Goal: Transaction & Acquisition: Purchase product/service

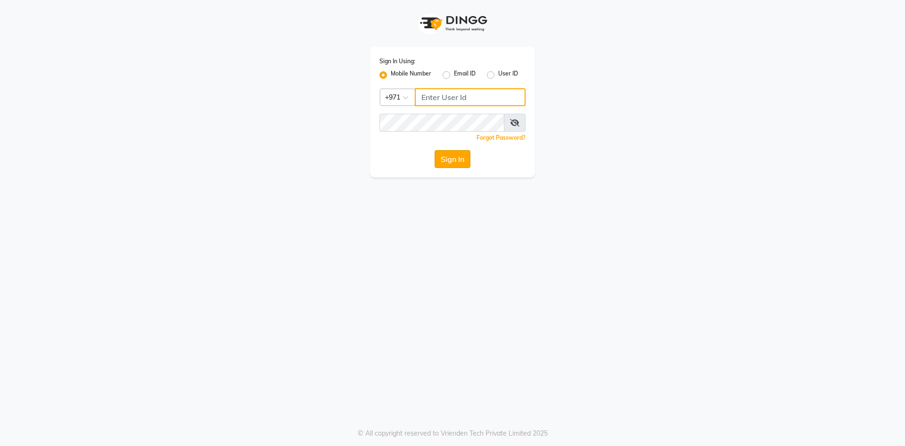
type input "527701267"
click at [456, 157] on button "Sign In" at bounding box center [453, 159] width 36 height 18
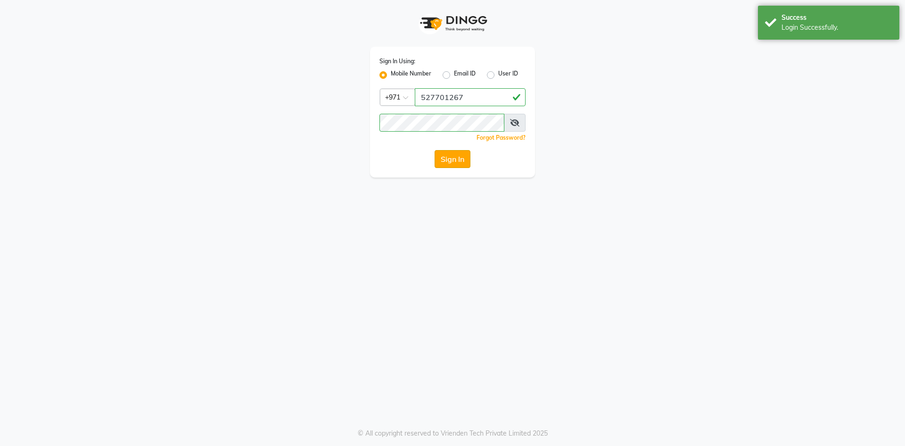
click at [444, 156] on button "Sign In" at bounding box center [453, 159] width 36 height 18
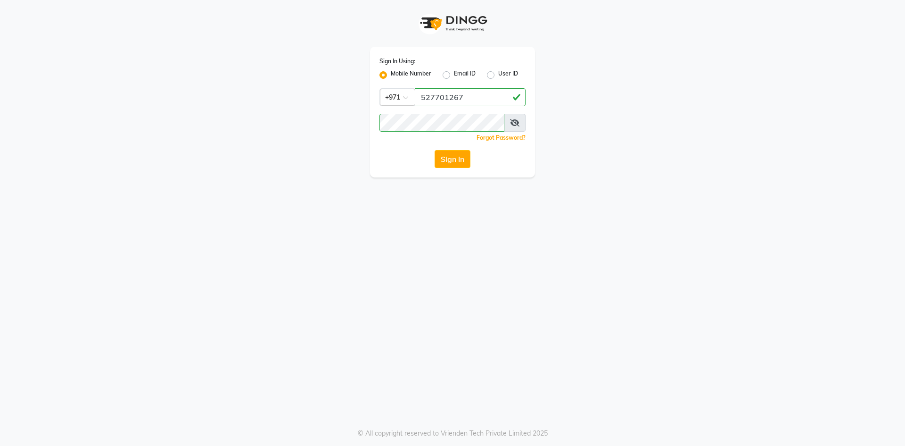
click at [452, 182] on div "Sign In Using: Mobile Number Email ID User ID Country Code × [PHONE_NUMBER] Rem…" at bounding box center [452, 223] width 905 height 446
click at [453, 157] on button "Sign In" at bounding box center [453, 159] width 36 height 18
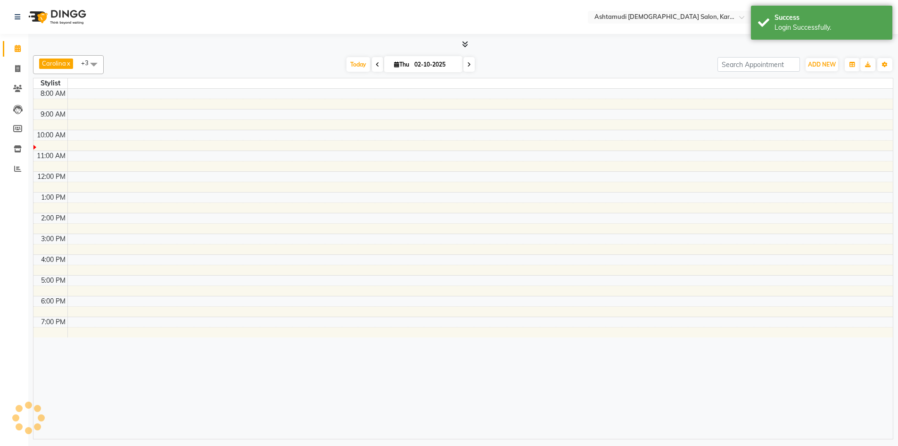
select select "en"
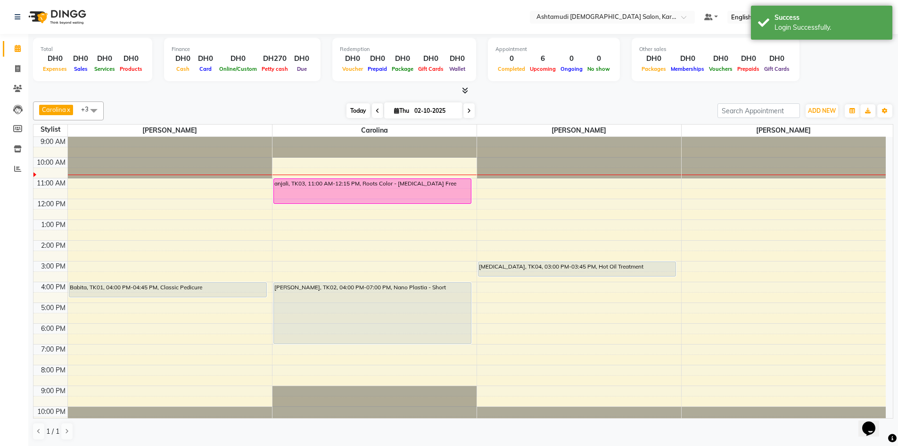
click at [358, 112] on span "Today" at bounding box center [359, 110] width 24 height 15
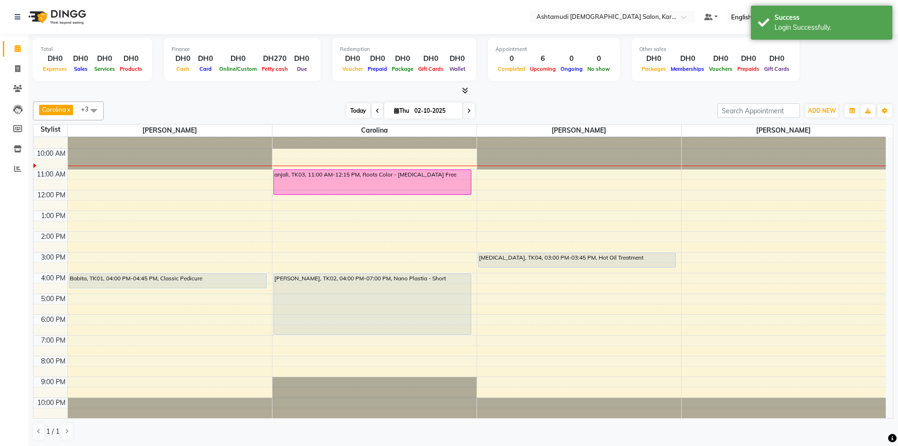
drag, startPoint x: 358, startPoint y: 112, endPoint x: 357, endPoint y: 106, distance: 6.3
click at [357, 107] on span "Today" at bounding box center [359, 110] width 24 height 15
click at [354, 112] on span "Today" at bounding box center [359, 110] width 24 height 15
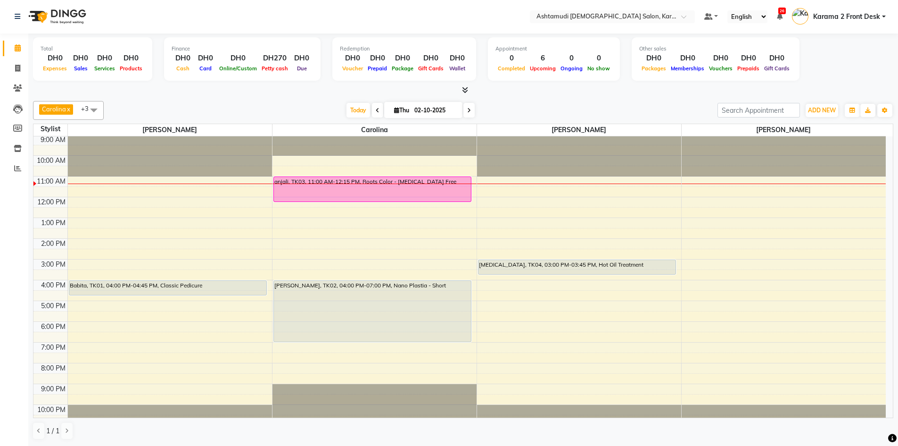
scroll to position [0, 0]
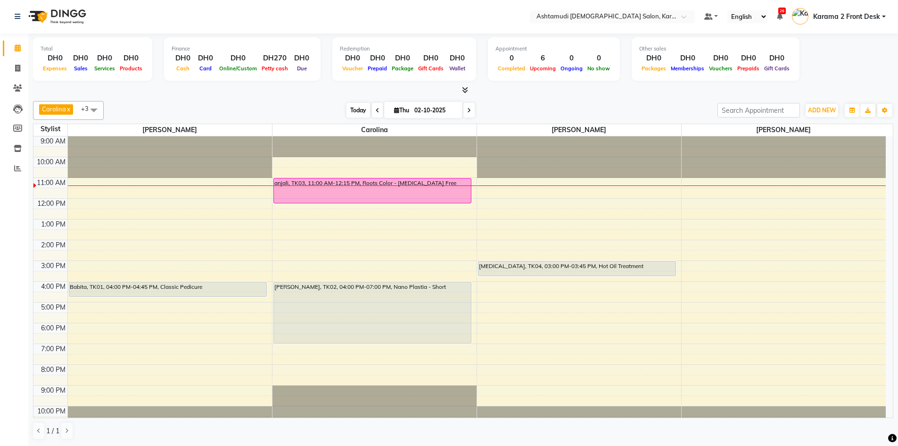
click at [352, 110] on span "Today" at bounding box center [359, 110] width 24 height 15
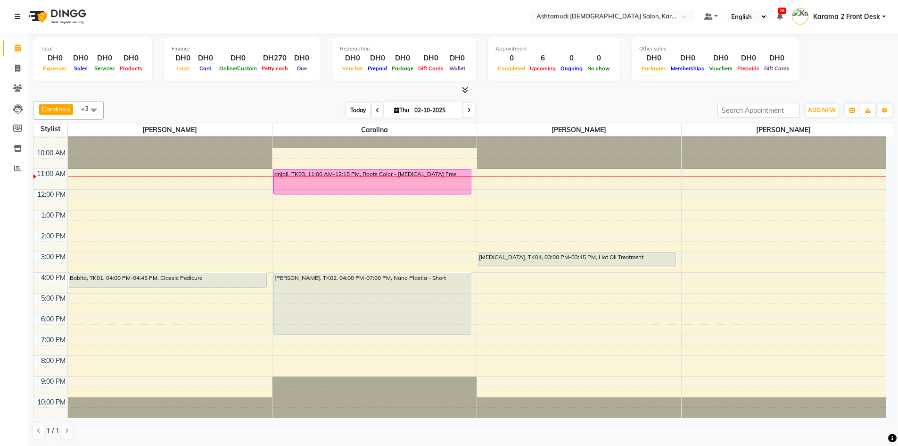
click at [352, 110] on span "Today" at bounding box center [359, 110] width 24 height 15
drag, startPoint x: 729, startPoint y: 182, endPoint x: 711, endPoint y: 174, distance: 20.1
click at [55, 126] on div "Stylist" at bounding box center [50, 129] width 34 height 10
click at [56, 130] on div "Stylist" at bounding box center [50, 129] width 34 height 10
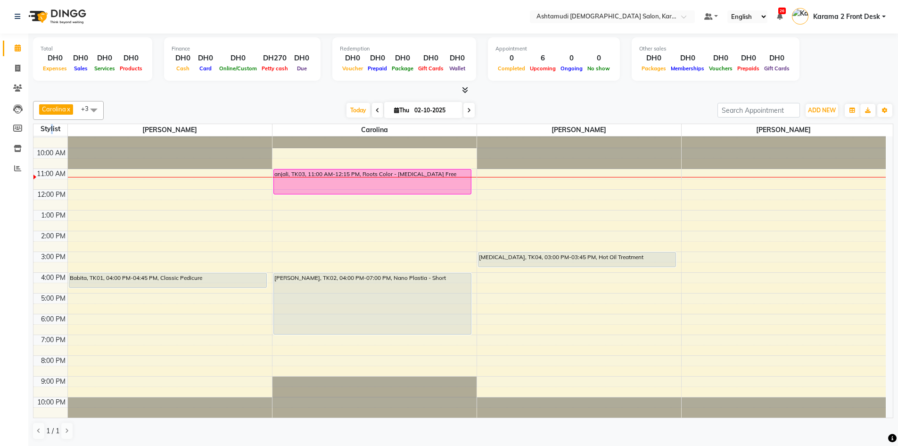
click at [55, 131] on div "Stylist" at bounding box center [50, 129] width 34 height 10
click at [100, 127] on div at bounding box center [170, 127] width 204 height 0
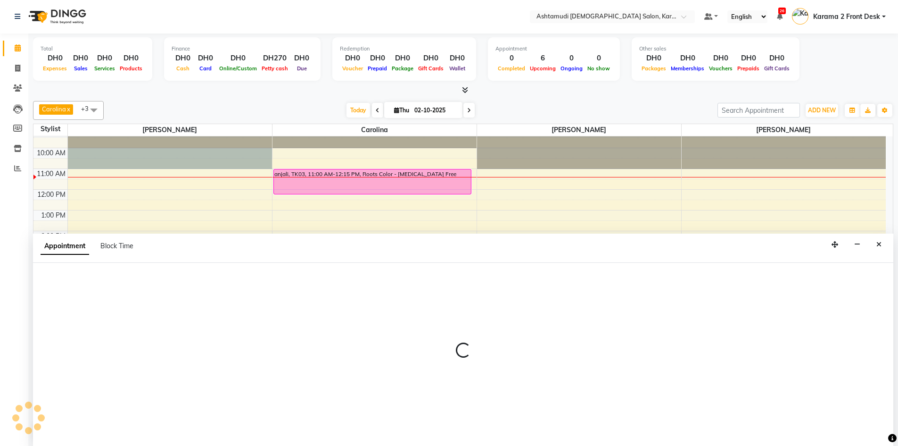
select select "64957"
select select "600"
select select "tentative"
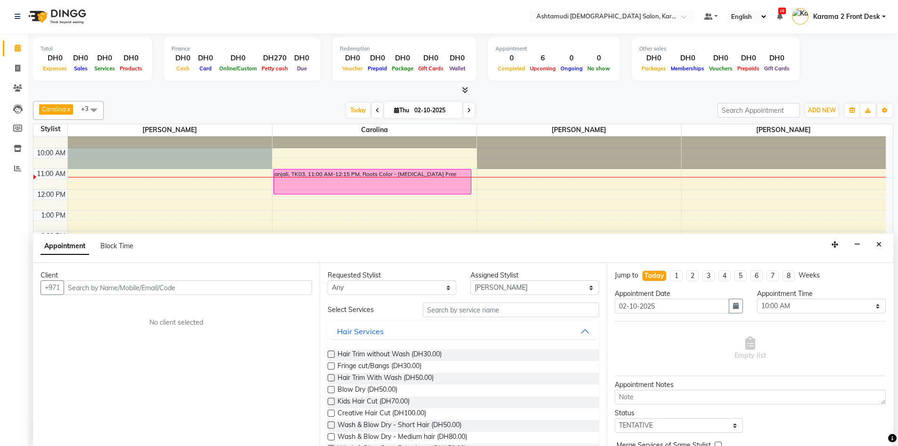
click at [116, 288] on input "text" at bounding box center [188, 287] width 249 height 15
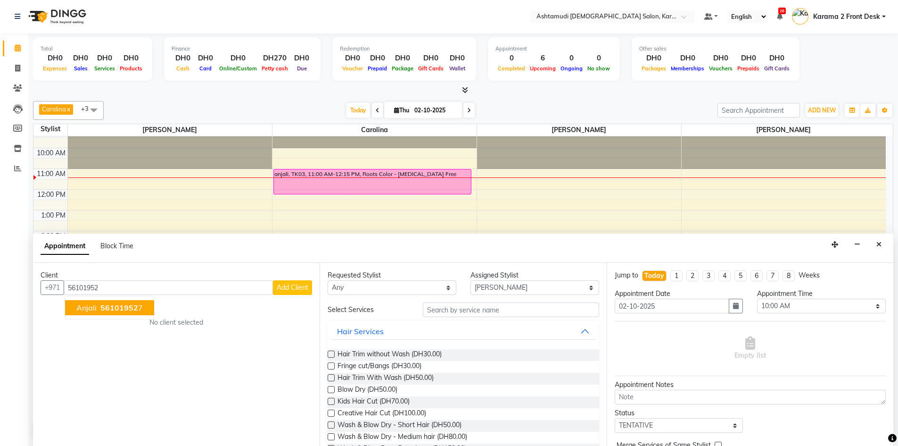
click at [128, 304] on span "56101952" at bounding box center [119, 307] width 38 height 9
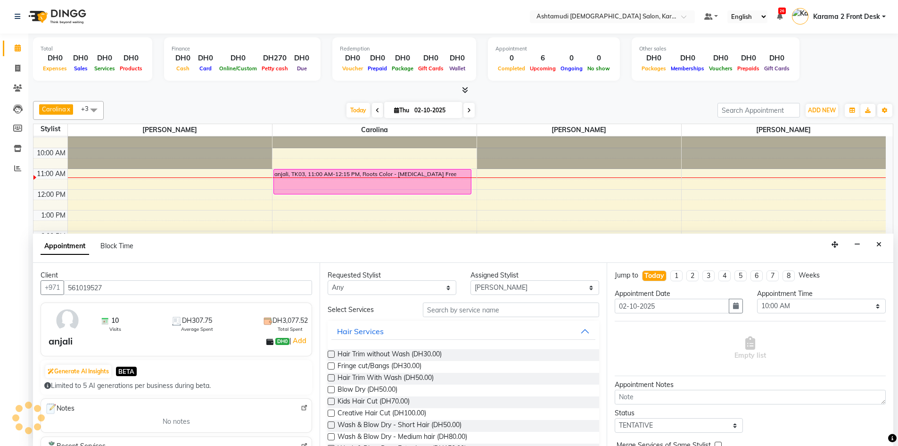
type input "561019527"
click at [388, 288] on select "Any Babitha Carolina [PERSON_NAME] Geeta [PERSON_NAME] Karama 2 Front Desk [PER…" at bounding box center [392, 287] width 129 height 15
select select "69442"
click at [328, 280] on select "Any Babitha Carolina [PERSON_NAME] Geeta [PERSON_NAME] Karama 2 Front Desk [PER…" at bounding box center [392, 287] width 129 height 15
select select "69442"
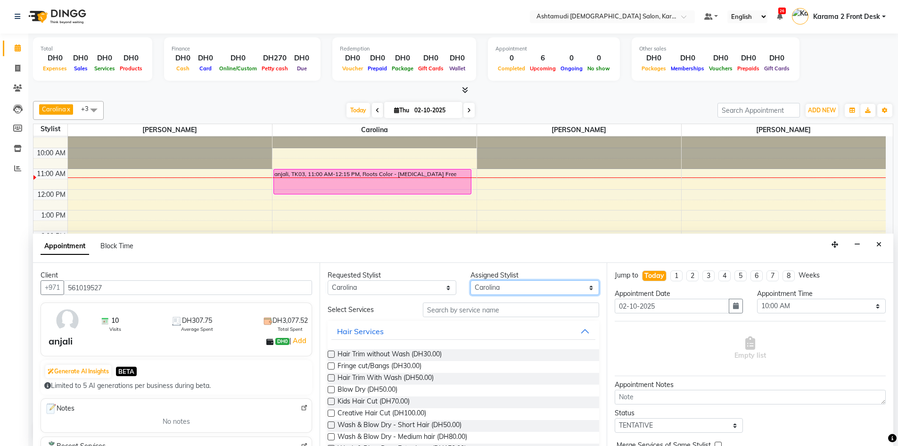
click at [527, 287] on select "Select Babitha Carolina [PERSON_NAME] [PERSON_NAME] 2 Front Desk [PERSON_NAME] …" at bounding box center [535, 287] width 129 height 15
click at [471, 280] on select "Select Babitha Carolina [PERSON_NAME] [PERSON_NAME] 2 Front Desk [PERSON_NAME] …" at bounding box center [535, 287] width 129 height 15
click at [464, 313] on input "text" at bounding box center [511, 309] width 176 height 15
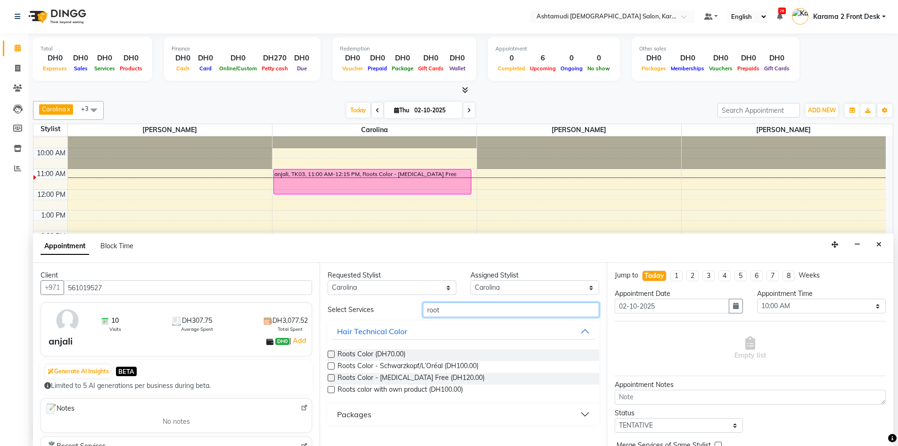
type input "root"
click at [330, 377] on label at bounding box center [331, 377] width 7 height 7
click at [330, 377] on input "checkbox" at bounding box center [331, 378] width 6 height 6
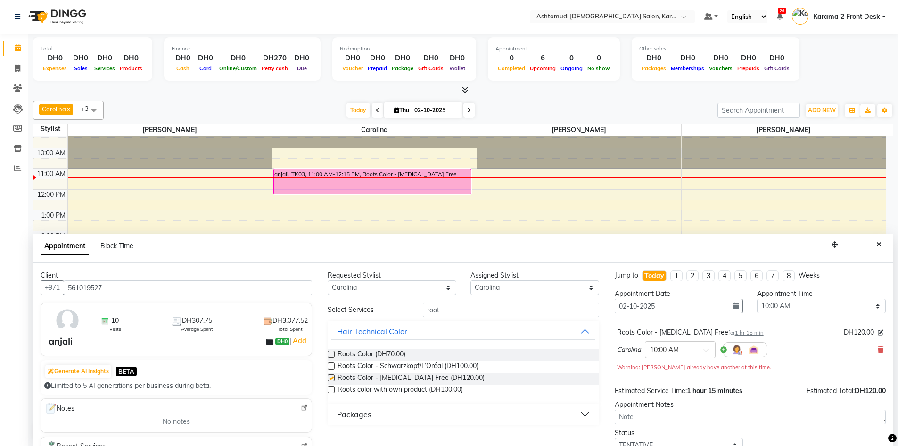
checkbox input "false"
click at [796, 308] on select "Select 10:00 AM 10:30 AM 11:00 AM 11:30 AM 12:00 PM 12:30 PM 01:00 PM 01:30 PM …" at bounding box center [821, 305] width 129 height 15
select select "660"
click at [757, 298] on select "Select 10:00 AM 10:30 AM 11:00 AM 11:30 AM 12:00 PM 12:30 PM 01:00 PM 01:30 PM …" at bounding box center [821, 305] width 129 height 15
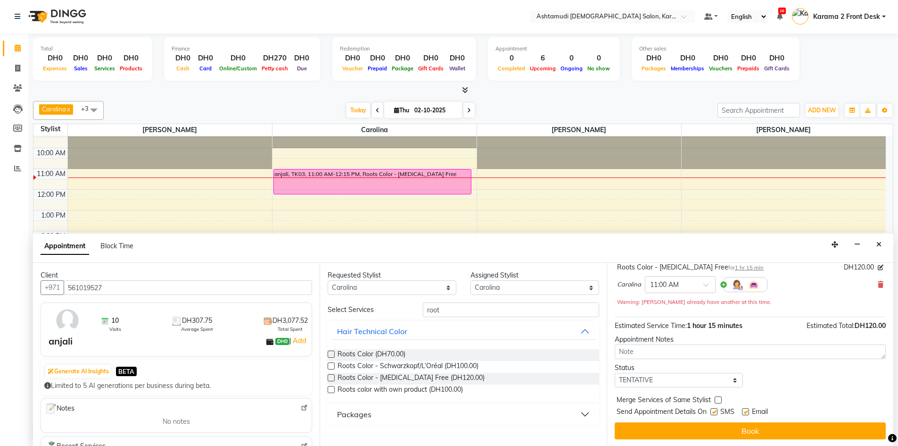
scroll to position [66, 0]
click at [655, 379] on select "Select TENTATIVE CONFIRM CHECK-IN UPCOMING" at bounding box center [679, 379] width 129 height 15
select select "check-in"
click at [615, 372] on select "Select TENTATIVE CONFIRM CHECK-IN UPCOMING" at bounding box center [679, 379] width 129 height 15
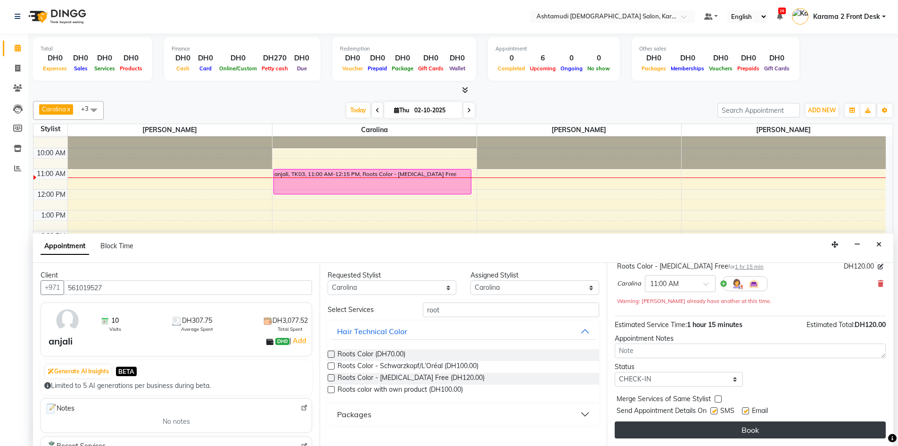
click at [677, 430] on button "Book" at bounding box center [750, 429] width 271 height 17
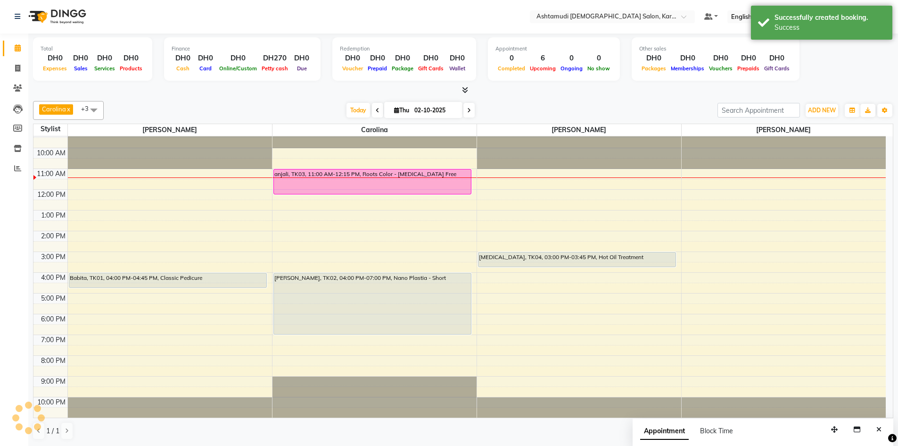
scroll to position [0, 0]
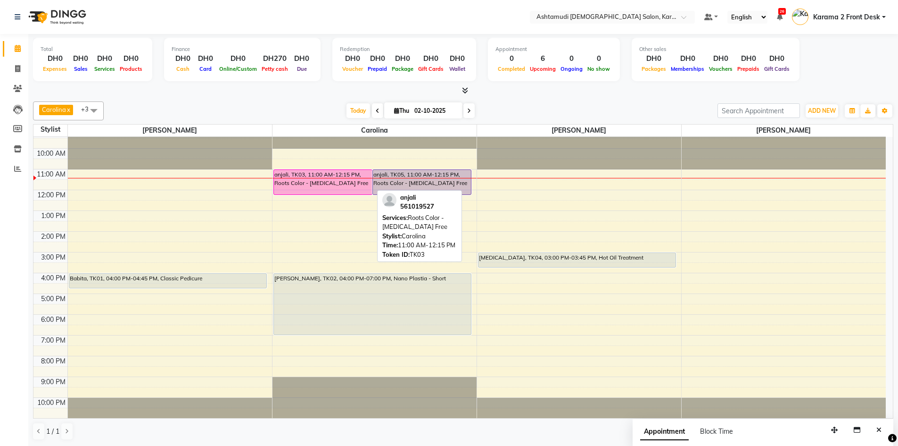
click at [353, 185] on div "anjali, TK03, 11:00 AM-12:15 PM, Roots Color - [MEDICAL_DATA] Free" at bounding box center [323, 182] width 98 height 25
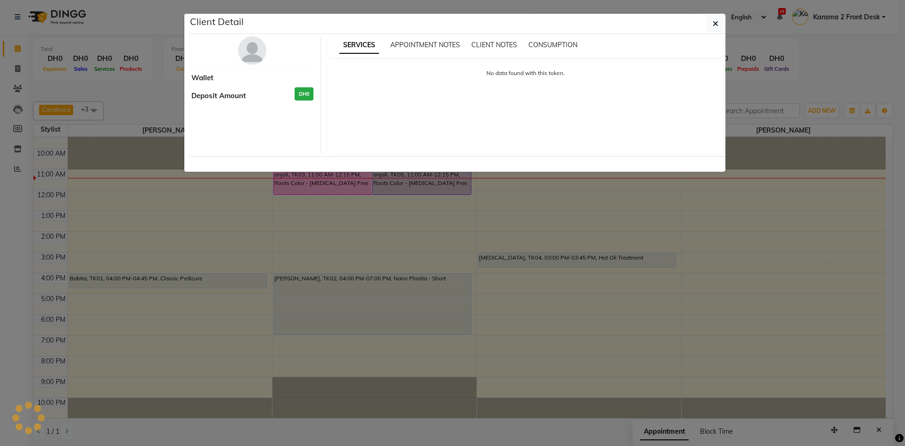
select select "6"
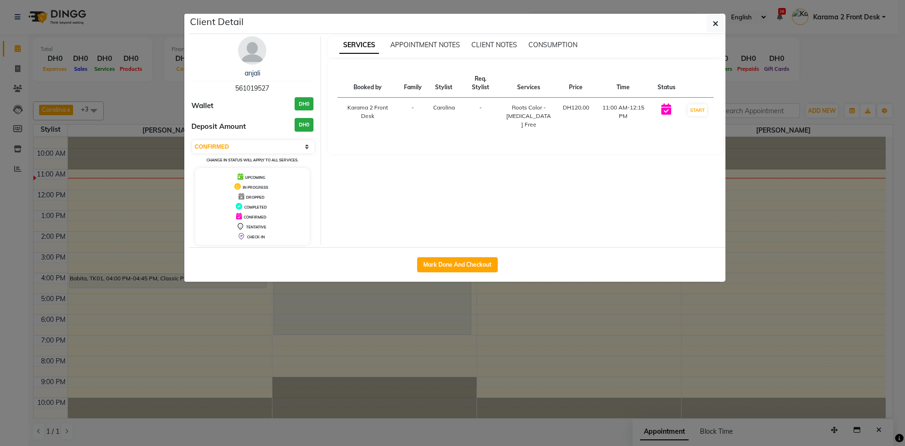
drag, startPoint x: 715, startPoint y: 21, endPoint x: 581, endPoint y: 29, distance: 134.6
click at [570, 40] on div "Client Detail anjali 561019527 Wallet DH0 Deposit Amount DH0 Select IN SERVICE …" at bounding box center [457, 148] width 537 height 268
click at [716, 24] on icon "button" at bounding box center [716, 24] width 6 height 8
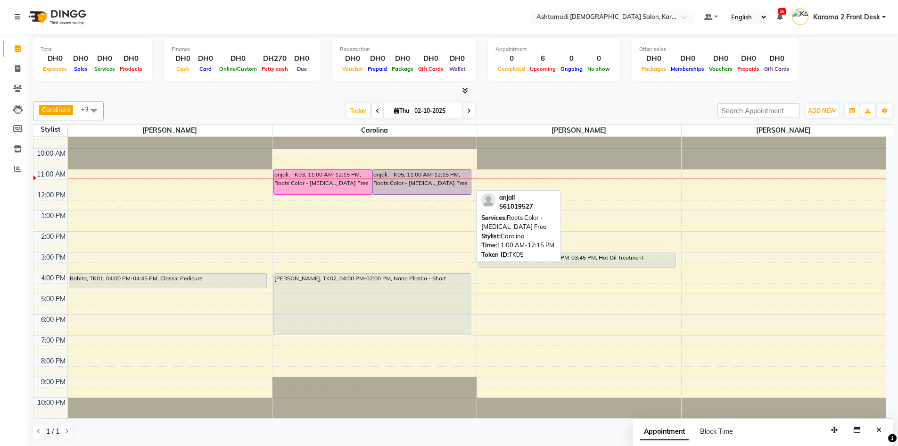
click at [420, 177] on div "anjali, TK05, 11:00 AM-12:15 PM, Roots Color - [MEDICAL_DATA] Free" at bounding box center [422, 182] width 98 height 25
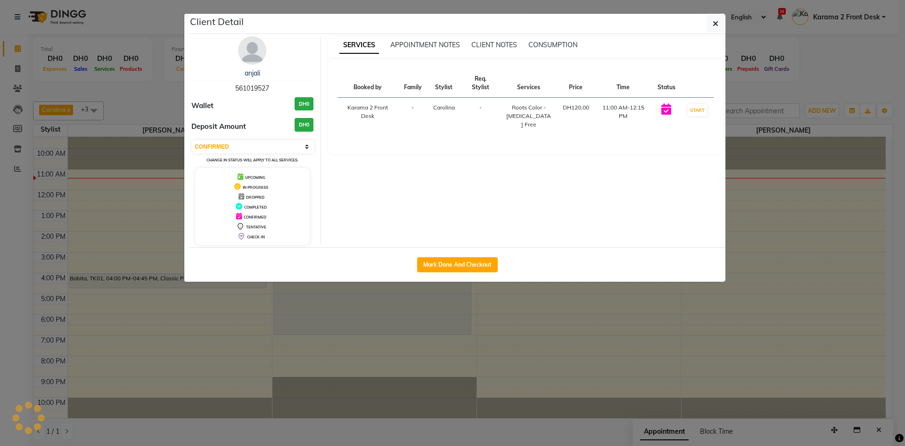
select select "8"
click at [714, 25] on icon "button" at bounding box center [716, 24] width 6 height 8
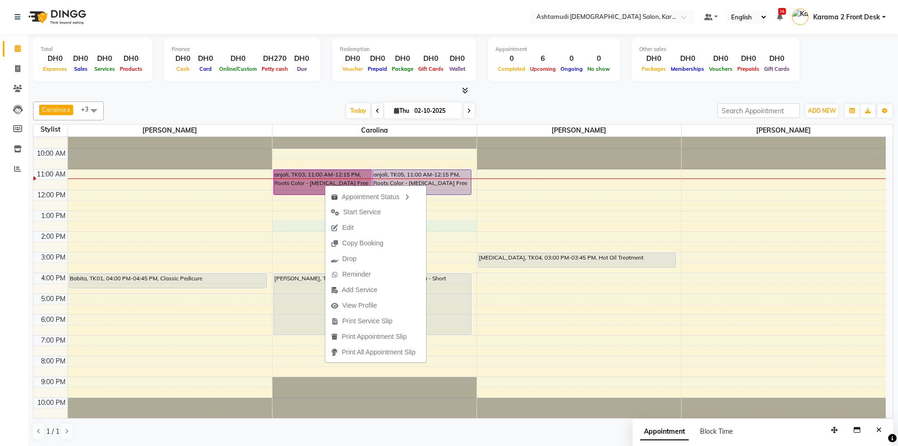
click at [463, 229] on div "9:00 AM 10:00 AM 11:00 AM 12:00 PM 1:00 PM 2:00 PM 3:00 PM 4:00 PM 5:00 PM 6:00…" at bounding box center [459, 273] width 853 height 290
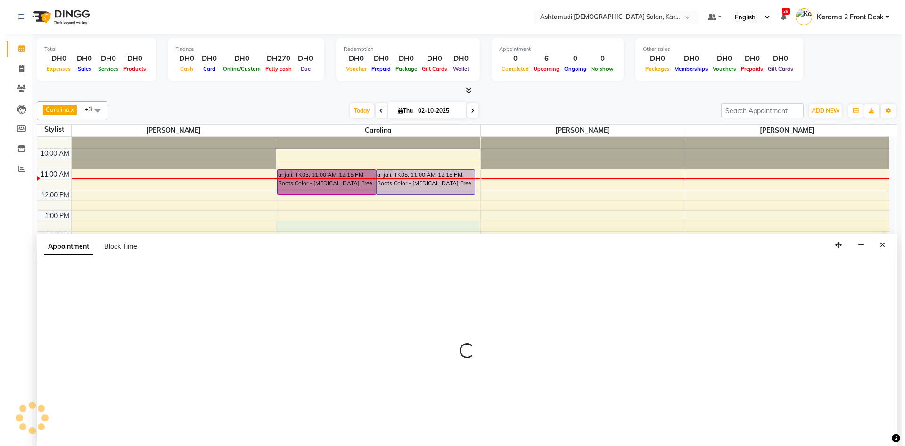
scroll to position [0, 0]
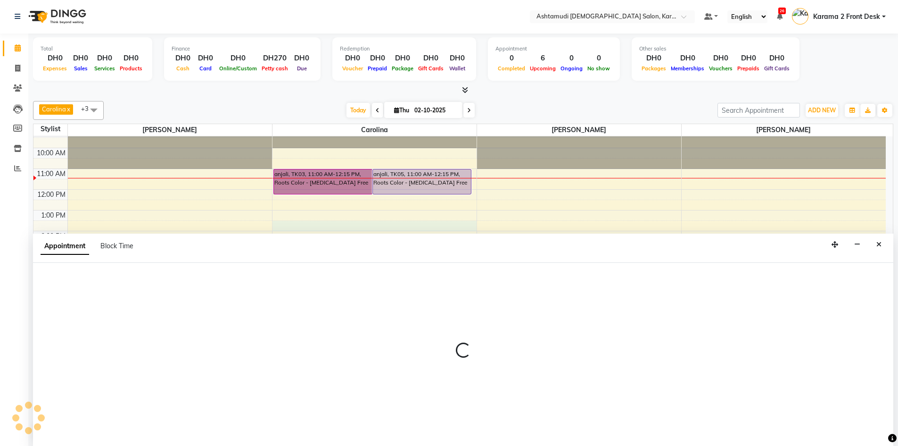
select select "69442"
select select "tentative"
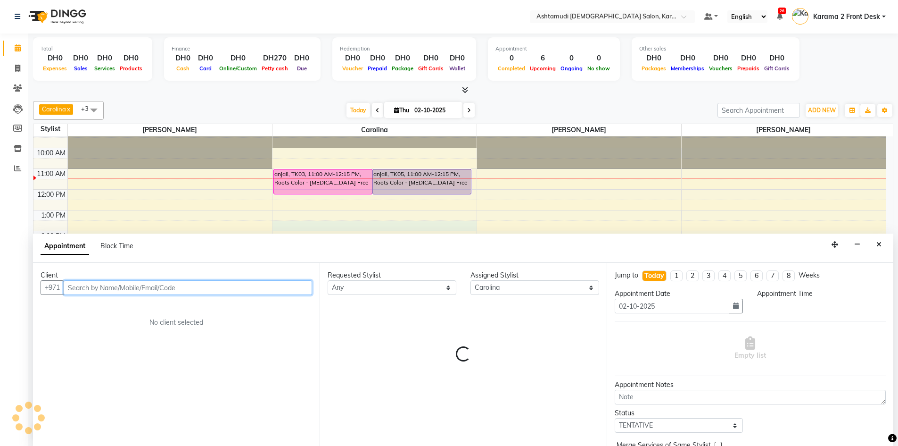
select select "810"
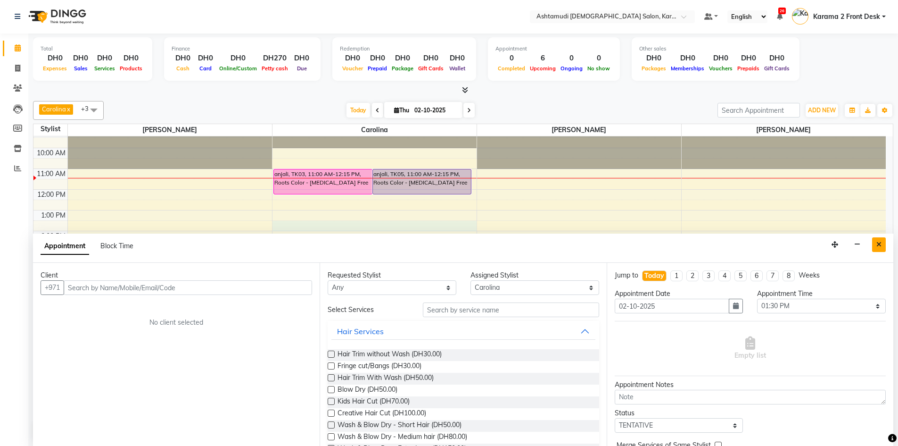
click at [881, 247] on icon "Close" at bounding box center [879, 244] width 5 height 7
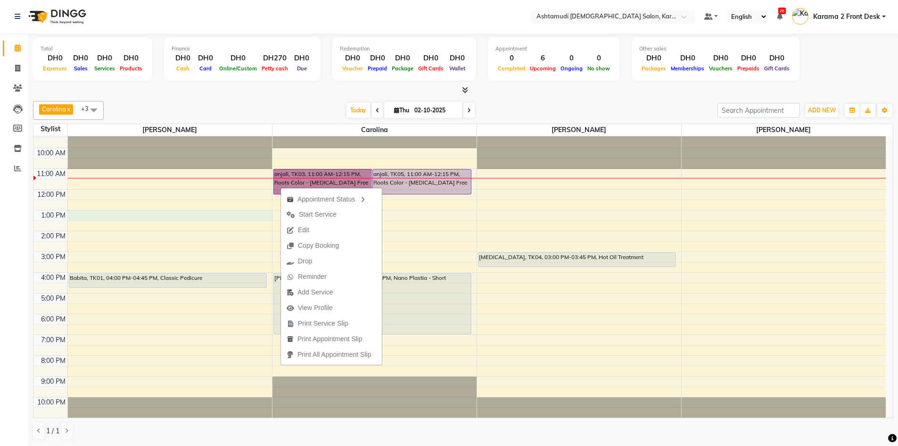
drag, startPoint x: 194, startPoint y: 216, endPoint x: 194, endPoint y: 211, distance: 5.2
click at [195, 214] on div "9:00 AM 10:00 AM 11:00 AM 12:00 PM 1:00 PM 2:00 PM 3:00 PM 4:00 PM 5:00 PM 6:00…" at bounding box center [459, 272] width 853 height 290
select select "64957"
select select "780"
select select "tentative"
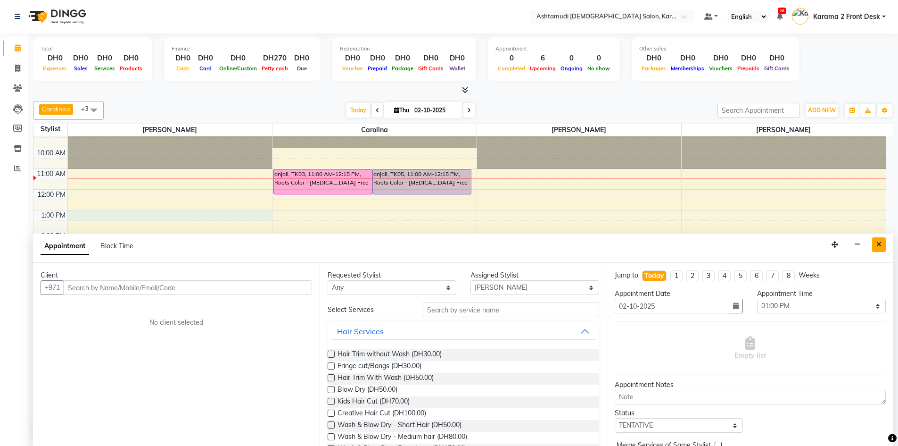
click at [882, 246] on button "Close" at bounding box center [879, 244] width 14 height 15
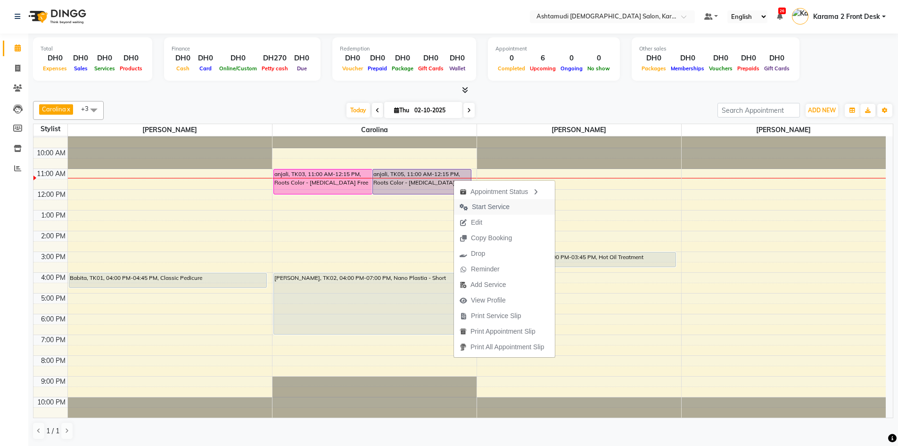
click at [525, 207] on button "Start Service" at bounding box center [504, 207] width 101 height 16
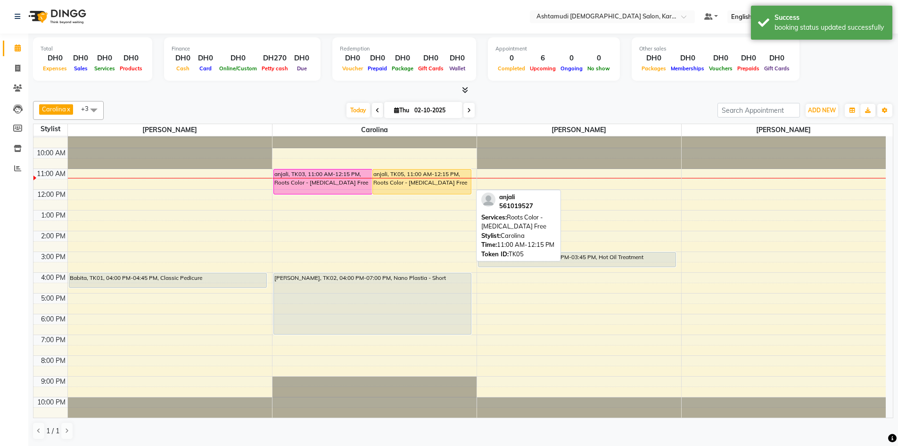
click at [448, 182] on div "anjali, TK05, 11:00 AM-12:15 PM, Roots Color - [MEDICAL_DATA] Free" at bounding box center [422, 181] width 98 height 25
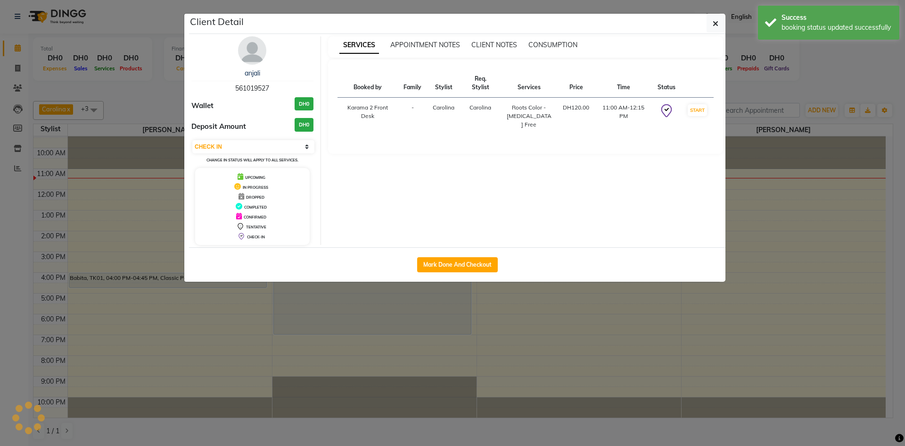
select select "1"
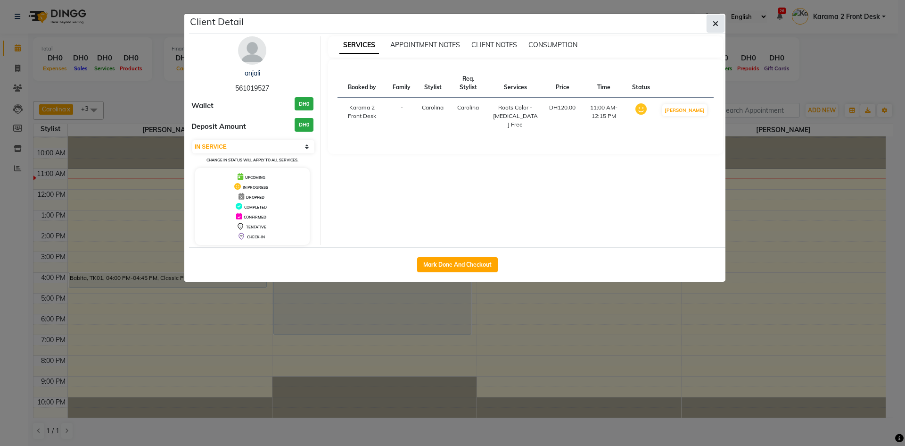
click at [715, 22] on icon "button" at bounding box center [716, 24] width 6 height 8
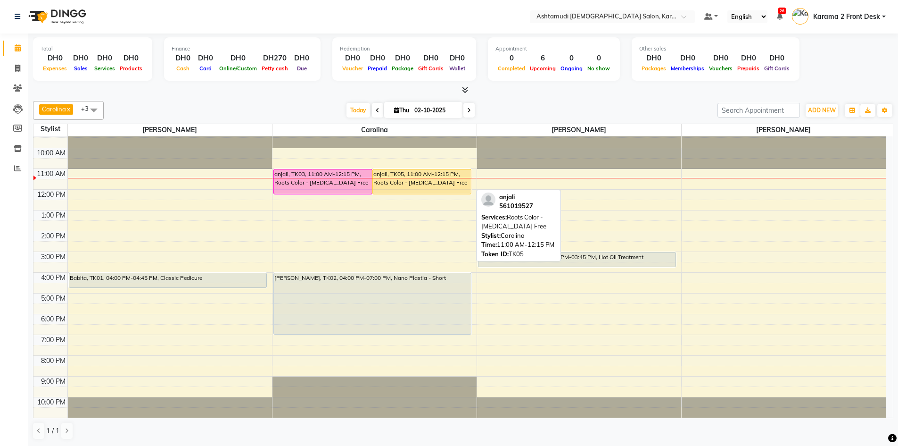
click at [417, 182] on div "anjali, TK05, 11:00 AM-12:15 PM, Roots Color - [MEDICAL_DATA] Free" at bounding box center [422, 181] width 98 height 25
select select "1"
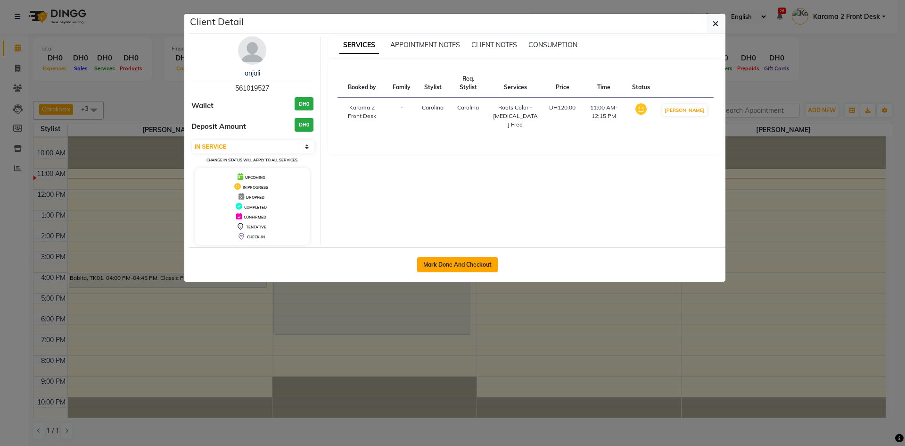
click at [478, 261] on button "Mark Done And Checkout" at bounding box center [457, 264] width 81 height 15
select select "service"
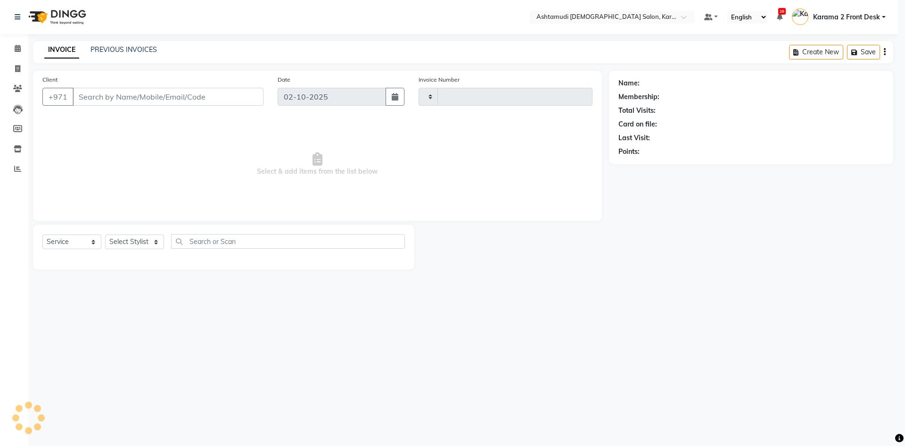
type input "2391"
select select "7424"
type input "561019527"
select select "69442"
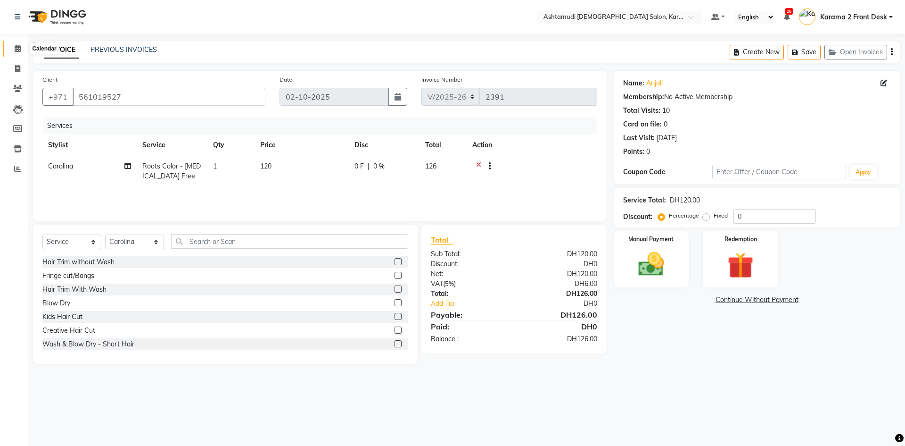
click at [18, 50] on icon at bounding box center [18, 48] width 6 height 7
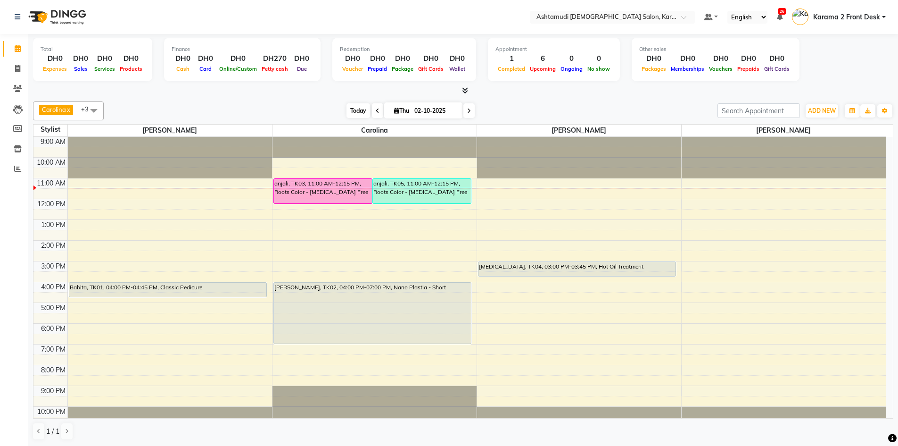
click at [358, 110] on span "Today" at bounding box center [359, 110] width 24 height 15
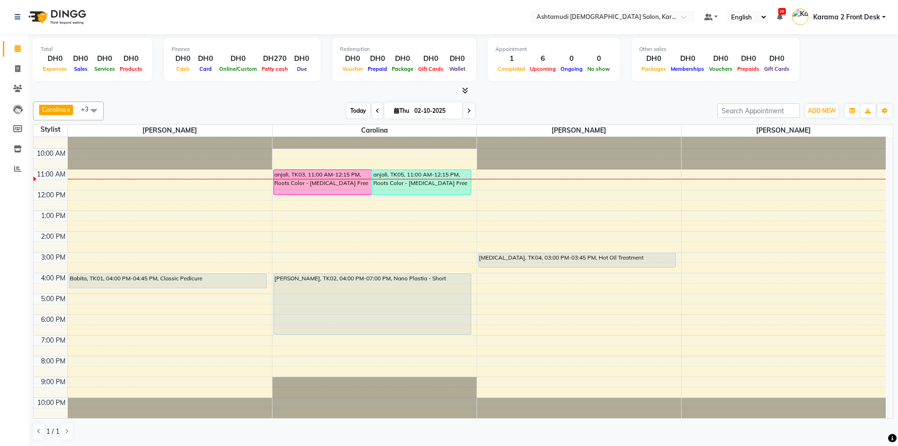
click at [360, 109] on span "Today" at bounding box center [359, 110] width 24 height 15
click at [357, 110] on span "Today" at bounding box center [359, 110] width 24 height 15
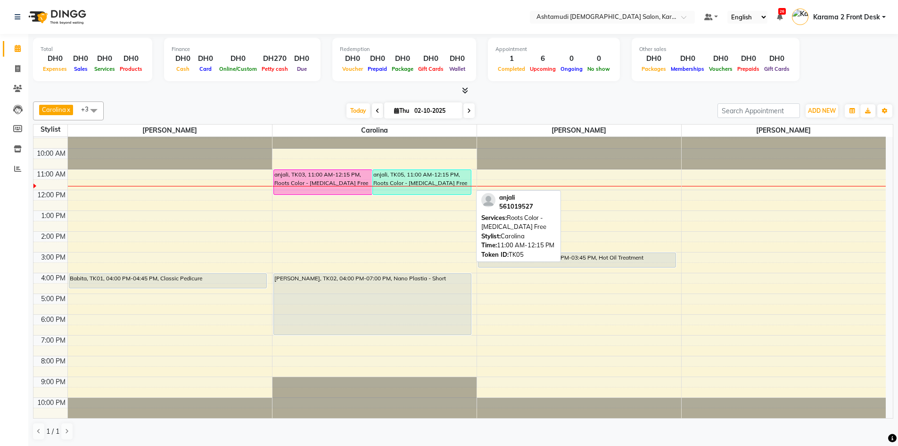
click at [406, 182] on div "anjali, TK05, 11:00 AM-12:15 PM, Roots Color - [MEDICAL_DATA] Free" at bounding box center [422, 182] width 98 height 25
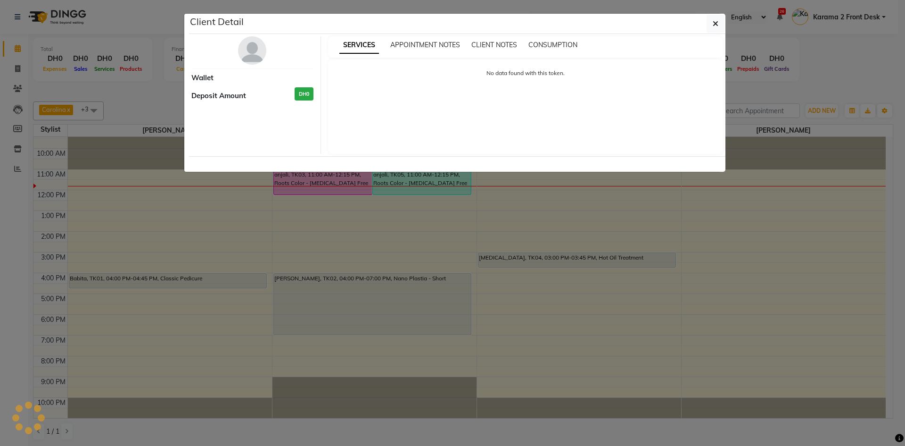
select select "3"
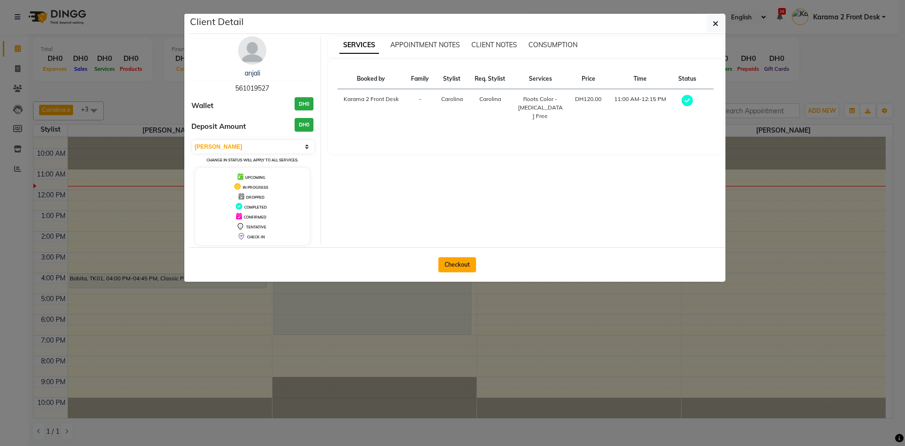
click at [472, 259] on button "Checkout" at bounding box center [458, 264] width 38 height 15
select select "7424"
select select "service"
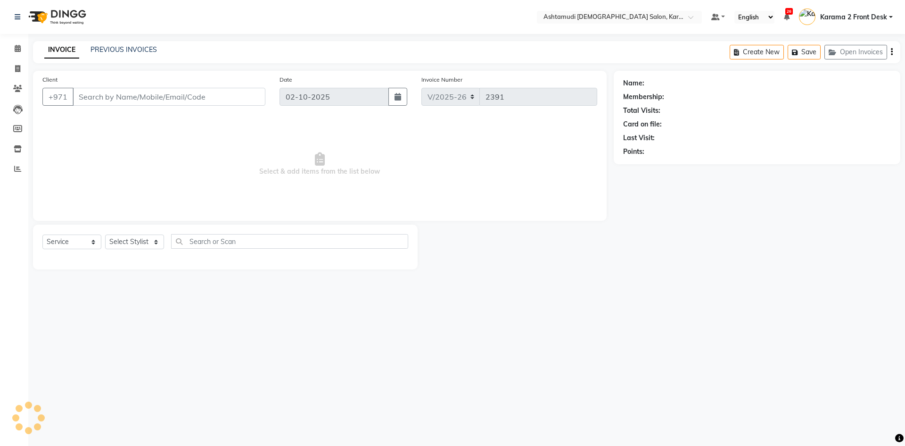
type input "561019527"
select select "69442"
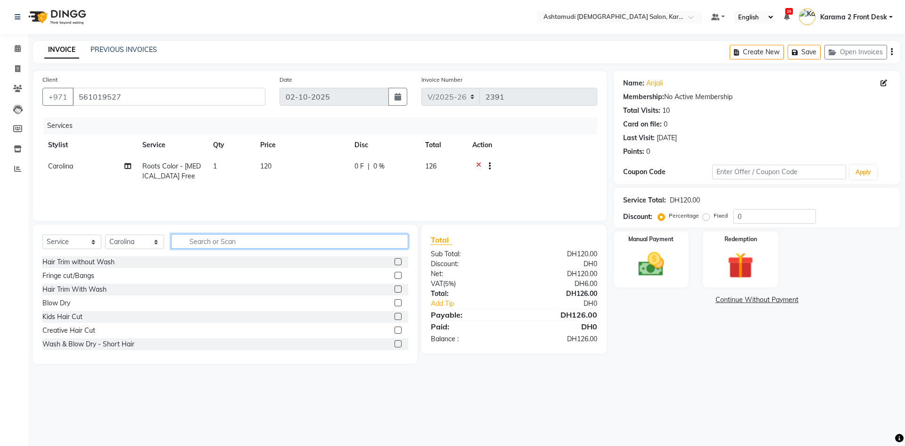
drag, startPoint x: 310, startPoint y: 245, endPoint x: 317, endPoint y: 244, distance: 6.8
click at [315, 244] on input "text" at bounding box center [289, 241] width 237 height 15
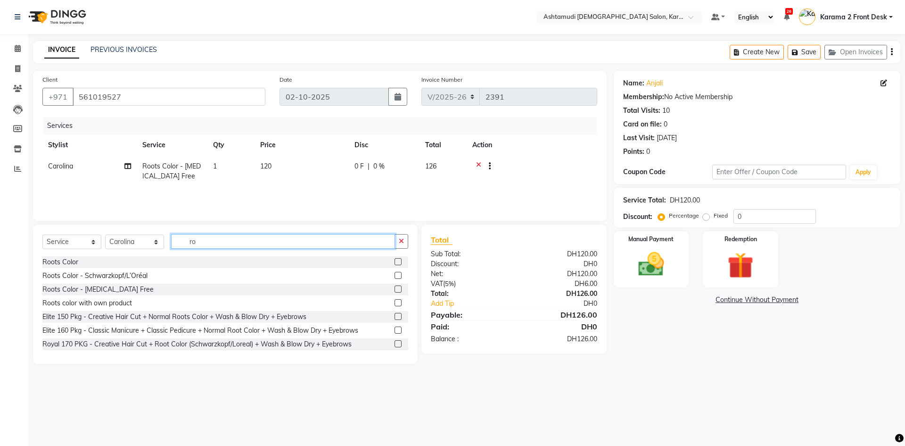
type input "r"
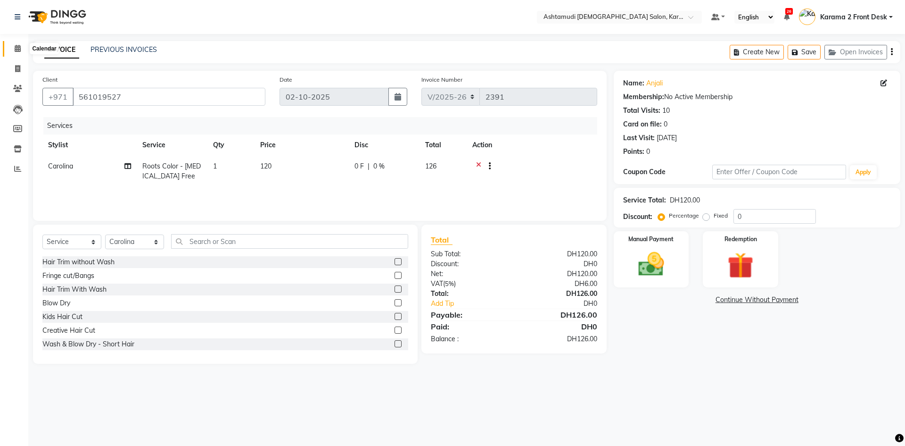
click at [19, 46] on icon at bounding box center [18, 48] width 6 height 7
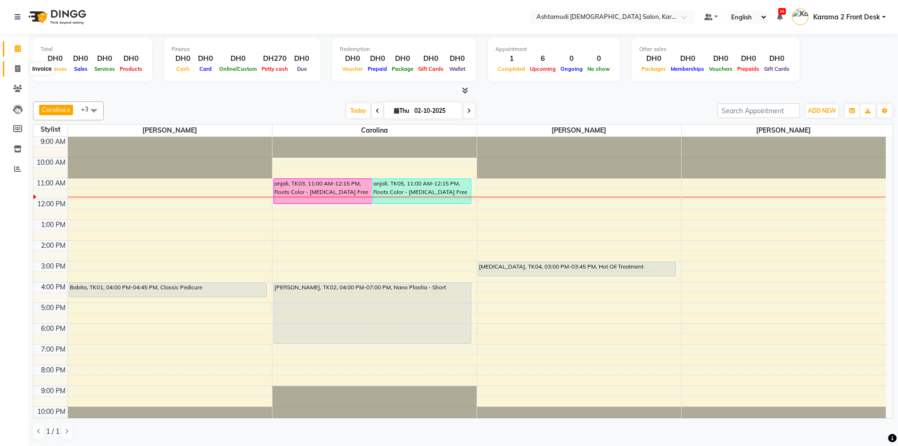
click at [17, 70] on icon at bounding box center [17, 68] width 5 height 7
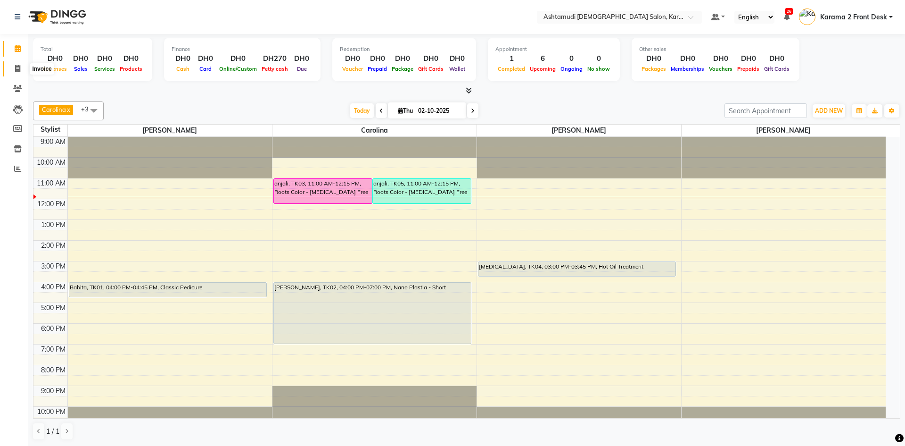
select select "service"
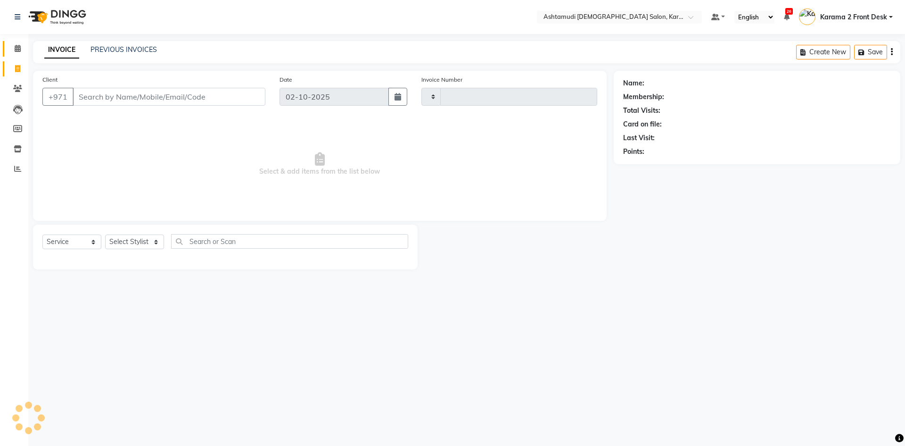
type input "2391"
select select "7424"
click at [17, 50] on icon at bounding box center [18, 48] width 6 height 7
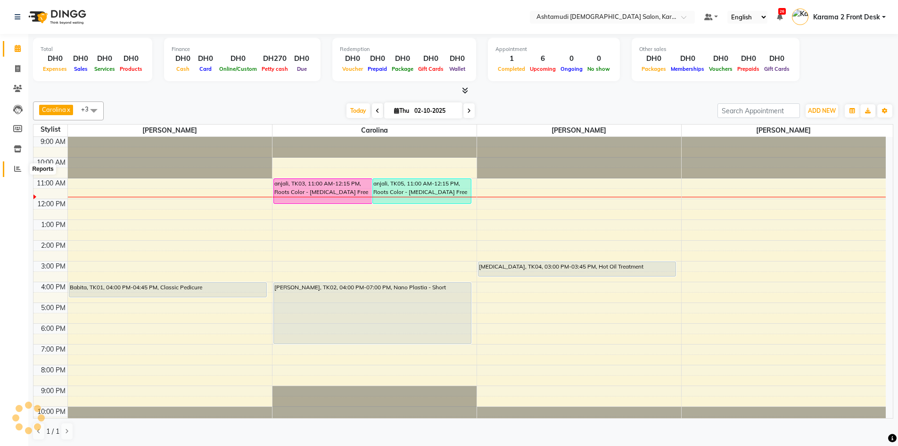
click at [13, 168] on span at bounding box center [17, 169] width 17 height 11
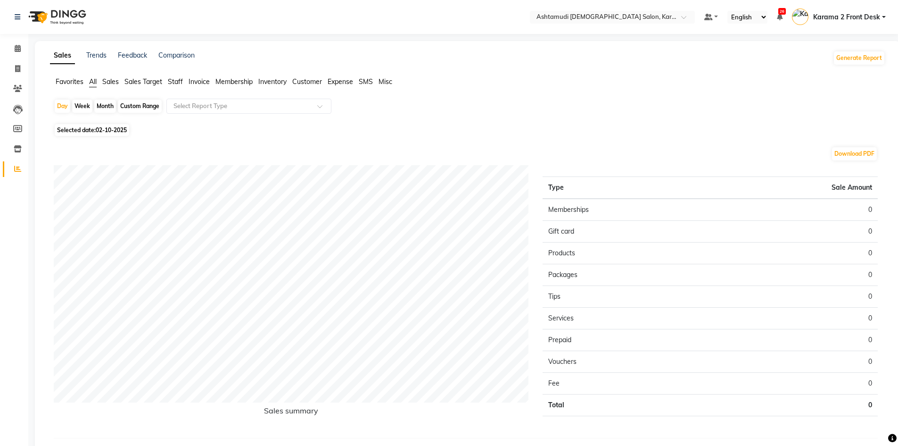
click at [153, 81] on span "Sales Target" at bounding box center [143, 81] width 38 height 8
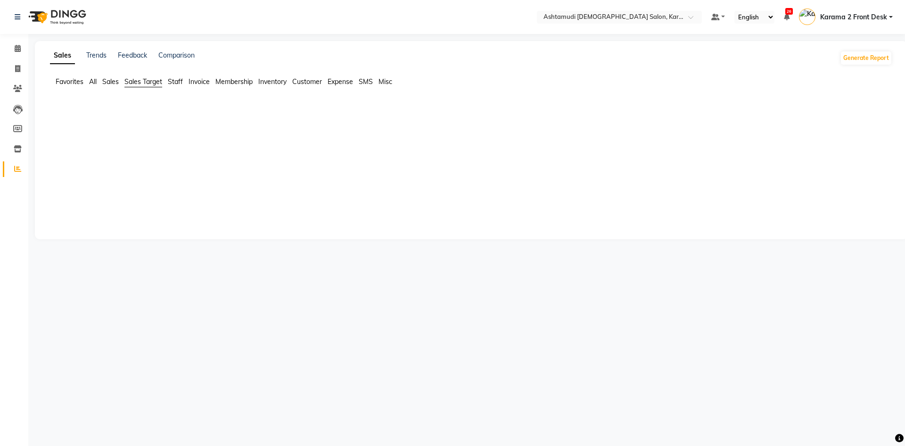
click at [176, 81] on span "Staff" at bounding box center [175, 81] width 15 height 8
click at [107, 102] on div "Month" at bounding box center [105, 105] width 22 height 13
select select "10"
select select "2025"
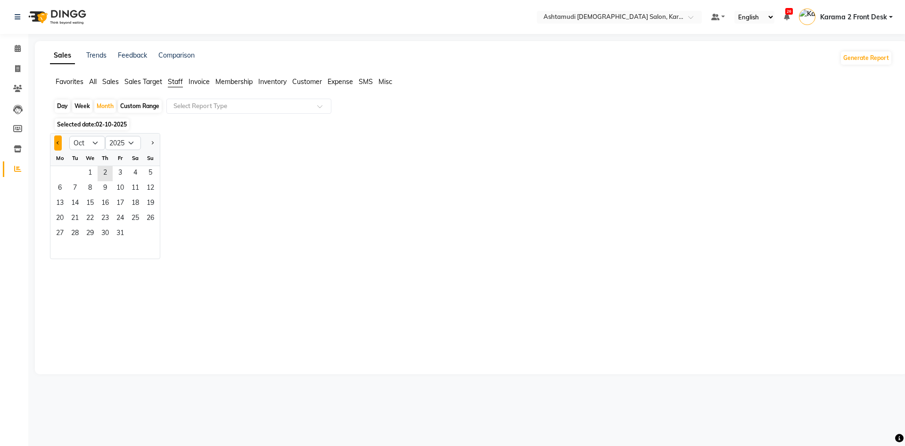
click at [58, 145] on button "Previous month" at bounding box center [58, 142] width 8 height 15
select select "9"
drag, startPoint x: 58, startPoint y: 172, endPoint x: 81, endPoint y: 233, distance: 65.3
click at [81, 233] on ngb-datepicker-month "Mo Tu We Th Fr Sa Su 1 2 3 4 5 6 7 8 9 10 11 12 13 14 15 16 17 18 19 20 21 22 2…" at bounding box center [104, 204] width 109 height 108
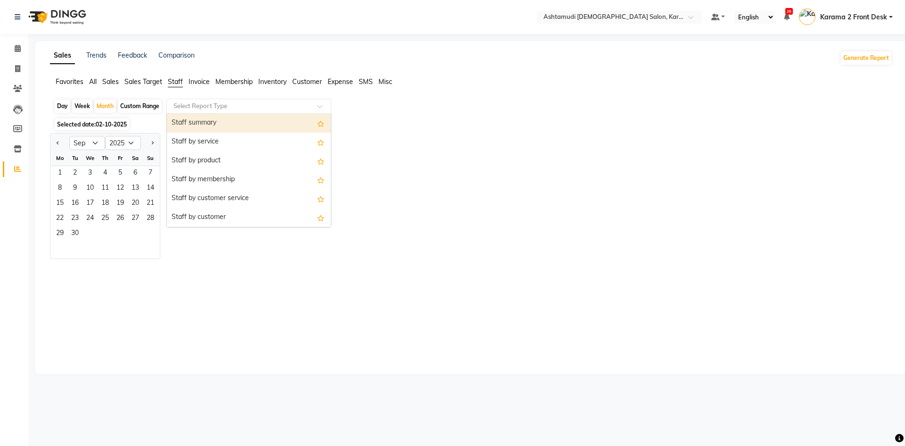
click at [205, 105] on input "text" at bounding box center [240, 105] width 136 height 9
click at [219, 125] on div "Staff summary" at bounding box center [249, 123] width 164 height 19
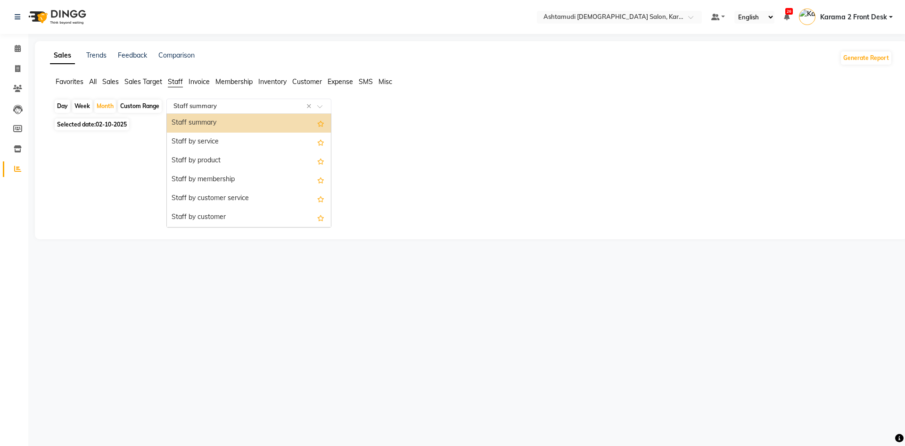
click at [196, 105] on input "text" at bounding box center [240, 105] width 136 height 9
click at [204, 101] on div "Select Report Type × Staff summary ×" at bounding box center [248, 106] width 165 height 15
click at [222, 108] on input "text" at bounding box center [240, 105] width 136 height 9
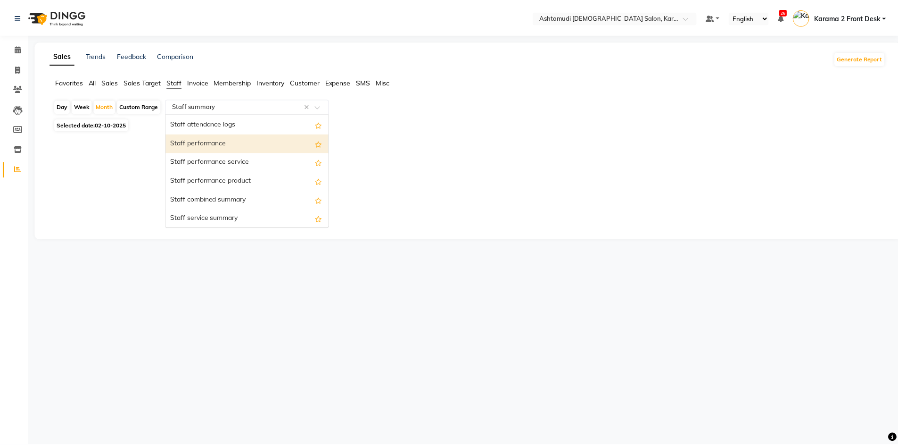
scroll to position [141, 0]
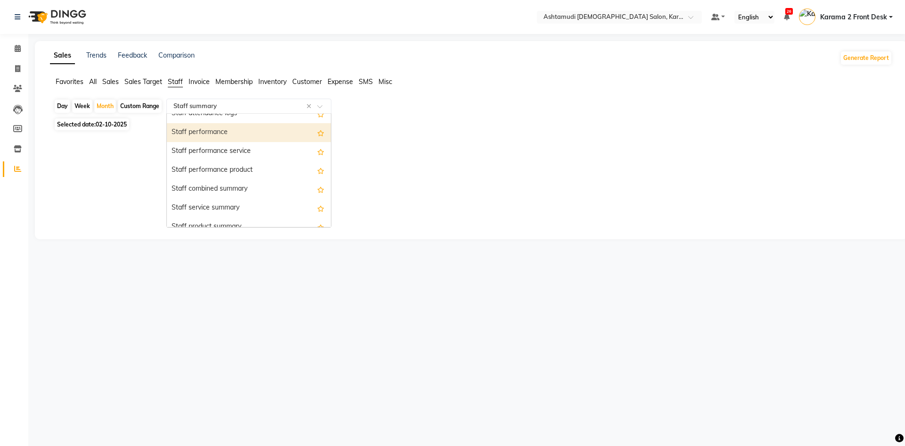
click at [222, 133] on div "Staff performance" at bounding box center [249, 132] width 164 height 19
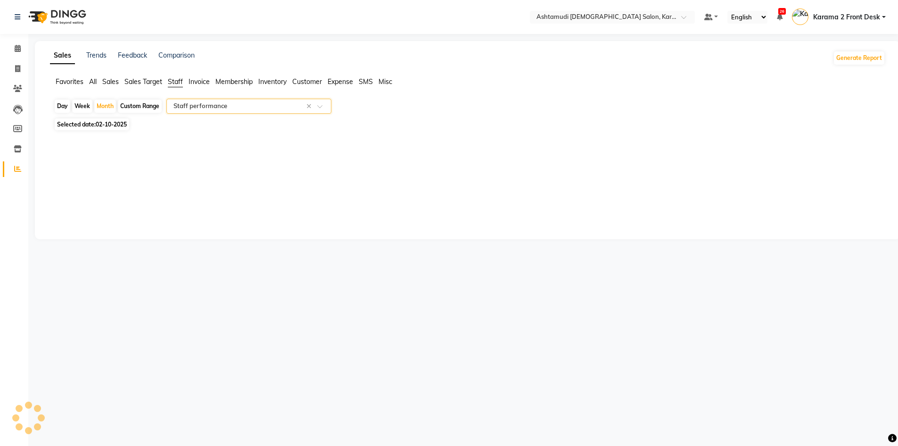
select select "full_report"
select select "csv"
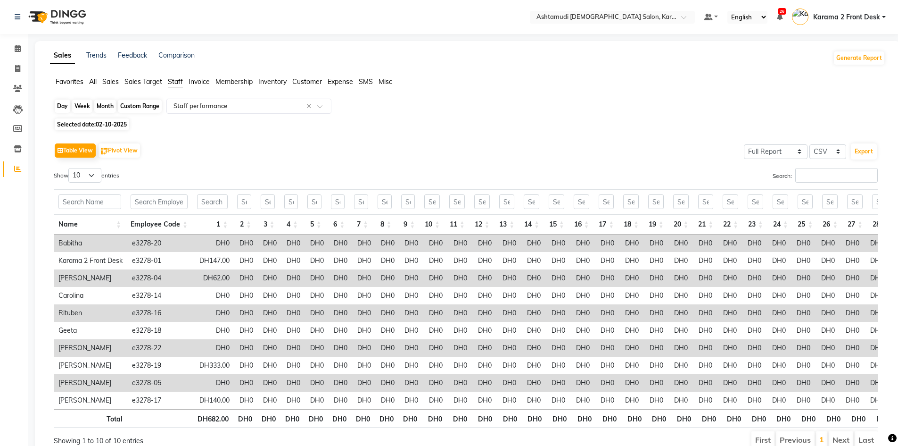
click at [100, 108] on div "Month" at bounding box center [105, 105] width 22 height 13
select select "10"
select select "2025"
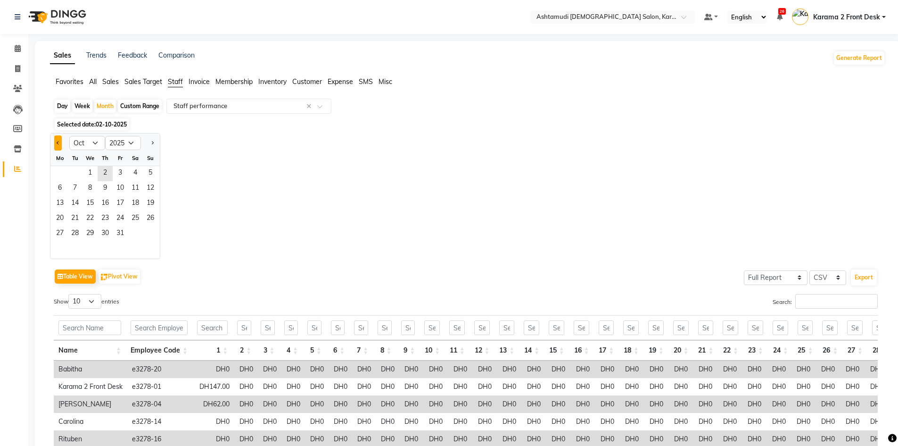
click at [57, 142] on span "Previous month" at bounding box center [58, 142] width 3 height 3
select select "9"
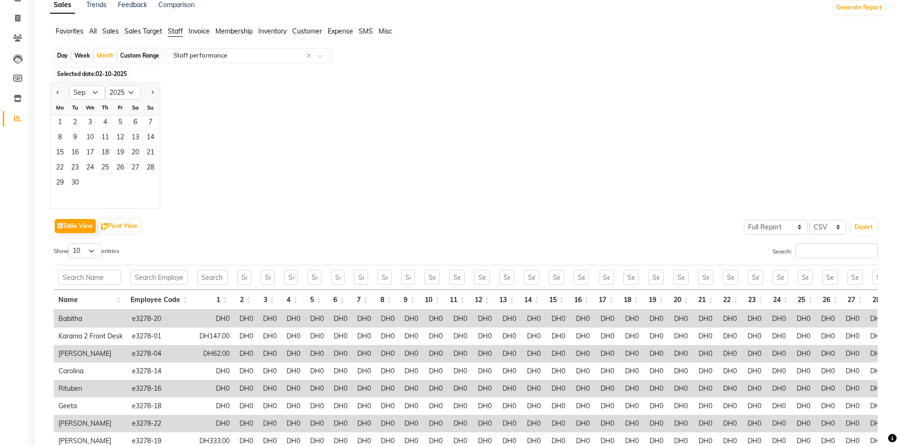
scroll to position [0, 0]
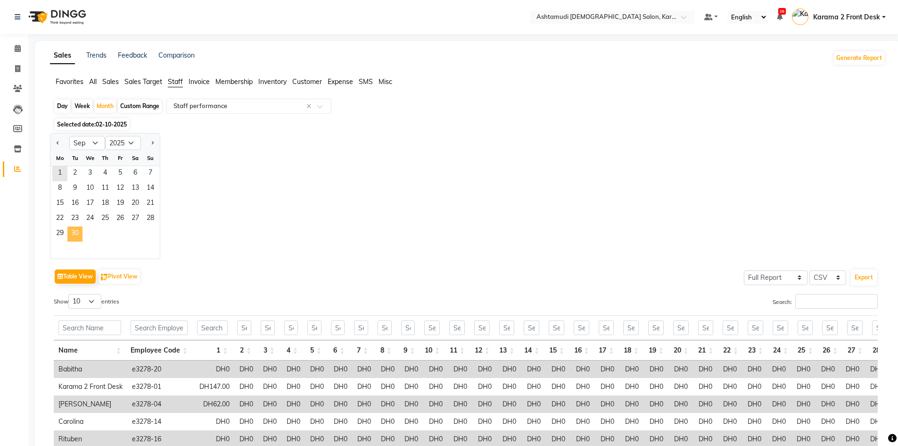
drag, startPoint x: 63, startPoint y: 175, endPoint x: 82, endPoint y: 232, distance: 59.6
click at [82, 232] on ngb-datepicker-month "Mo Tu We Th Fr Sa Su 1 2 3 4 5 6 7 8 9 10 11 12 13 14 15 16 17 18 19 20 21 22 2…" at bounding box center [104, 204] width 109 height 108
click at [59, 169] on span "1" at bounding box center [59, 173] width 15 height 15
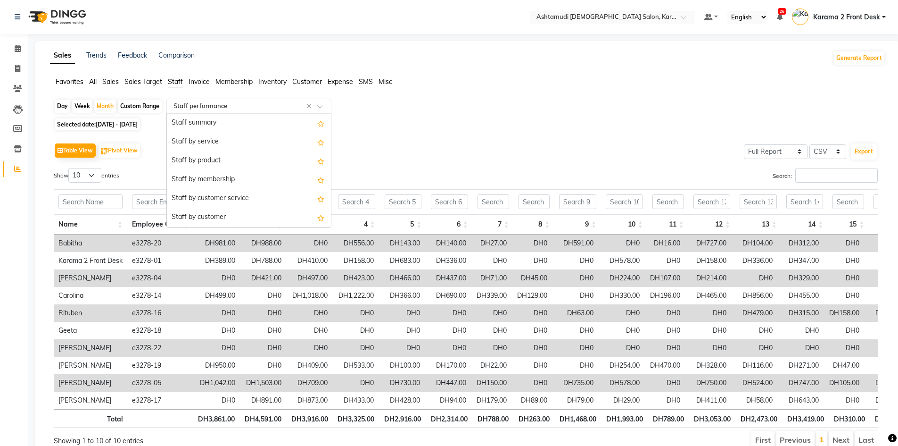
scroll to position [151, 0]
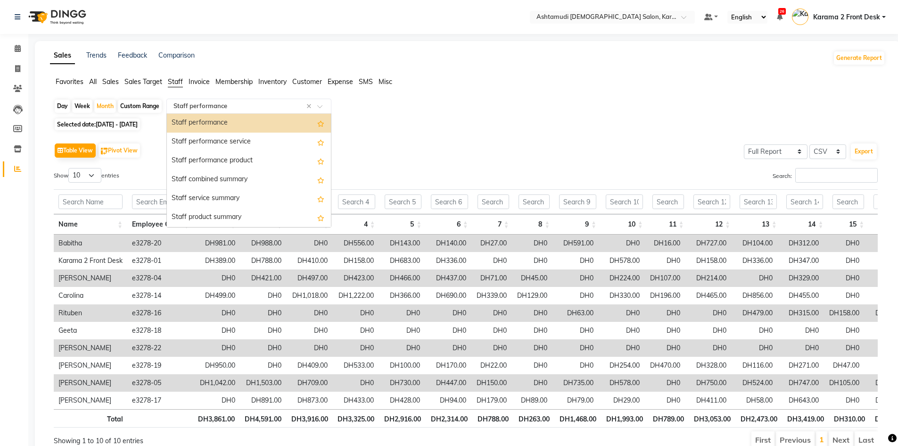
drag, startPoint x: 227, startPoint y: 99, endPoint x: 240, endPoint y: 105, distance: 14.8
click at [236, 104] on div "Select Report Type × Staff performance ×" at bounding box center [248, 106] width 165 height 15
click at [306, 104] on input "text" at bounding box center [240, 105] width 136 height 9
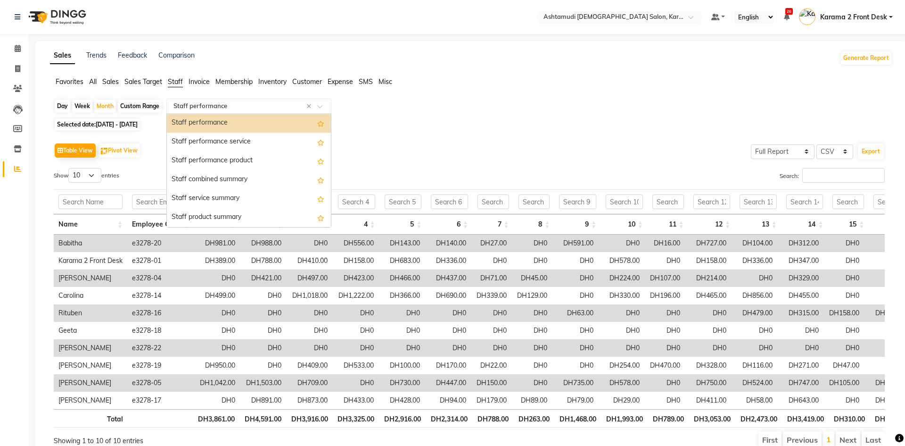
drag, startPoint x: 313, startPoint y: 107, endPoint x: 307, endPoint y: 104, distance: 7.2
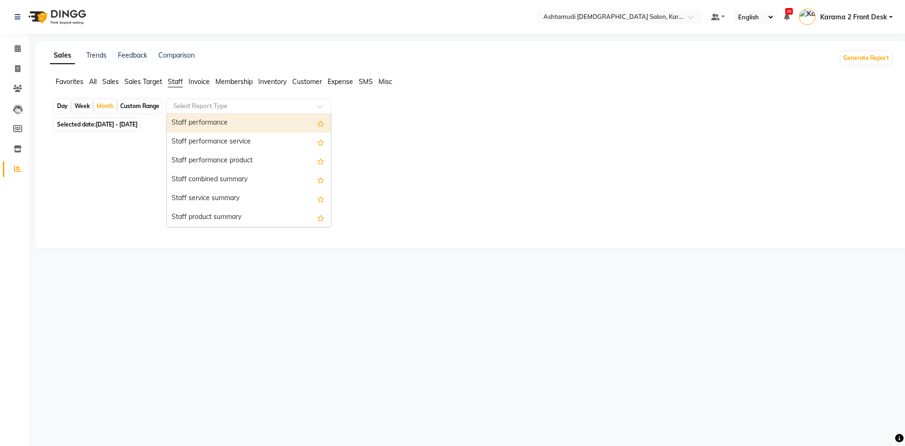
click at [238, 105] on input "text" at bounding box center [240, 105] width 136 height 9
click at [239, 121] on div "Staff performance" at bounding box center [249, 123] width 164 height 19
select select "full_report"
select select "csv"
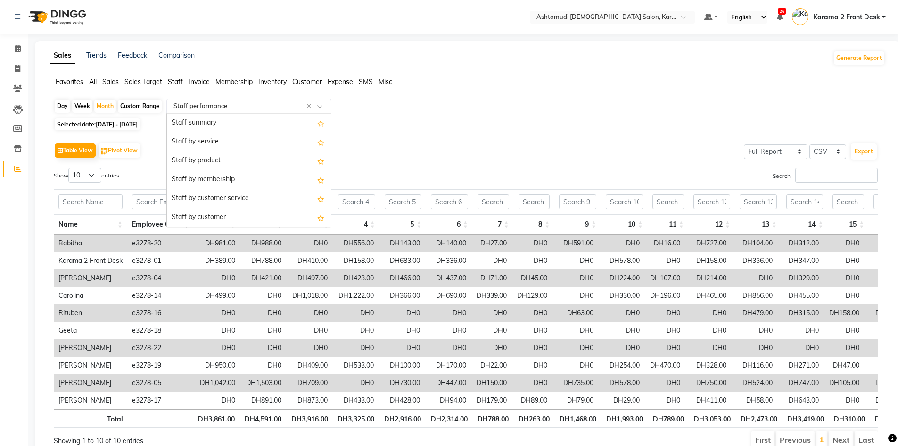
drag, startPoint x: 238, startPoint y: 104, endPoint x: 290, endPoint y: 111, distance: 52.4
click at [241, 104] on input "text" at bounding box center [240, 105] width 136 height 9
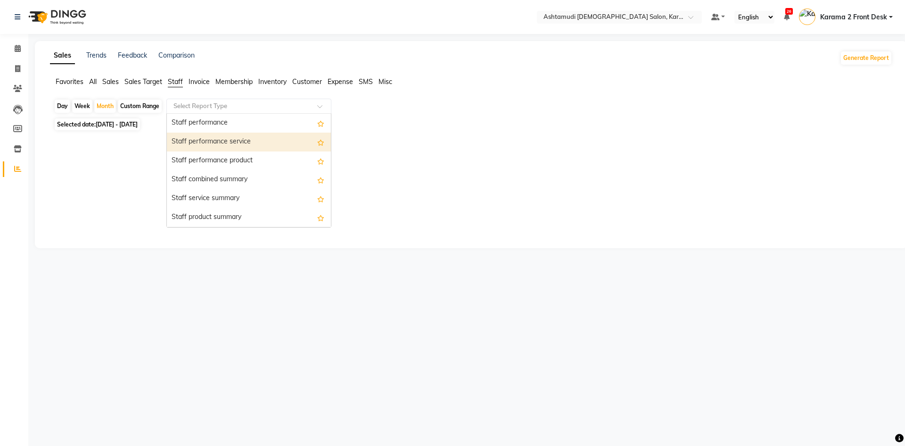
click at [246, 140] on div "Staff performance service" at bounding box center [249, 142] width 164 height 19
select select "full_report"
select select "csv"
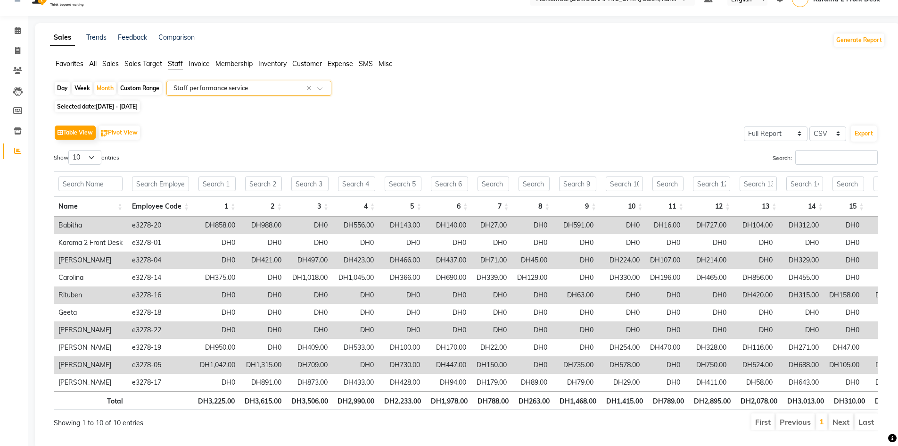
scroll to position [0, 0]
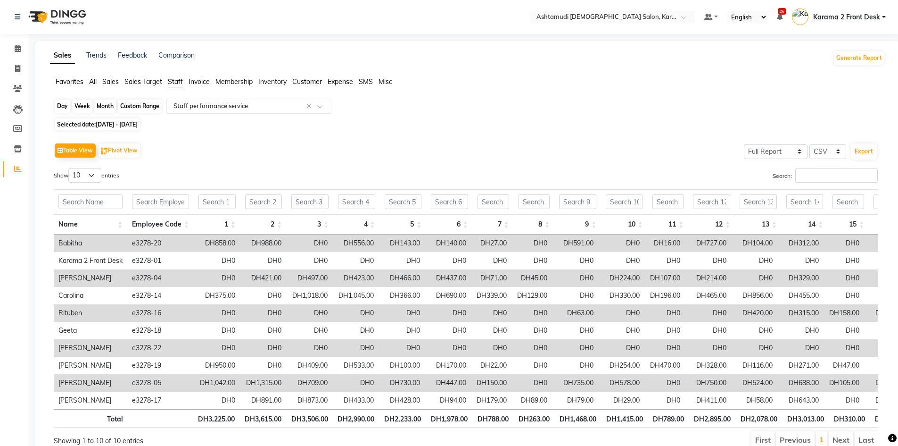
click at [102, 106] on div "Month" at bounding box center [105, 105] width 22 height 13
select select "9"
select select "2025"
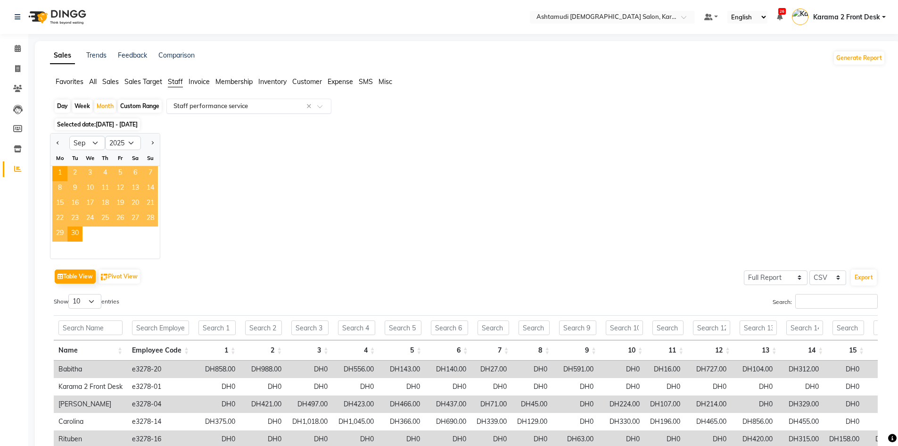
click at [176, 81] on span "Staff" at bounding box center [175, 81] width 15 height 8
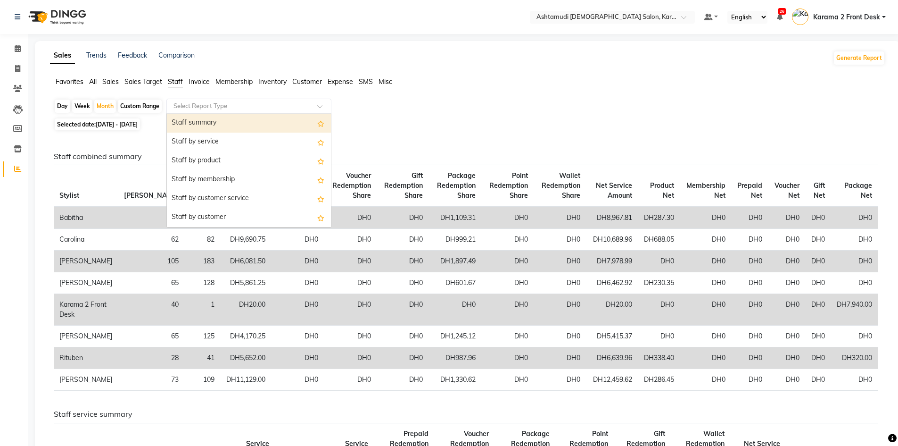
click at [269, 105] on input "text" at bounding box center [240, 105] width 136 height 9
click at [241, 118] on div "Staff summary" at bounding box center [249, 123] width 164 height 19
select select "full_report"
select select "csv"
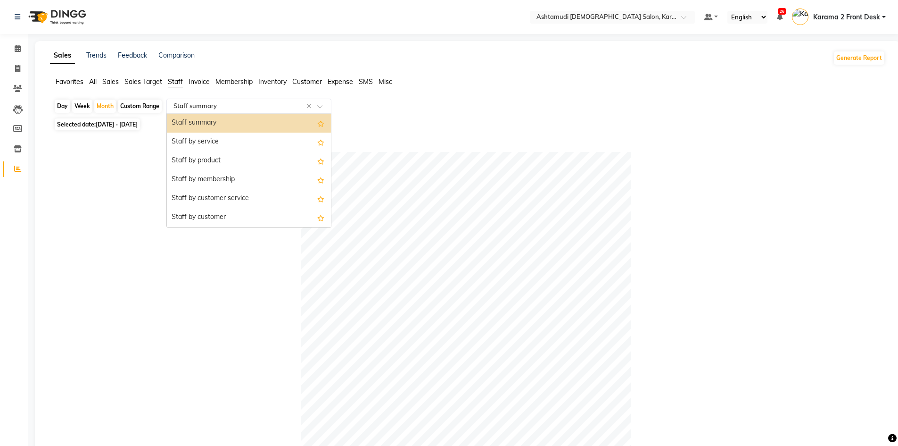
click at [305, 108] on input "text" at bounding box center [240, 105] width 136 height 9
click at [281, 138] on div "Staff by service" at bounding box center [249, 142] width 164 height 19
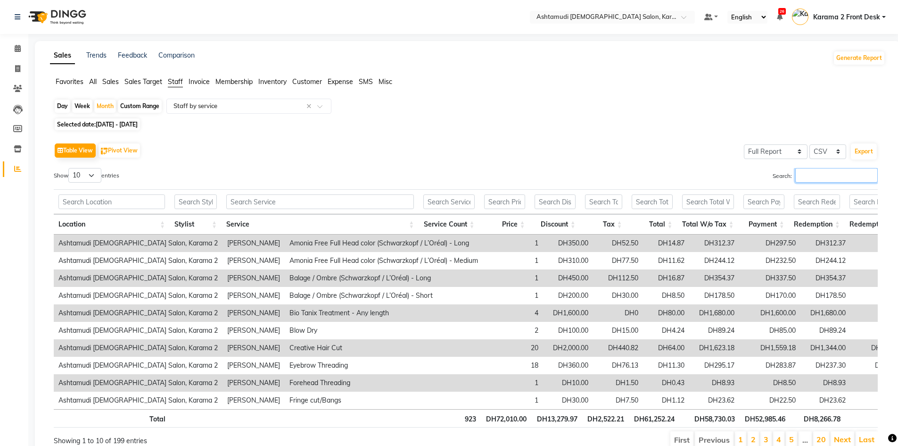
click at [807, 171] on input "Search:" at bounding box center [837, 175] width 83 height 15
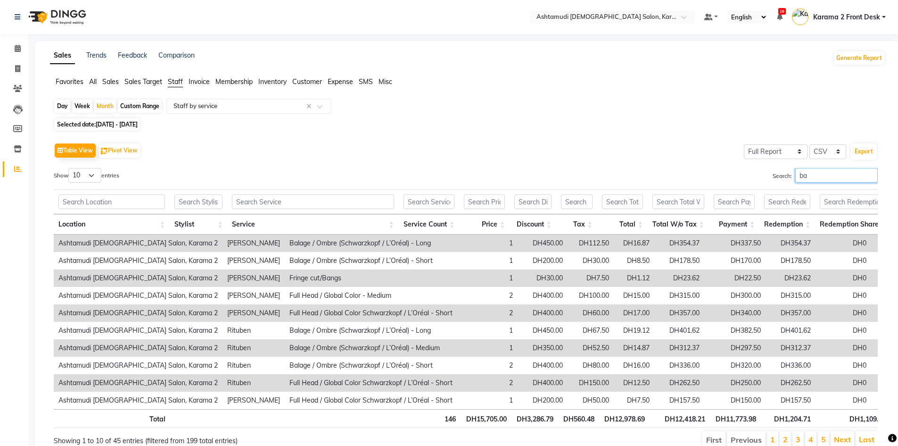
type input "b"
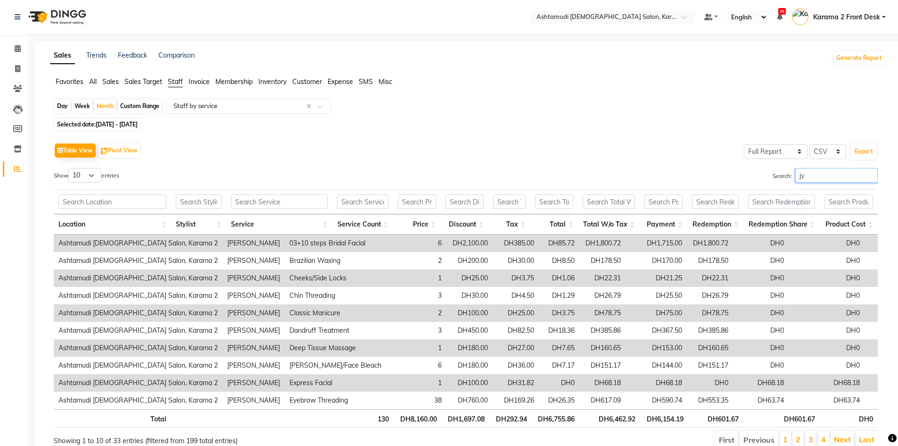
type input "j"
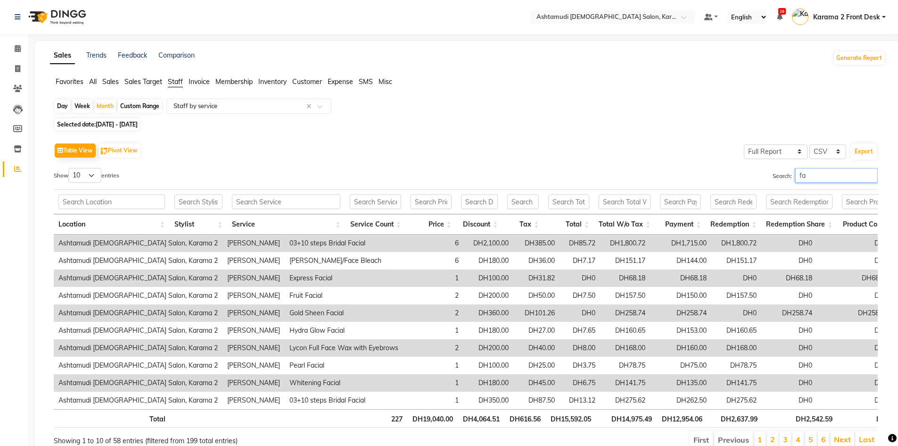
type input "f"
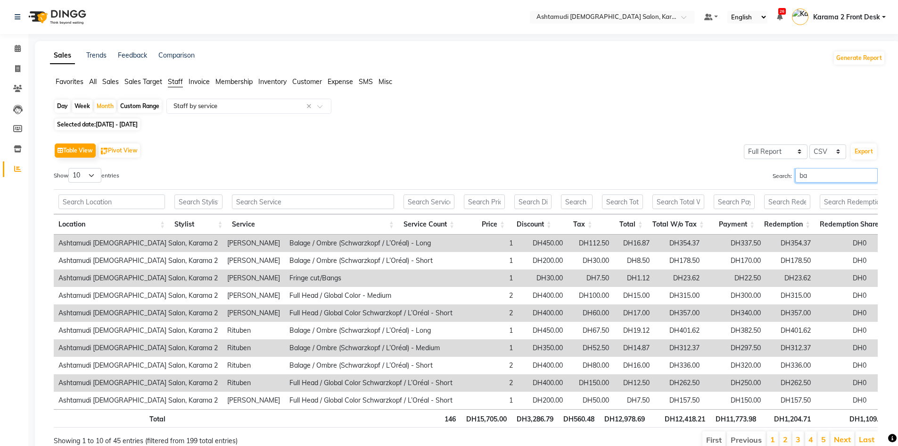
type input "b"
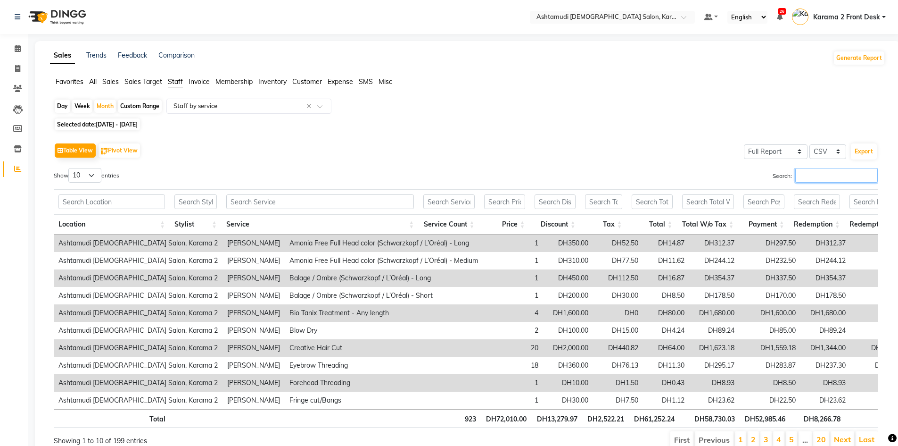
type input "j"
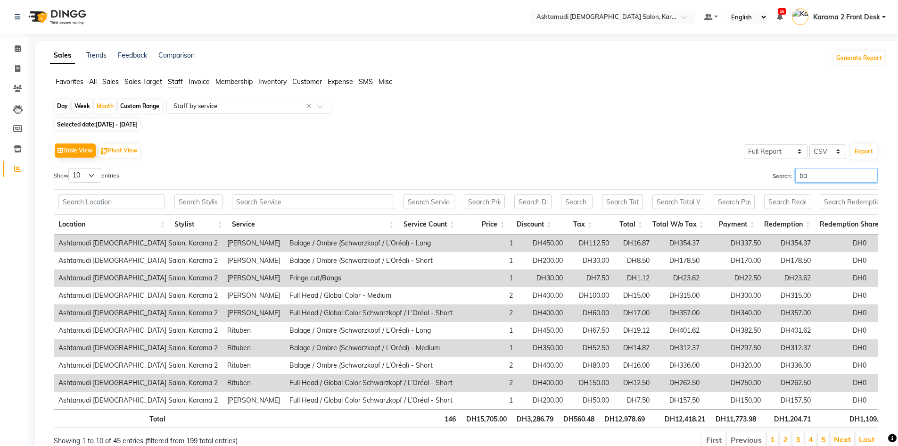
type input "b"
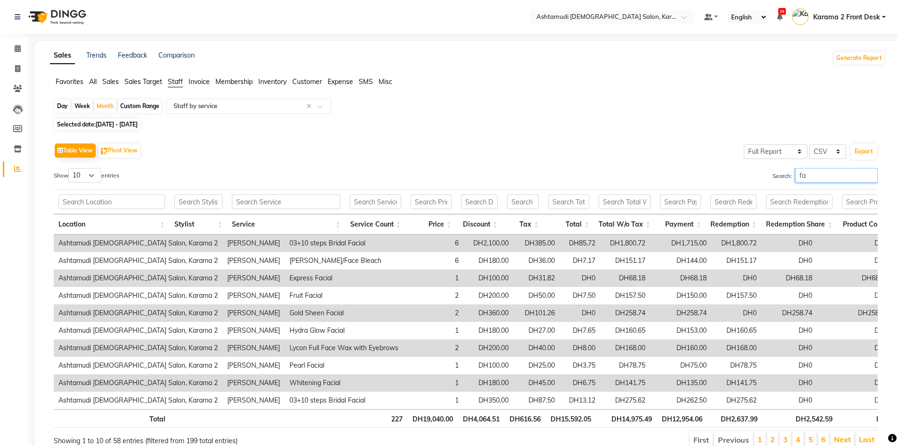
type input "f"
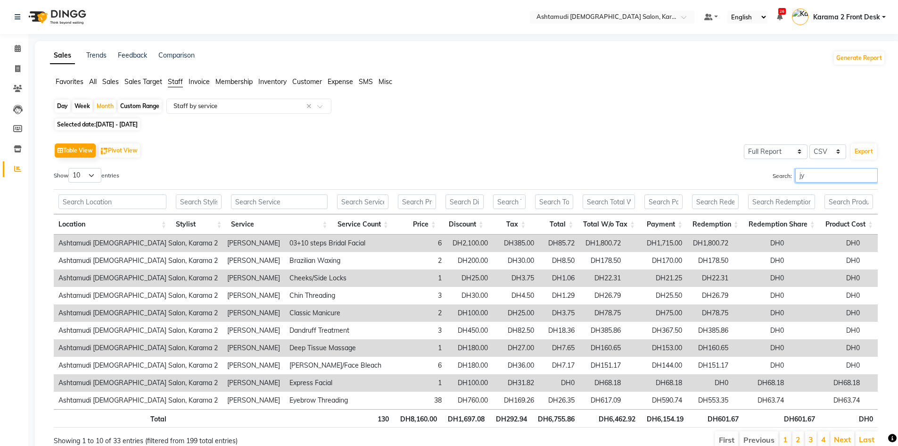
type input "j"
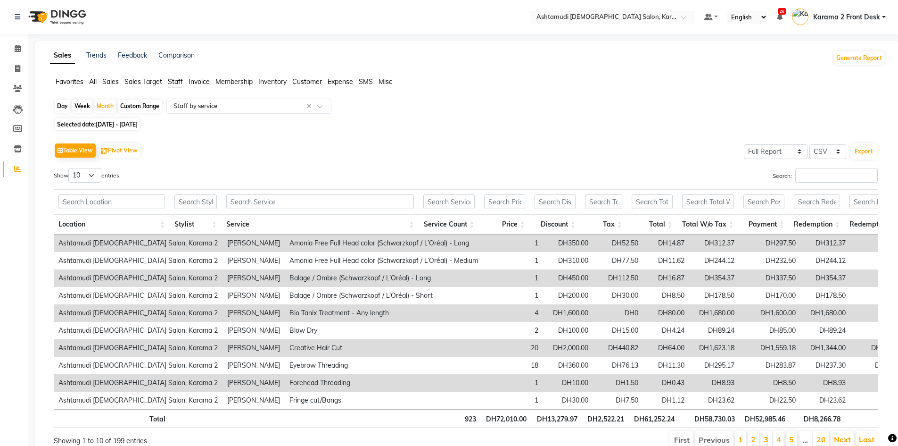
click at [181, 81] on span "Staff" at bounding box center [175, 81] width 15 height 8
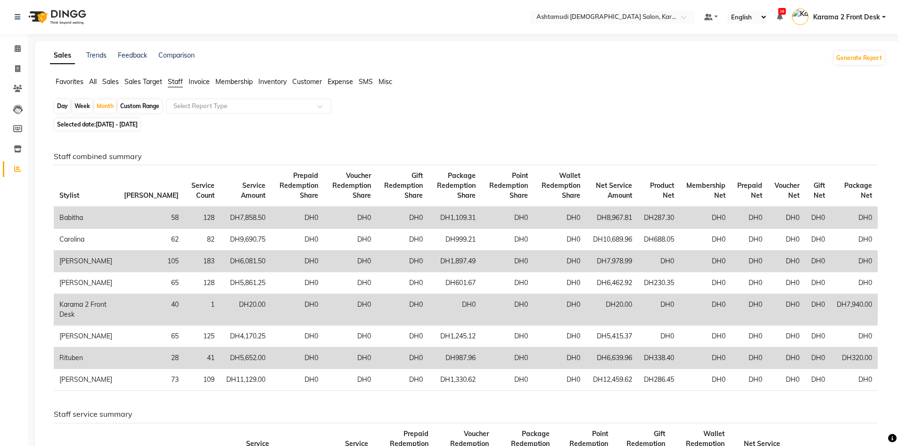
click at [177, 77] on span "Staff" at bounding box center [175, 81] width 15 height 8
click at [175, 80] on span "Staff" at bounding box center [175, 81] width 15 height 8
click at [193, 105] on input "text" at bounding box center [240, 105] width 136 height 9
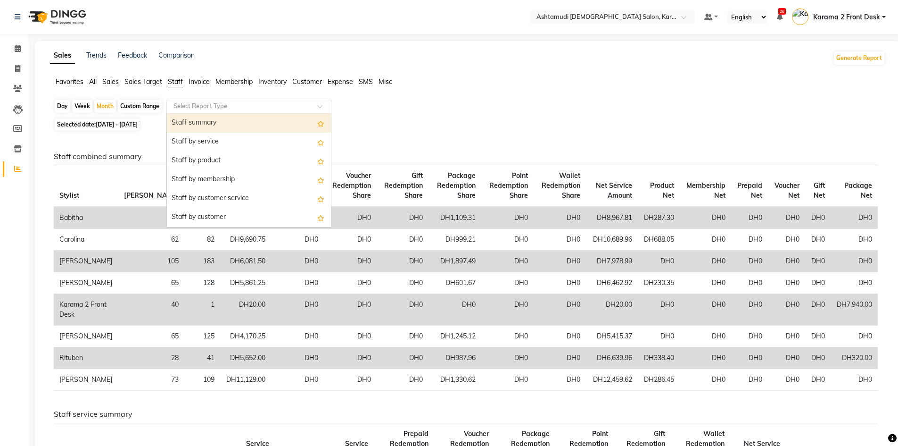
click at [234, 122] on div "Staff summary" at bounding box center [249, 123] width 164 height 19
select select "full_report"
select select "csv"
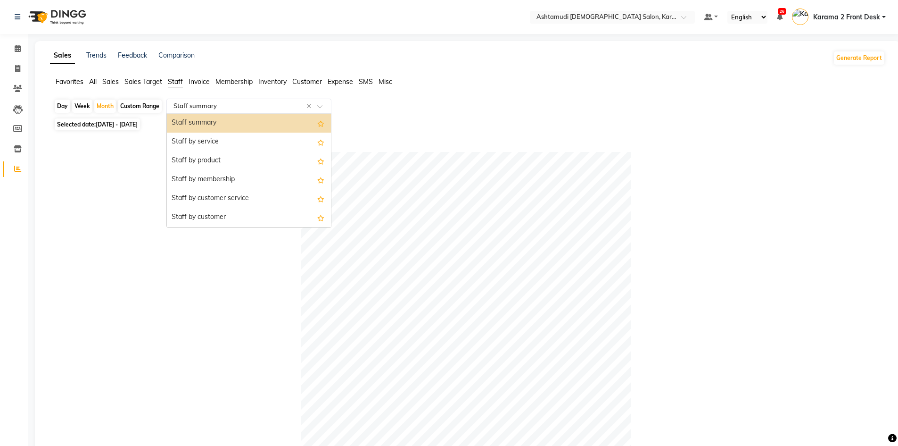
click at [306, 105] on input "text" at bounding box center [240, 105] width 136 height 9
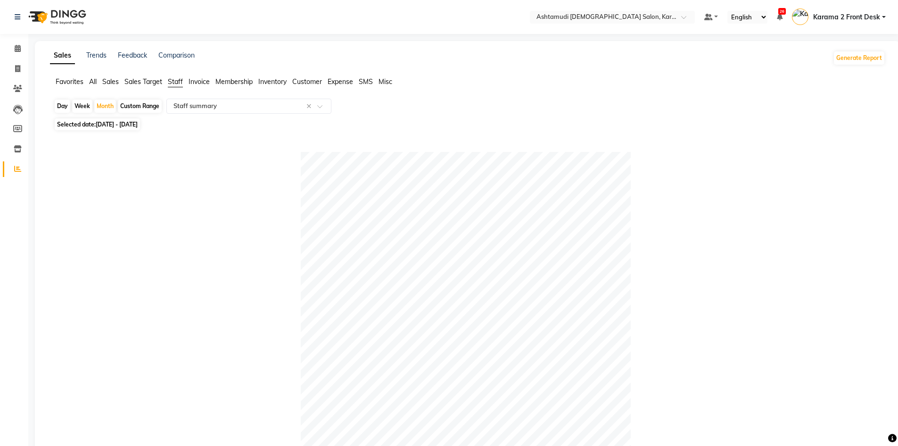
click at [173, 73] on div "Sales Trends Feedback Comparison Generate Report Favorites All Sales Sales Targ…" at bounding box center [468, 406] width 866 height 731
click at [176, 84] on span "Staff" at bounding box center [175, 81] width 15 height 8
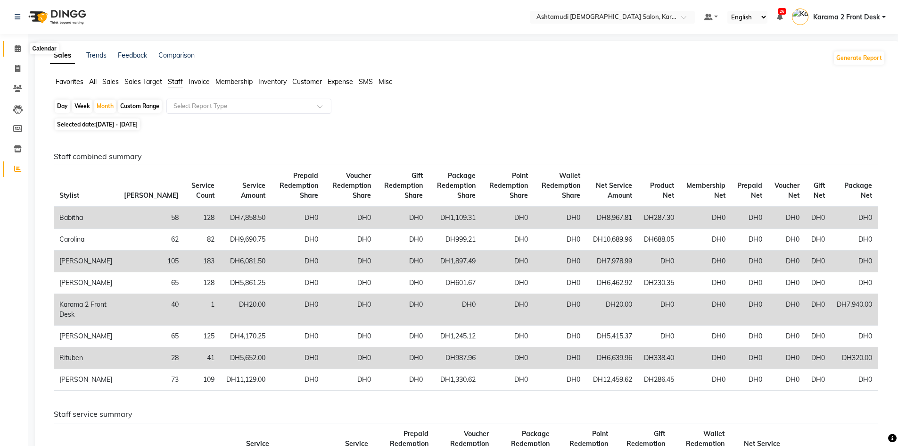
click at [16, 46] on icon at bounding box center [18, 48] width 6 height 7
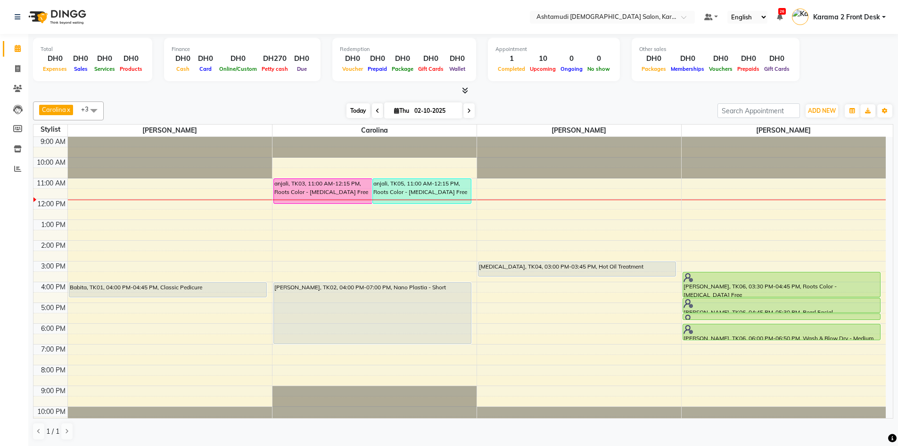
click at [360, 107] on span "Today" at bounding box center [359, 110] width 24 height 15
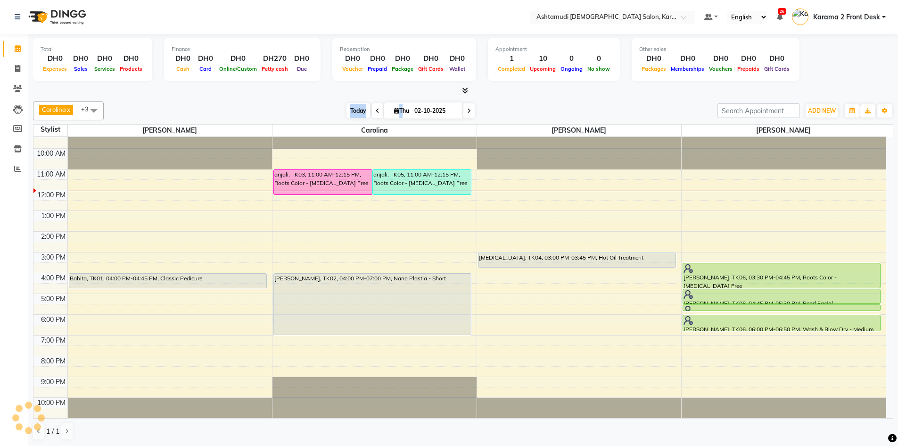
click at [360, 107] on span "Today" at bounding box center [359, 110] width 24 height 15
click at [245, 101] on div "Carolina x [PERSON_NAME] x [PERSON_NAME] x [PERSON_NAME] x +3 Select All Babith…" at bounding box center [463, 271] width 861 height 346
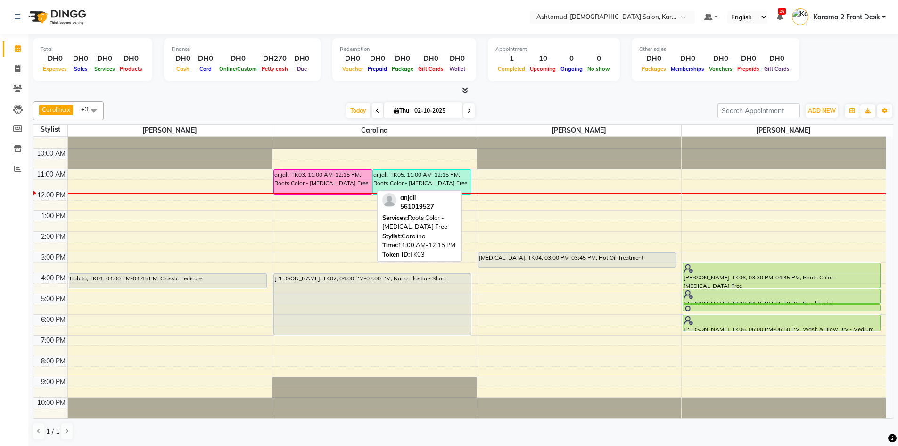
click at [329, 179] on div "anjali, TK03, 11:00 AM-12:15 PM, Roots Color - [MEDICAL_DATA] Free" at bounding box center [323, 182] width 98 height 25
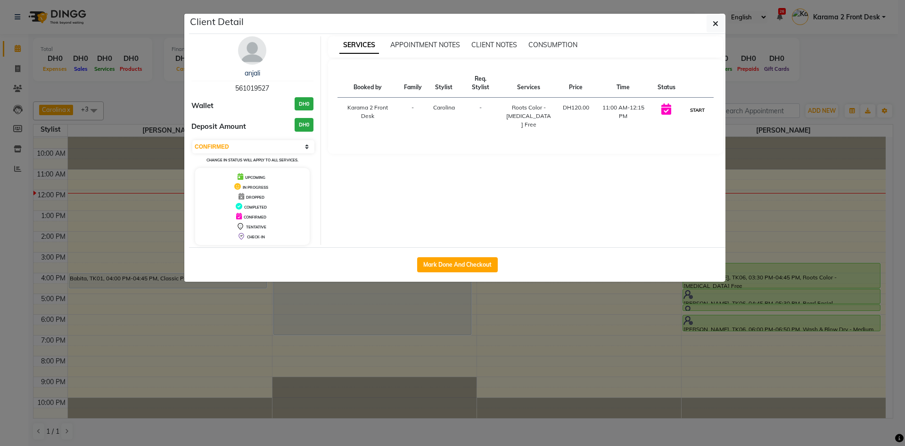
click at [694, 109] on button "START" at bounding box center [697, 110] width 19 height 12
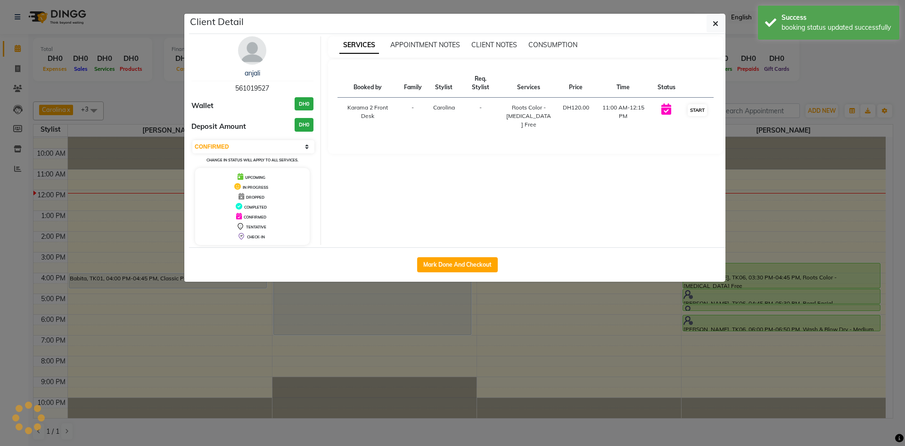
select select "1"
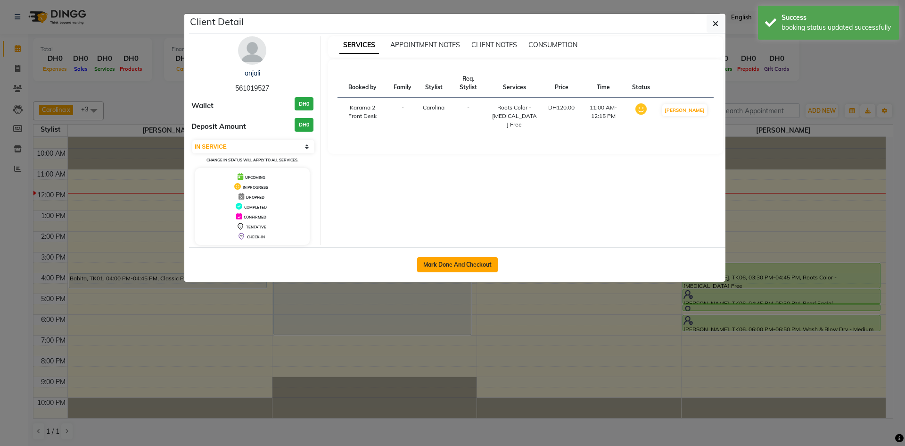
click at [461, 264] on button "Mark Done And Checkout" at bounding box center [457, 264] width 81 height 15
select select "service"
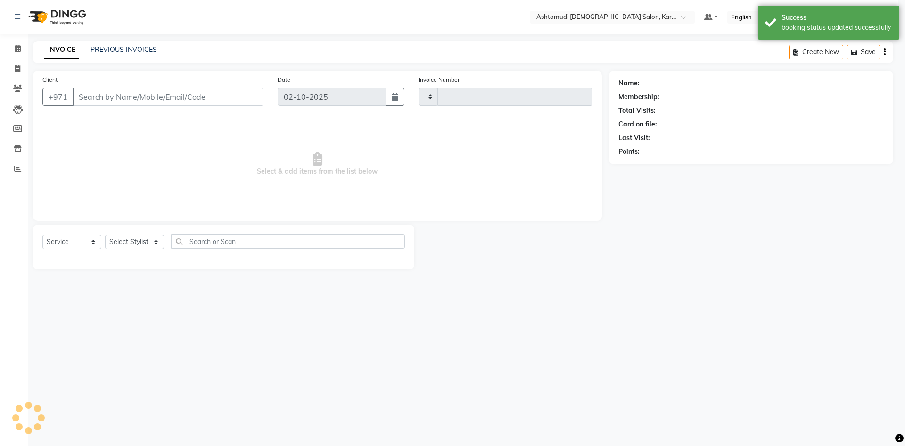
type input "2391"
select select "7424"
type input "561019527"
select select "69442"
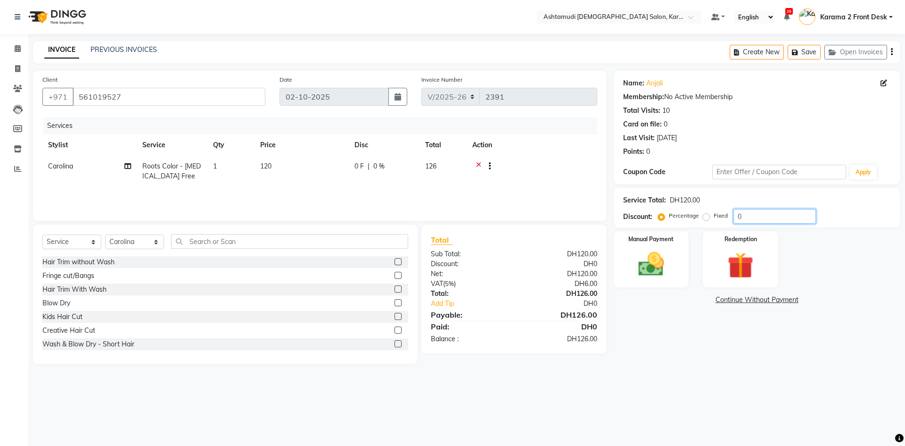
click at [769, 217] on input "0" at bounding box center [775, 216] width 83 height 15
type input "25"
click at [21, 70] on span at bounding box center [17, 69] width 17 height 11
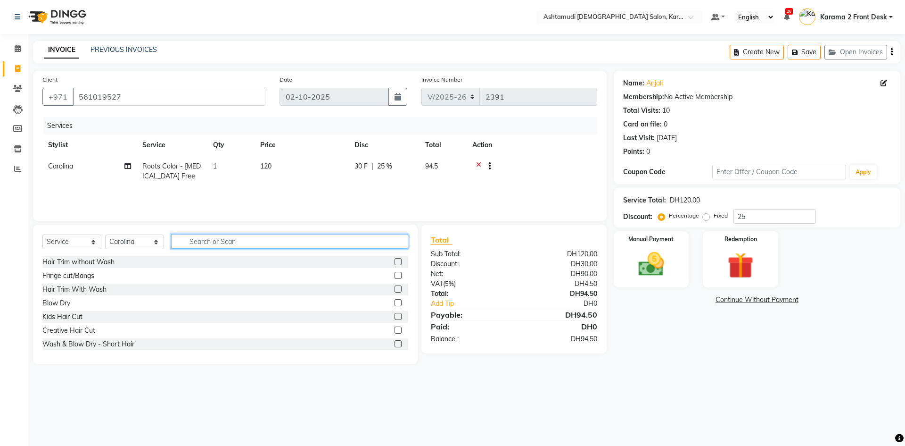
click at [257, 234] on input "text" at bounding box center [289, 241] width 237 height 15
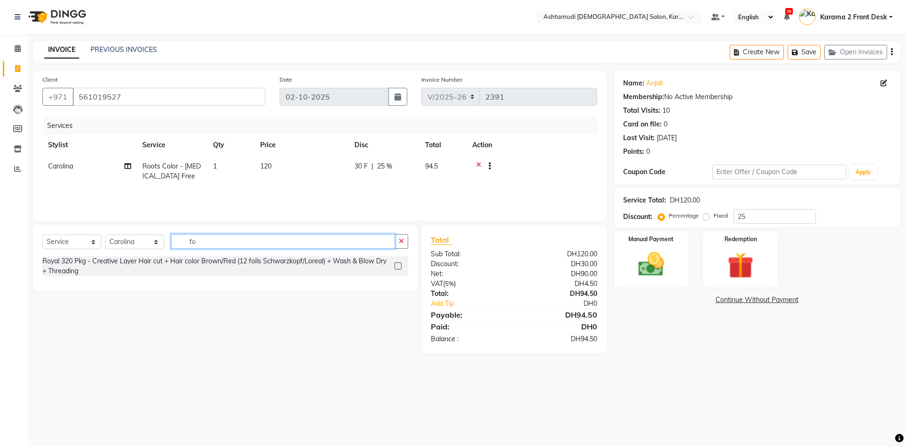
type input "f"
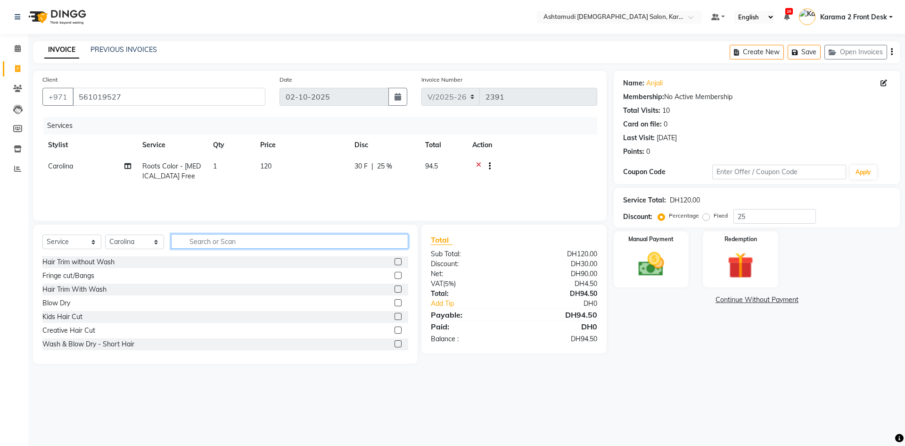
click at [183, 240] on input "text" at bounding box center [289, 241] width 237 height 15
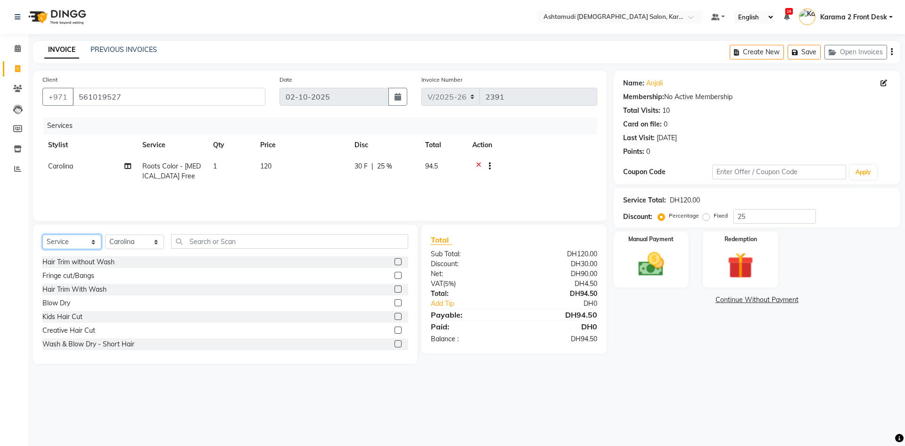
click at [73, 245] on select "Select Service Product Membership Package Voucher Prepaid Gift Card" at bounding box center [71, 241] width 59 height 15
click at [42, 234] on select "Select Service Product Membership Package Voucher Prepaid Gift Card" at bounding box center [71, 241] width 59 height 15
click at [86, 240] on select "Select Service Product Membership Package Voucher Prepaid Gift Card" at bounding box center [71, 241] width 59 height 15
click at [42, 234] on select "Select Service Product Membership Package Voucher Prepaid Gift Card" at bounding box center [71, 241] width 59 height 15
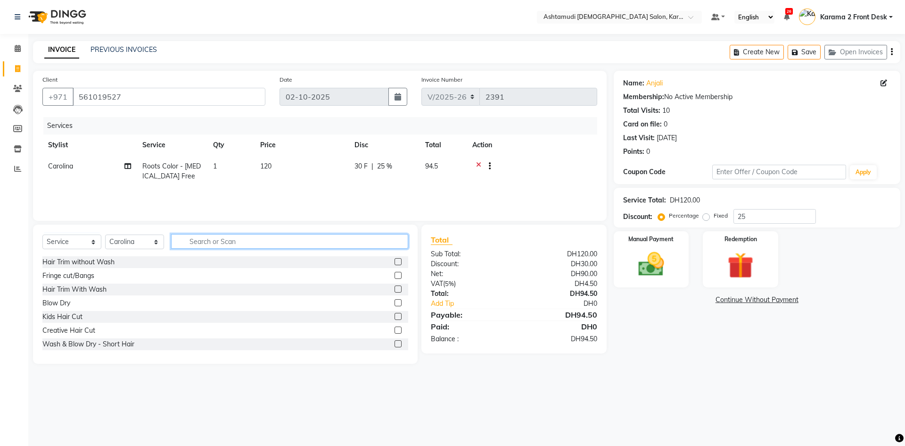
click at [224, 238] on input "text" at bounding box center [289, 241] width 237 height 15
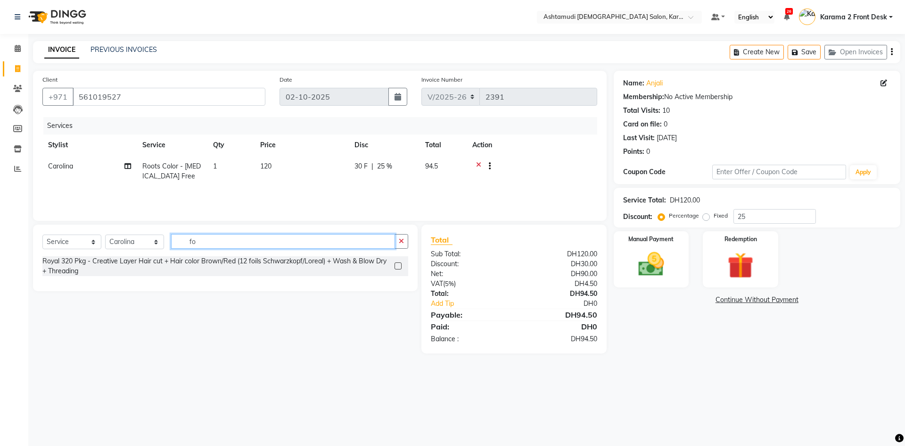
type input "f"
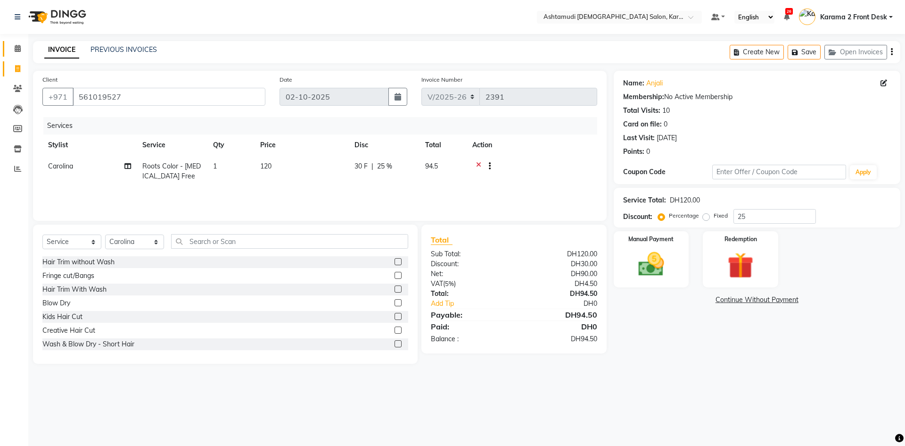
drag, startPoint x: 16, startPoint y: 41, endPoint x: 532, endPoint y: 66, distance: 516.9
click at [16, 41] on link "Calendar" at bounding box center [14, 49] width 23 height 16
click at [17, 70] on icon at bounding box center [17, 68] width 5 height 7
click at [17, 47] on icon at bounding box center [18, 48] width 6 height 7
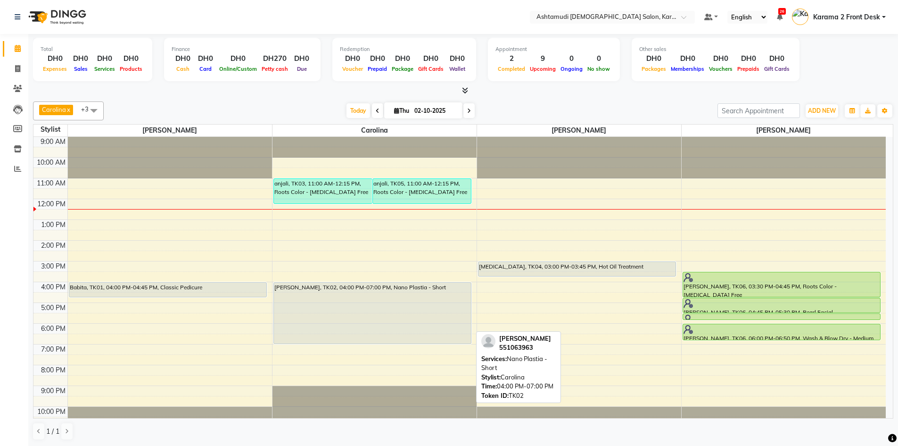
click at [356, 289] on div "[PERSON_NAME], TK02, 04:00 PM-07:00 PM, Nano Plastia - Short" at bounding box center [372, 312] width 197 height 61
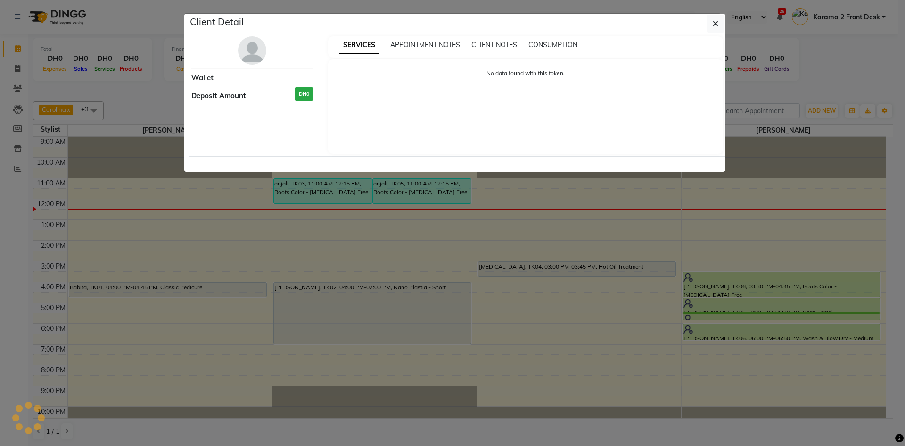
select select "7"
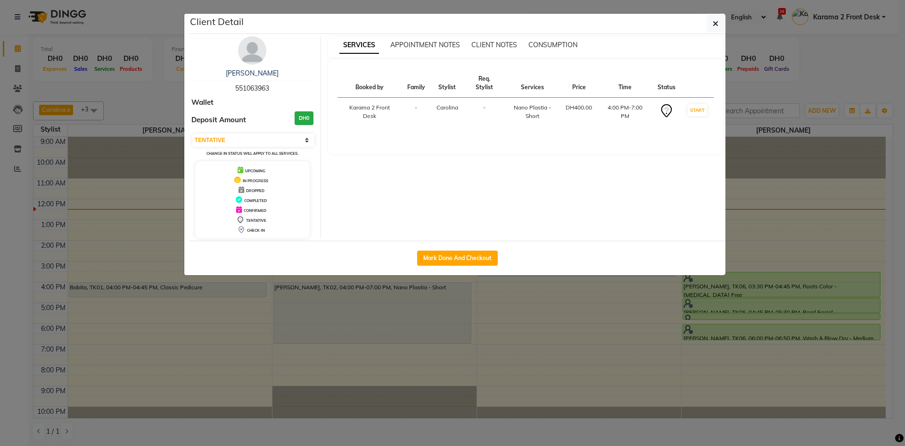
click at [360, 144] on div "Booked by Family Stylist Req. Stylist Services Price Time Status Karama 2 Front…" at bounding box center [526, 106] width 396 height 94
drag, startPoint x: 352, startPoint y: 326, endPoint x: 385, endPoint y: 304, distance: 40.2
click at [352, 326] on ngb-modal-window "Client Detail [PERSON_NAME] 551063963 Wallet Deposit Amount DH0 Select IN SERVI…" at bounding box center [452, 223] width 905 height 446
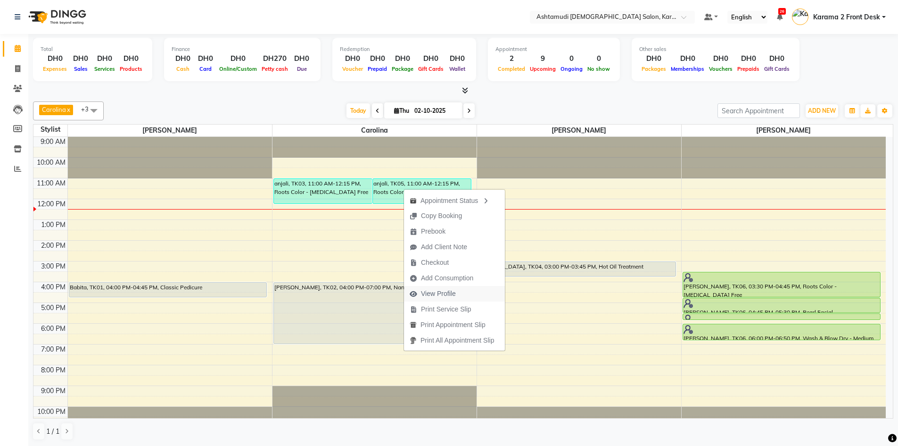
click at [448, 291] on span "View Profile" at bounding box center [438, 294] width 35 height 10
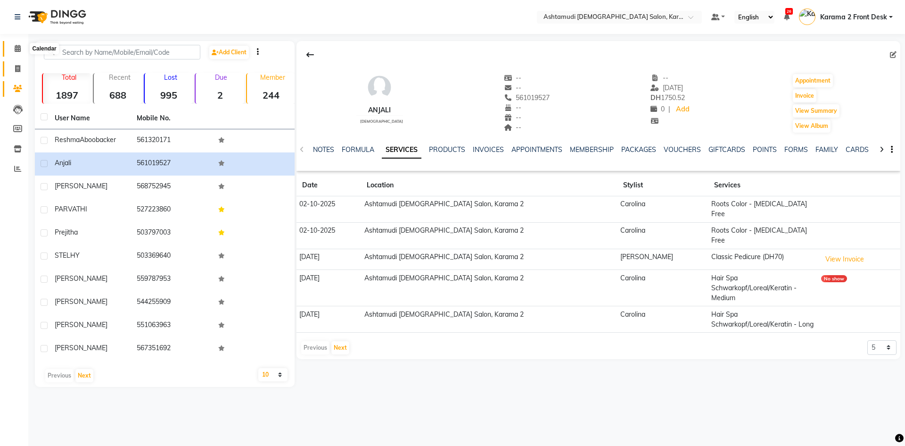
drag, startPoint x: 18, startPoint y: 50, endPoint x: 19, endPoint y: 62, distance: 12.3
click at [18, 51] on icon at bounding box center [18, 48] width 6 height 7
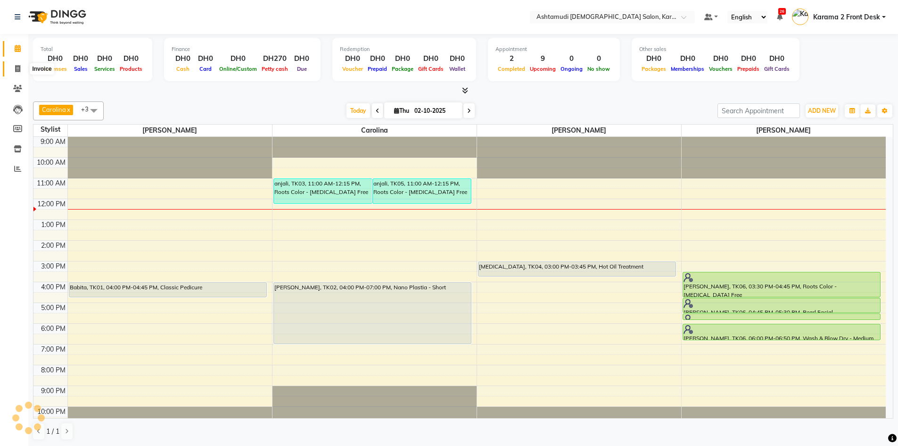
click at [18, 65] on icon at bounding box center [17, 68] width 5 height 7
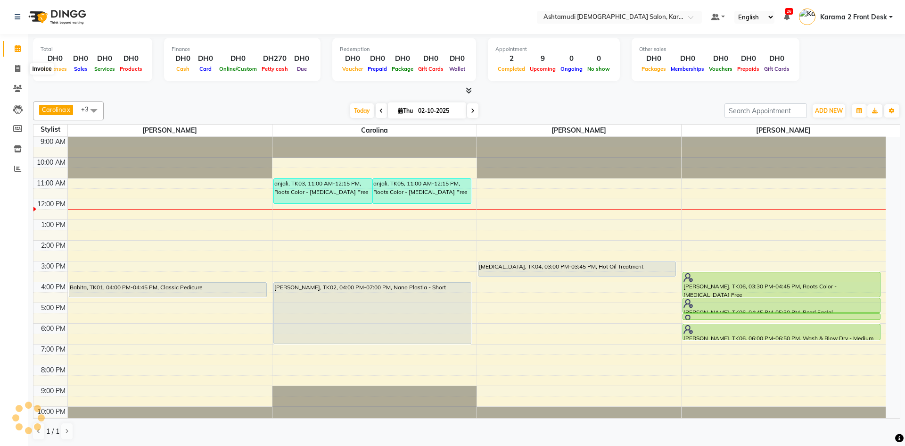
select select "7424"
select select "service"
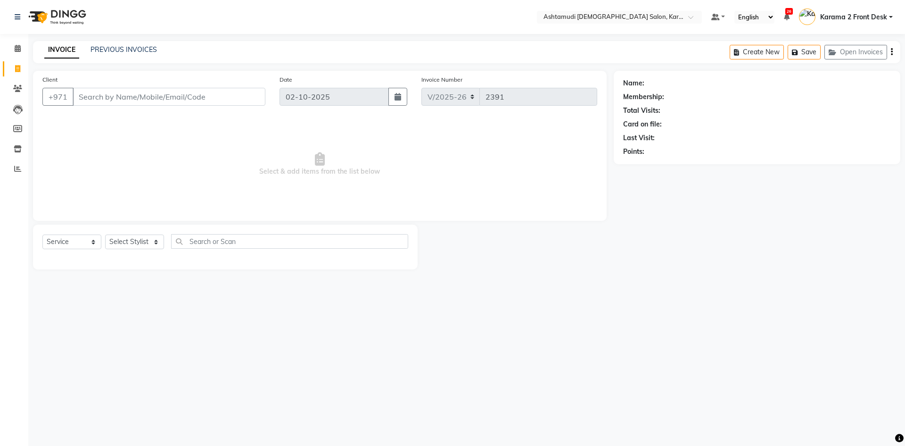
click at [140, 96] on input "Client" at bounding box center [169, 97] width 193 height 18
click at [75, 240] on select "Select Service Product Membership Package Voucher Prepaid Gift Card" at bounding box center [71, 241] width 59 height 15
click at [42, 234] on select "Select Service Product Membership Package Voucher Prepaid Gift Card" at bounding box center [71, 241] width 59 height 15
drag, startPoint x: 145, startPoint y: 239, endPoint x: 170, endPoint y: 246, distance: 25.8
click at [152, 242] on select "Select Stylist Babitha Carolina [PERSON_NAME] [PERSON_NAME] 2 Front Desk [PERSO…" at bounding box center [134, 241] width 59 height 15
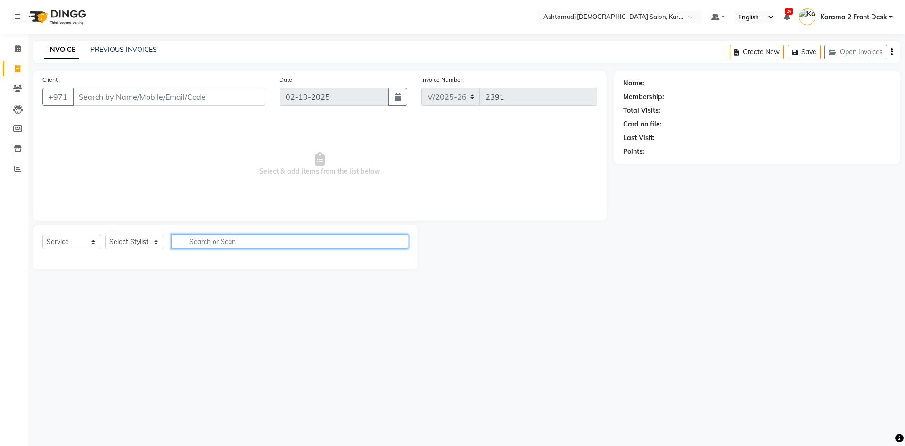
click at [215, 243] on input "text" at bounding box center [289, 241] width 237 height 15
type input "f"
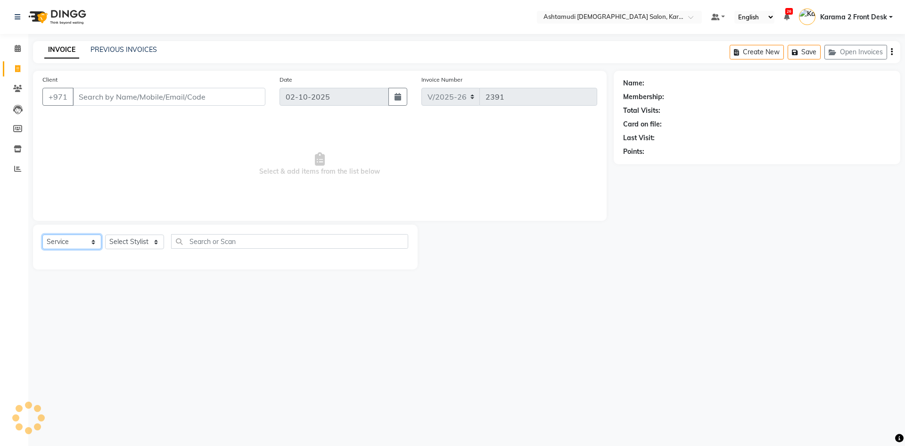
click at [70, 241] on select "Select Service Product Membership Package Voucher Prepaid Gift Card" at bounding box center [71, 241] width 59 height 15
click at [42, 234] on select "Select Service Product Membership Package Voucher Prepaid Gift Card" at bounding box center [71, 241] width 59 height 15
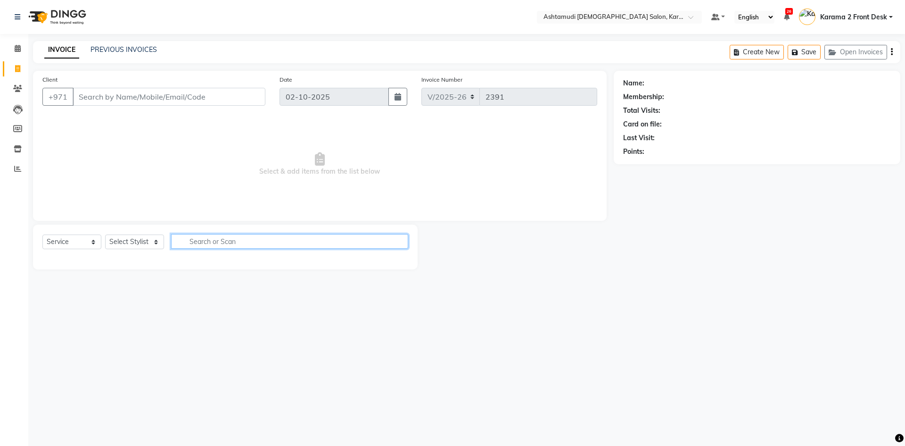
click at [194, 243] on input "text" at bounding box center [289, 241] width 237 height 15
type input "r"
click at [15, 52] on span at bounding box center [17, 48] width 17 height 11
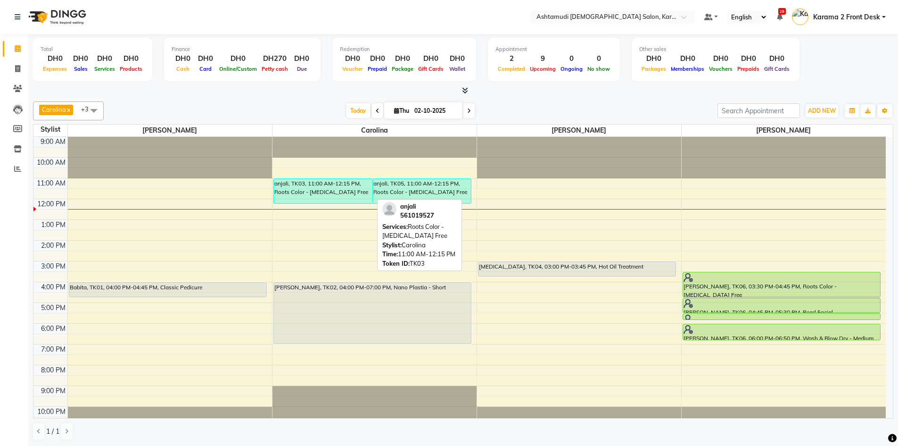
click at [335, 190] on div "anjali, TK03, 11:00 AM-12:15 PM, Roots Color - [MEDICAL_DATA] Free" at bounding box center [323, 191] width 98 height 25
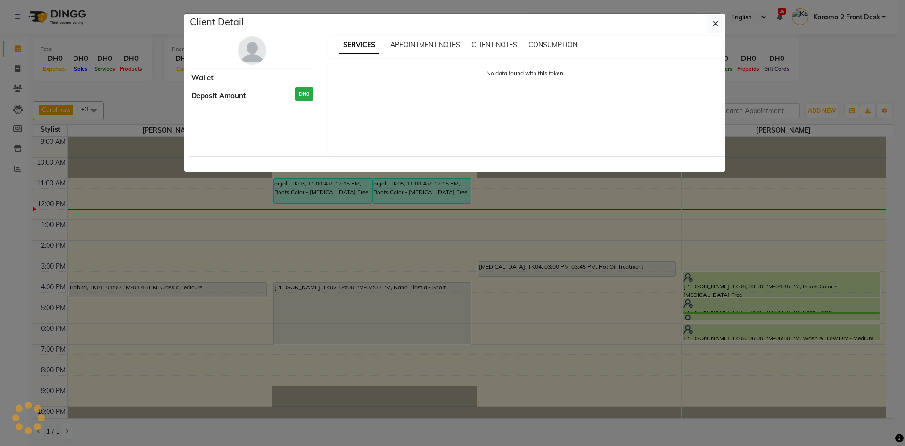
select select "3"
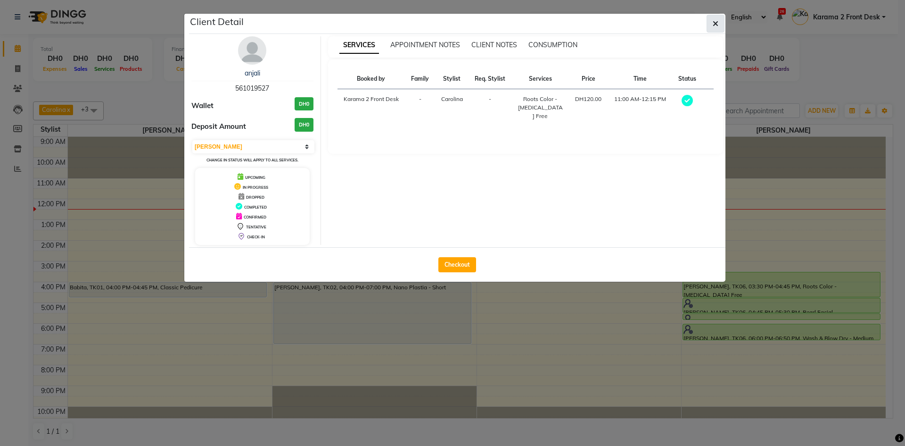
click at [714, 21] on icon "button" at bounding box center [716, 24] width 6 height 8
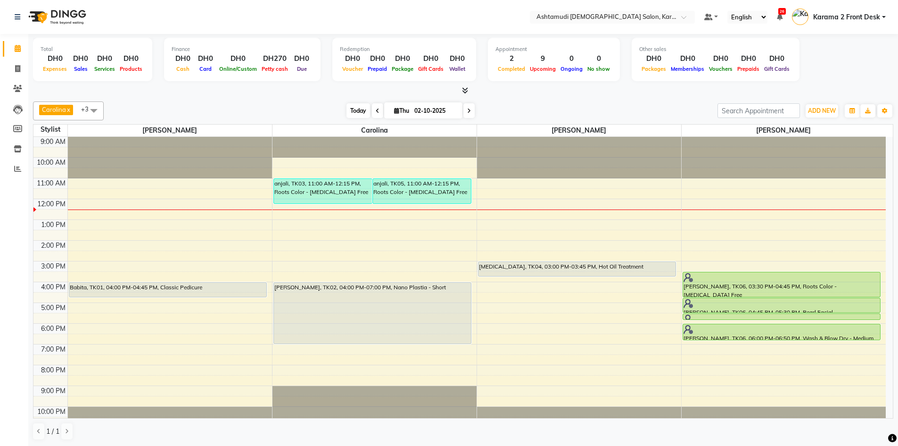
click at [362, 110] on span "Today" at bounding box center [359, 110] width 24 height 15
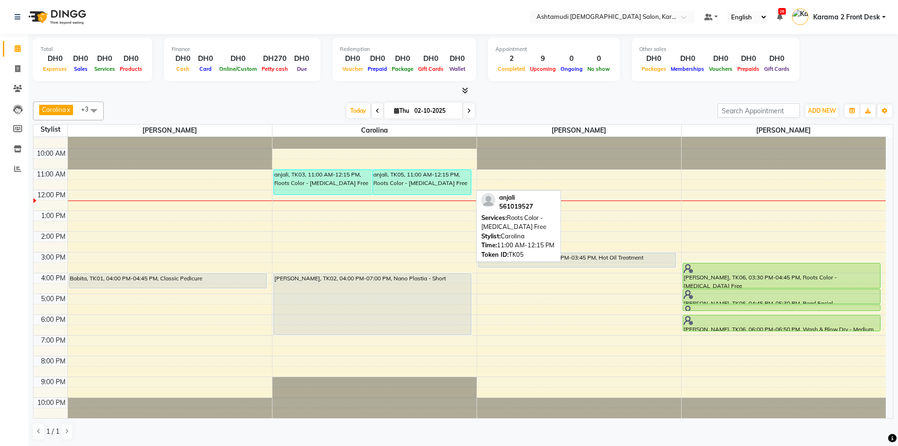
click at [411, 184] on div "anjali, TK05, 11:00 AM-12:15 PM, Roots Color - [MEDICAL_DATA] Free" at bounding box center [422, 182] width 98 height 25
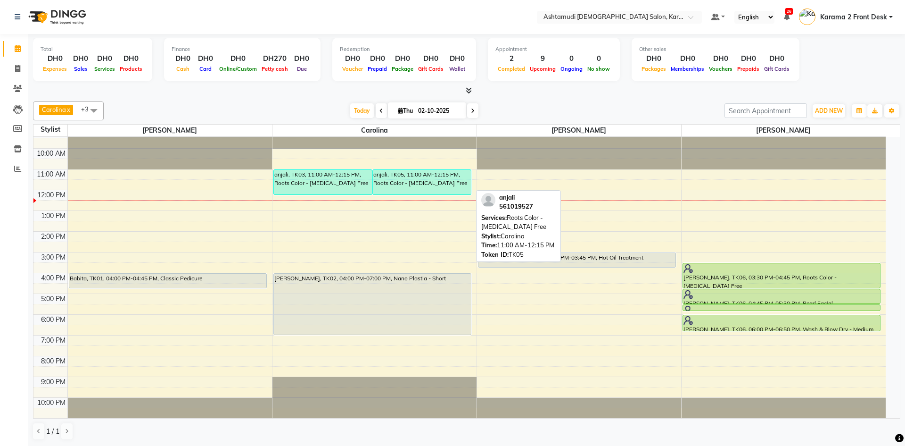
select select "3"
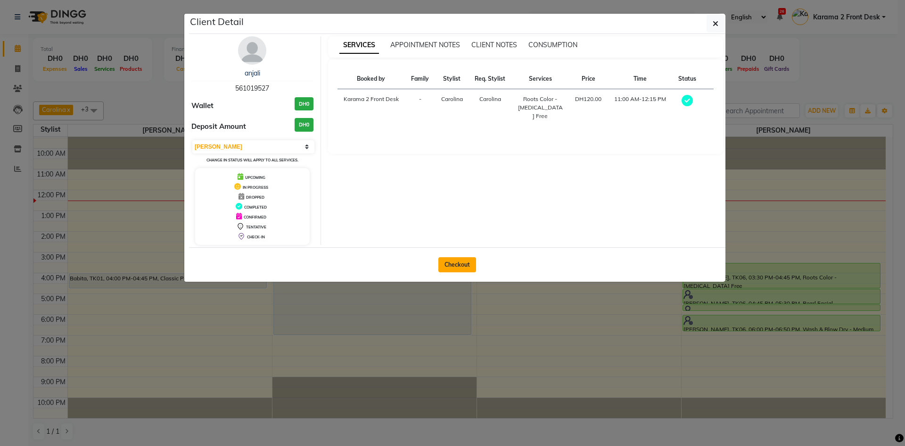
click at [470, 265] on button "Checkout" at bounding box center [458, 264] width 38 height 15
select select "7424"
select select "service"
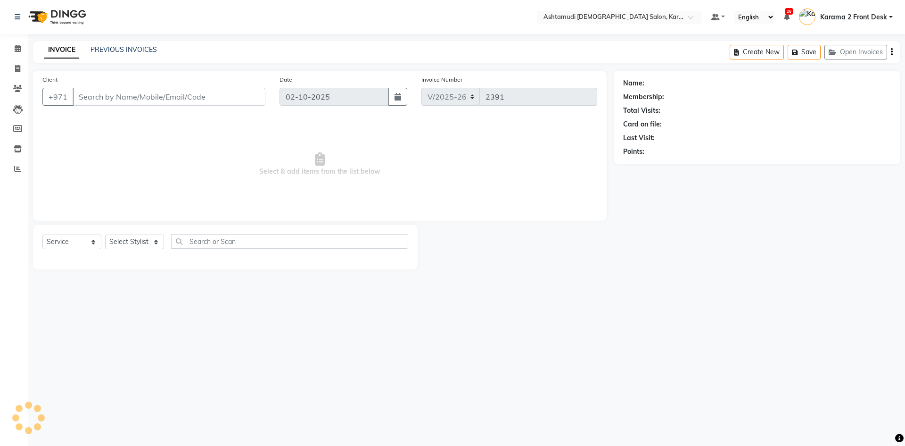
type input "561019527"
select select "69442"
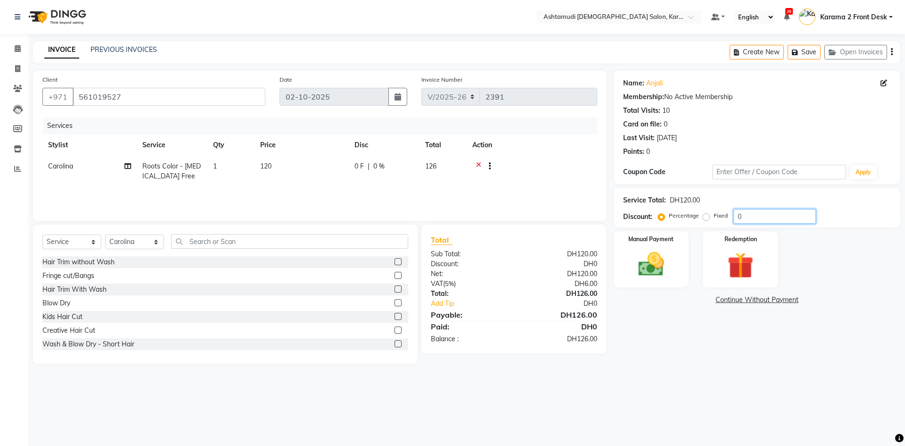
drag, startPoint x: 766, startPoint y: 207, endPoint x: 761, endPoint y: 209, distance: 5.9
click at [761, 209] on div "Service Total: DH120.00 Discount: Percentage Fixed 0" at bounding box center [757, 207] width 268 height 32
type input "25"
click at [18, 48] on icon at bounding box center [18, 48] width 6 height 7
click at [15, 69] on icon at bounding box center [17, 68] width 5 height 7
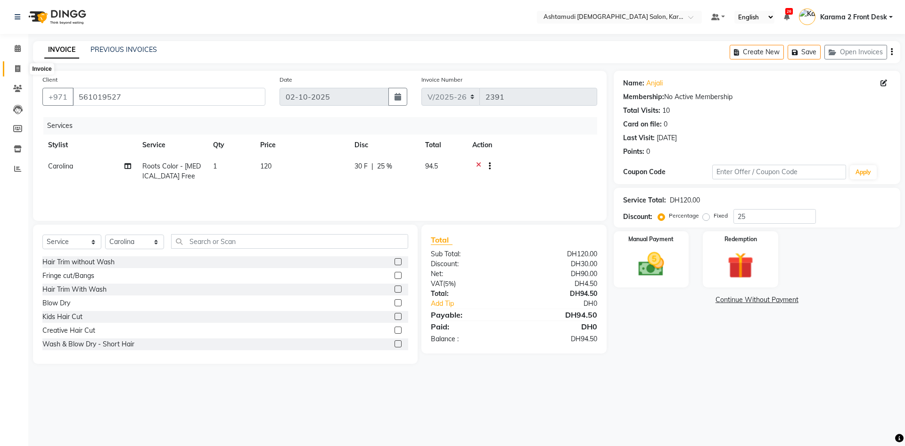
select select "service"
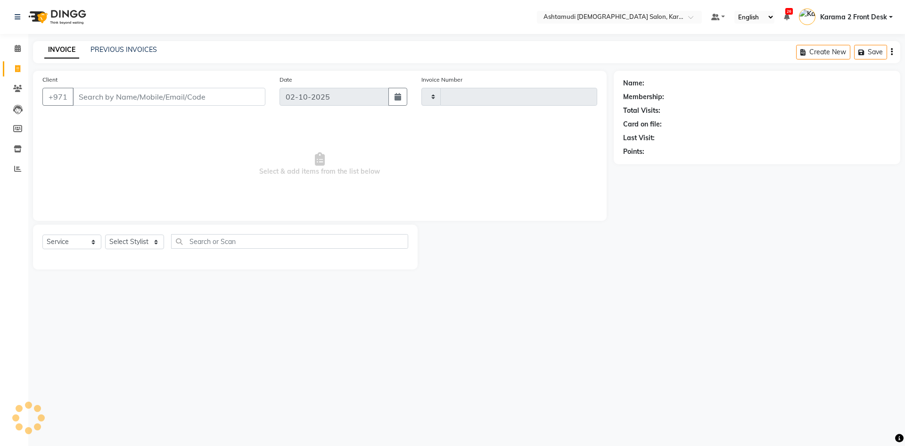
type input "2391"
select select "7424"
click at [148, 91] on input "Client" at bounding box center [169, 97] width 193 height 18
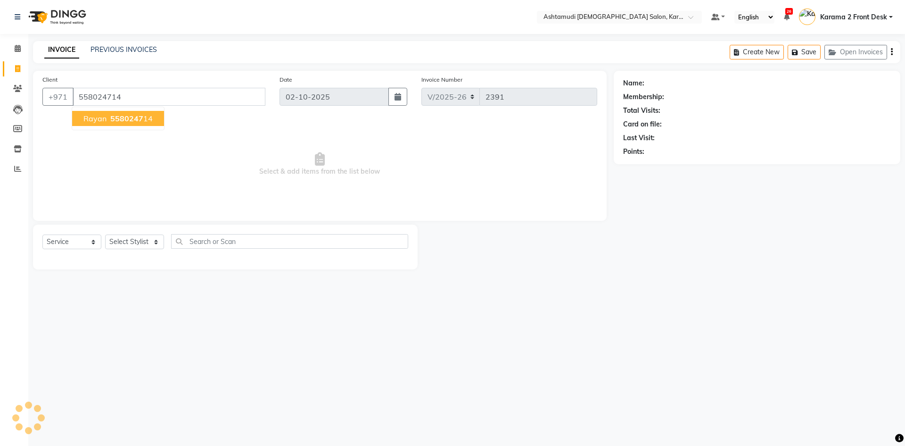
type input "558024714"
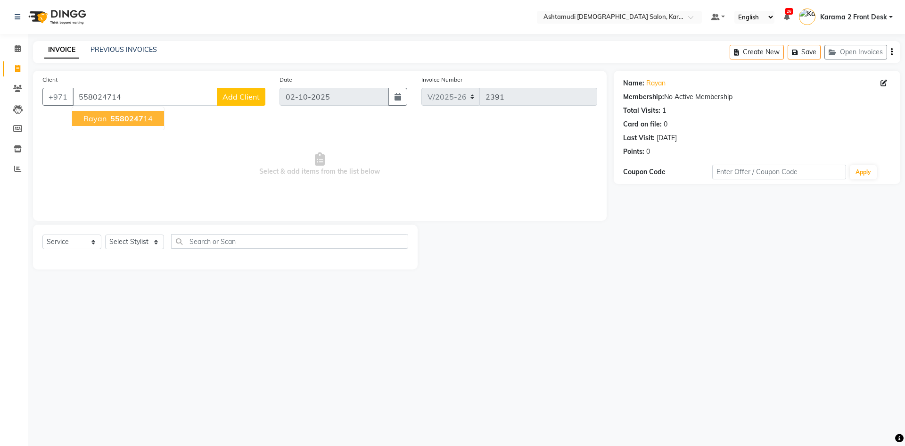
drag, startPoint x: 138, startPoint y: 118, endPoint x: 198, endPoint y: 95, distance: 64.0
click at [198, 95] on div "[PHONE_NUMBER] Rayan 5580247 14 Add Client" at bounding box center [153, 97] width 223 height 18
click at [132, 119] on span "5580247" at bounding box center [126, 118] width 33 height 9
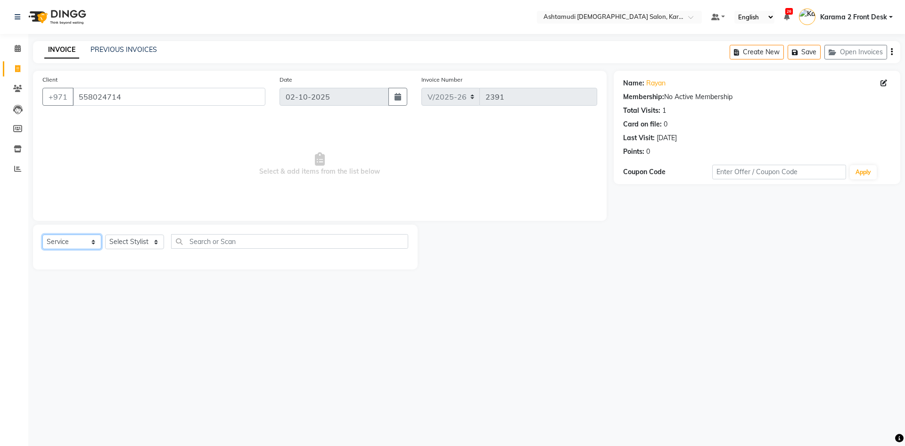
drag, startPoint x: 67, startPoint y: 239, endPoint x: 68, endPoint y: 246, distance: 6.6
click at [67, 242] on select "Select Service Product Membership Package Voucher Prepaid Gift Card" at bounding box center [71, 241] width 59 height 15
click at [42, 234] on select "Select Service Product Membership Package Voucher Prepaid Gift Card" at bounding box center [71, 241] width 59 height 15
drag, startPoint x: 131, startPoint y: 243, endPoint x: 131, endPoint y: 248, distance: 5.2
click at [131, 246] on select "Select Stylist Babitha Carolina [PERSON_NAME] [PERSON_NAME] 2 Front Desk [PERSO…" at bounding box center [134, 241] width 59 height 15
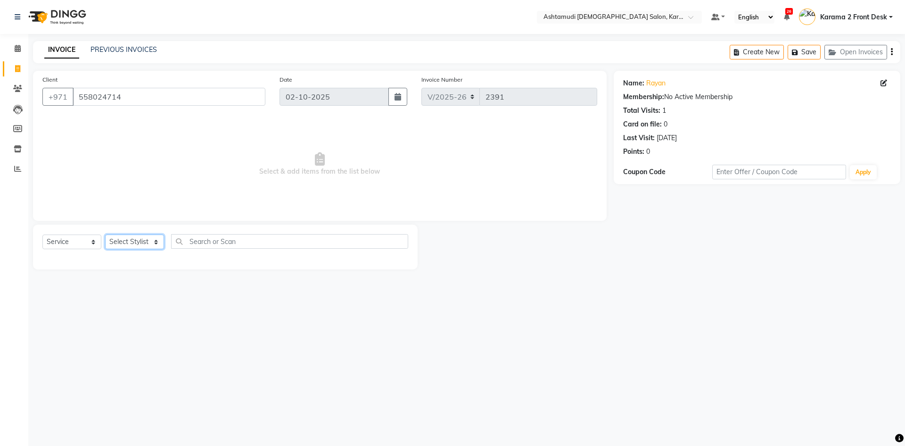
select select "64957"
click at [105, 234] on select "Select Stylist Babitha Carolina [PERSON_NAME] [PERSON_NAME] 2 Front Desk [PERSO…" at bounding box center [134, 241] width 59 height 15
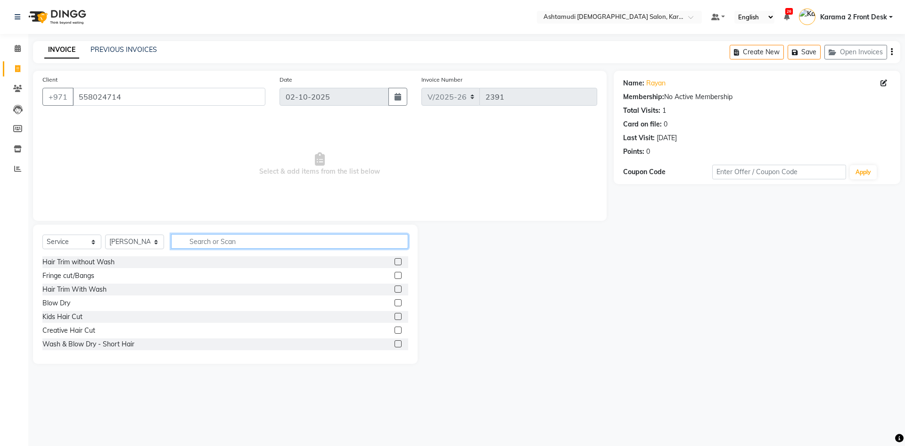
click at [200, 239] on input "text" at bounding box center [289, 241] width 237 height 15
type input "ped"
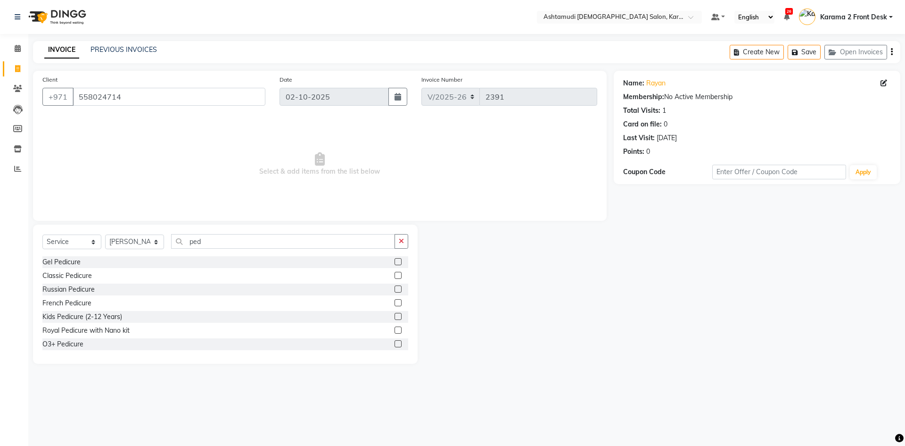
click at [395, 276] on label at bounding box center [398, 275] width 7 height 7
click at [395, 276] on input "checkbox" at bounding box center [398, 276] width 6 height 6
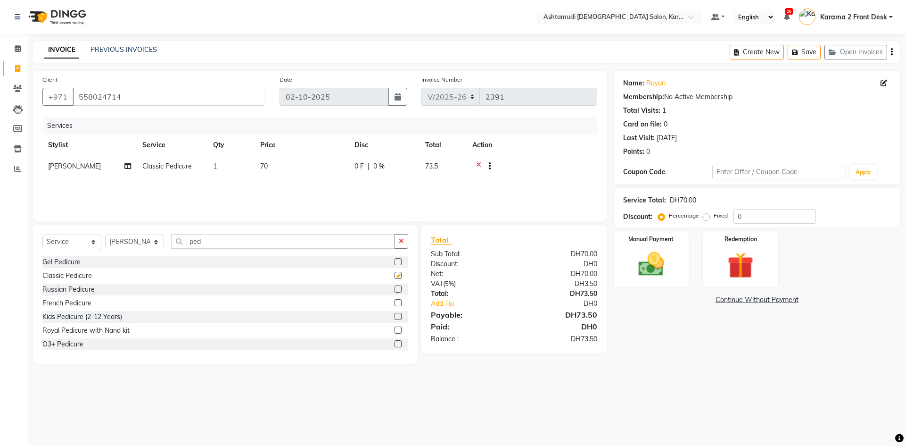
checkbox input "false"
click at [287, 238] on input "ped" at bounding box center [283, 241] width 224 height 15
type input "p"
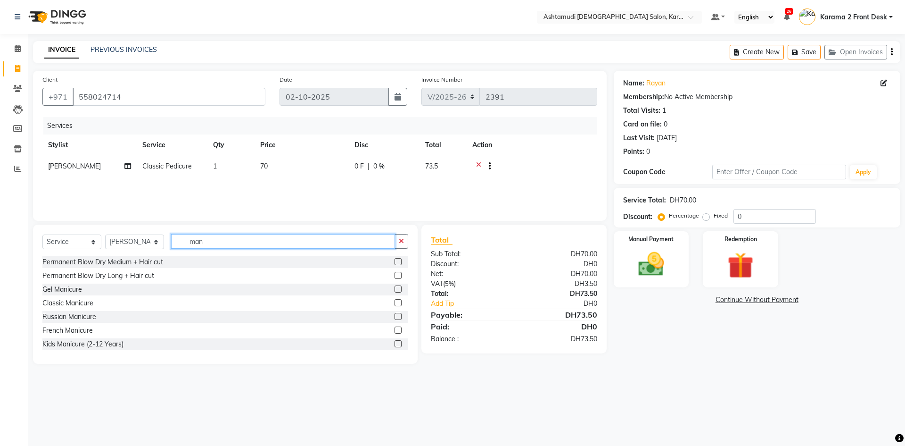
type input "man"
click at [395, 301] on label at bounding box center [398, 302] width 7 height 7
click at [395, 301] on input "checkbox" at bounding box center [398, 303] width 6 height 6
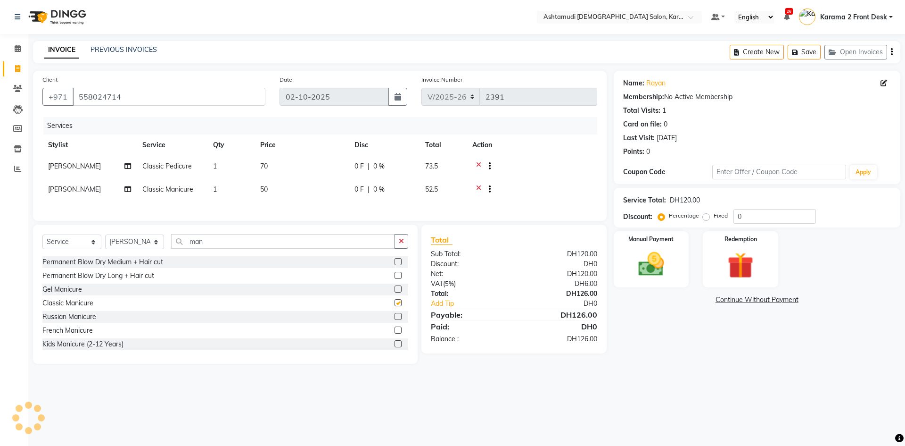
checkbox input "false"
click at [775, 209] on div "Service Total: DH120.00 Discount: Percentage Fixed 0" at bounding box center [757, 207] width 268 height 32
type input "25"
click at [13, 66] on span at bounding box center [17, 69] width 17 height 11
select select "service"
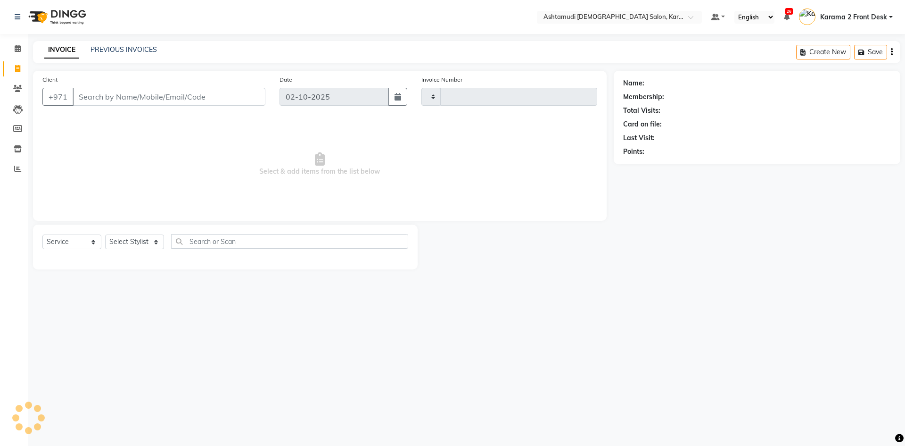
type input "2391"
select select "7424"
click at [17, 50] on icon at bounding box center [18, 48] width 6 height 7
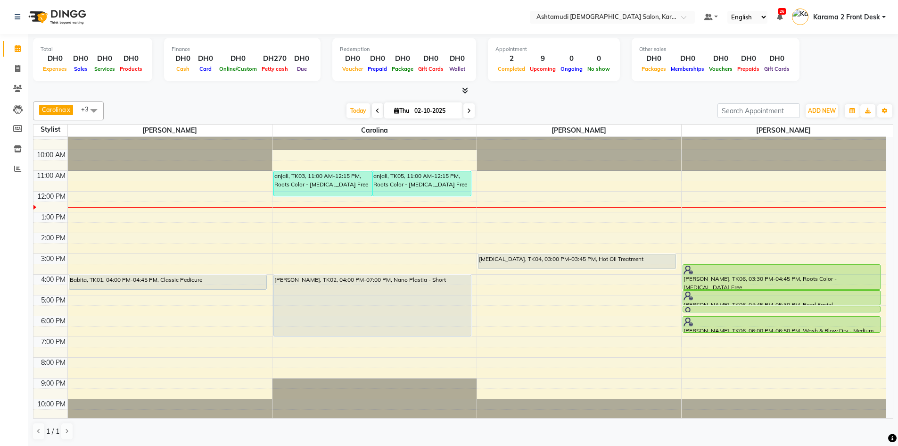
scroll to position [9, 0]
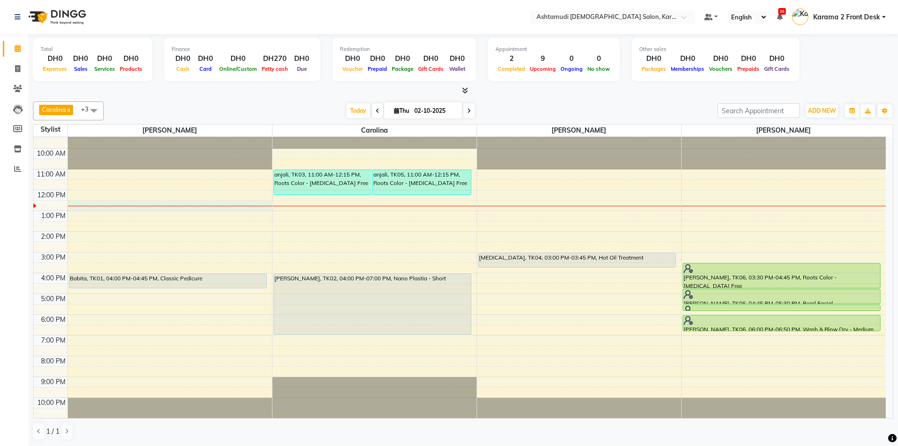
click at [171, 208] on div "9:00 AM 10:00 AM 11:00 AM 12:00 PM 1:00 PM 2:00 PM 3:00 PM 4:00 PM 5:00 PM 6:00…" at bounding box center [459, 273] width 853 height 290
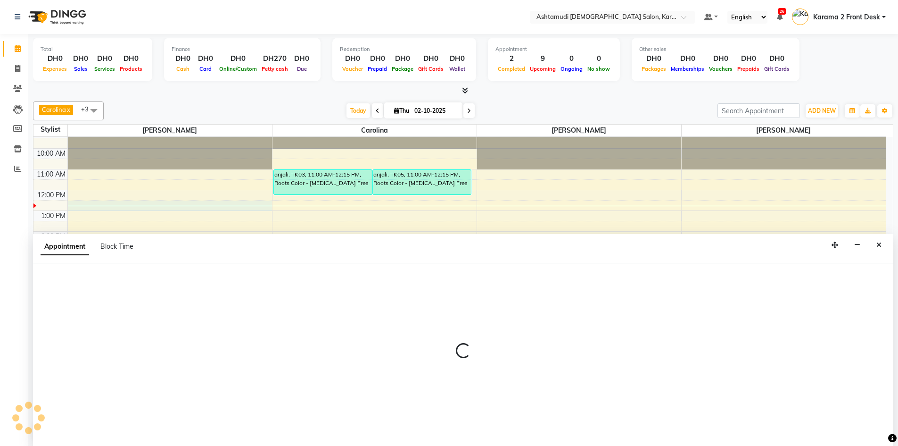
scroll to position [0, 0]
select select "64957"
select select "750"
select select "tentative"
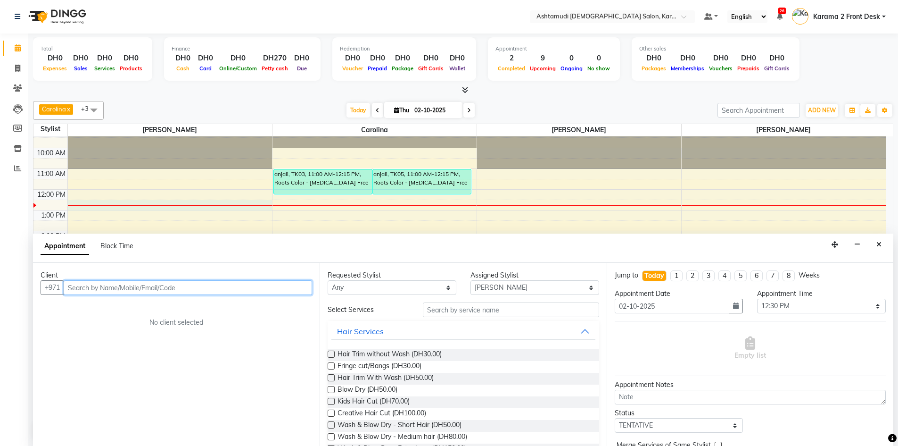
drag, startPoint x: 145, startPoint y: 288, endPoint x: 149, endPoint y: 280, distance: 8.9
click at [147, 285] on input "text" at bounding box center [188, 287] width 249 height 15
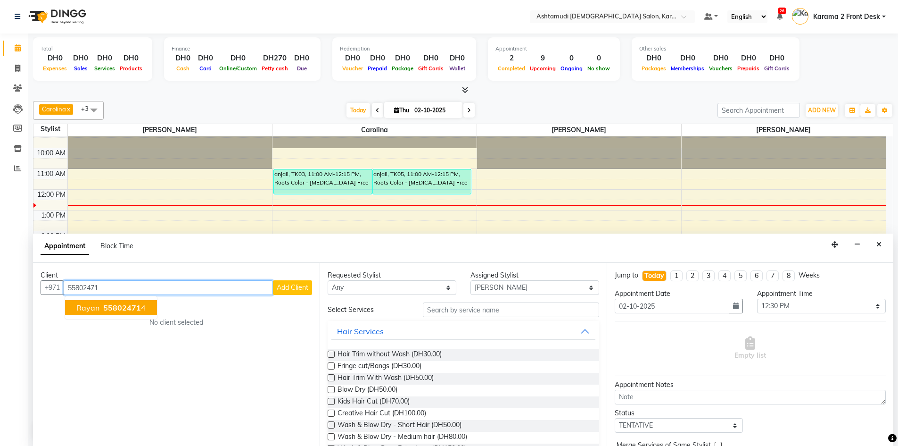
click at [128, 307] on span "55802471" at bounding box center [122, 307] width 38 height 9
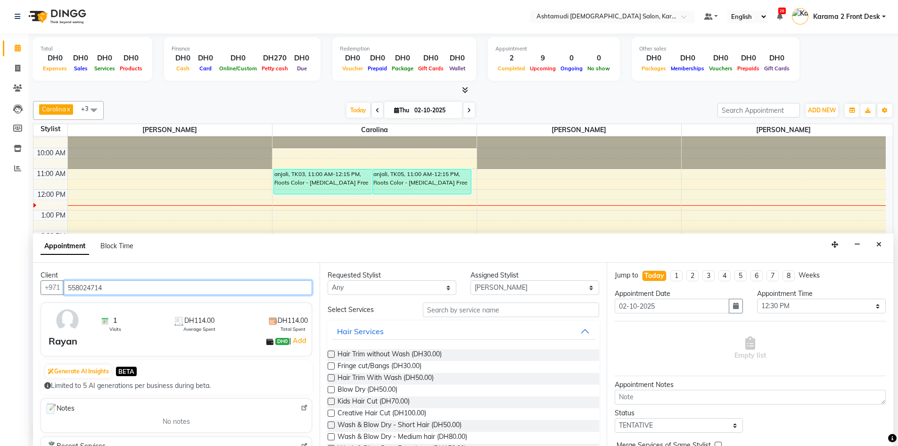
type input "558024714"
click at [510, 282] on select "Select Babitha Carolina [PERSON_NAME] [PERSON_NAME] 2 Front Desk [PERSON_NAME] …" at bounding box center [535, 287] width 129 height 15
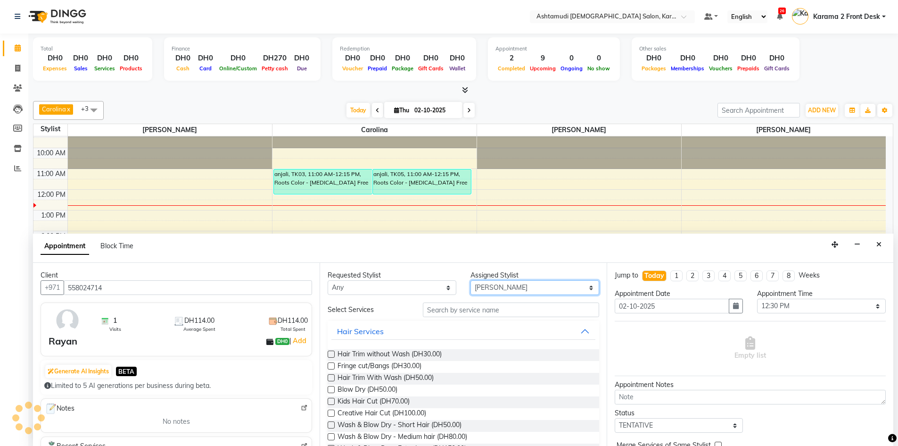
click at [471, 280] on select "Select Babitha Carolina [PERSON_NAME] [PERSON_NAME] 2 Front Desk [PERSON_NAME] …" at bounding box center [535, 287] width 129 height 15
click at [458, 312] on input "text" at bounding box center [511, 309] width 176 height 15
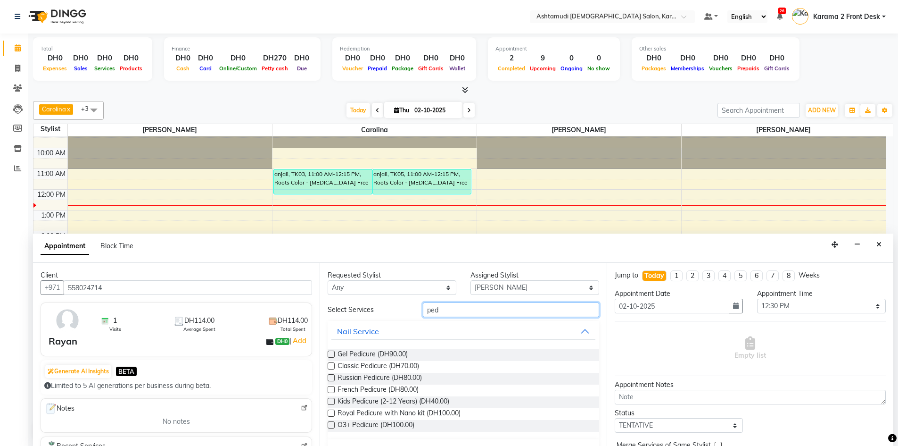
type input "ped"
click at [330, 366] on label at bounding box center [331, 365] width 7 height 7
click at [330, 366] on input "checkbox" at bounding box center [331, 367] width 6 height 6
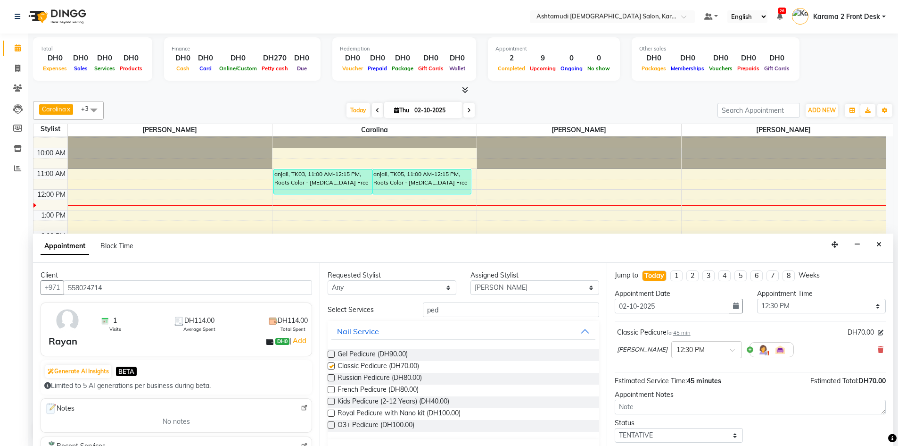
checkbox input "false"
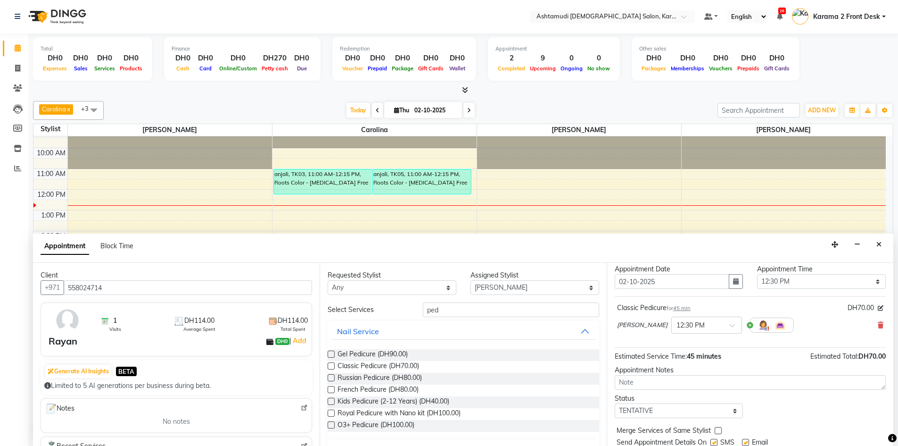
scroll to position [56, 0]
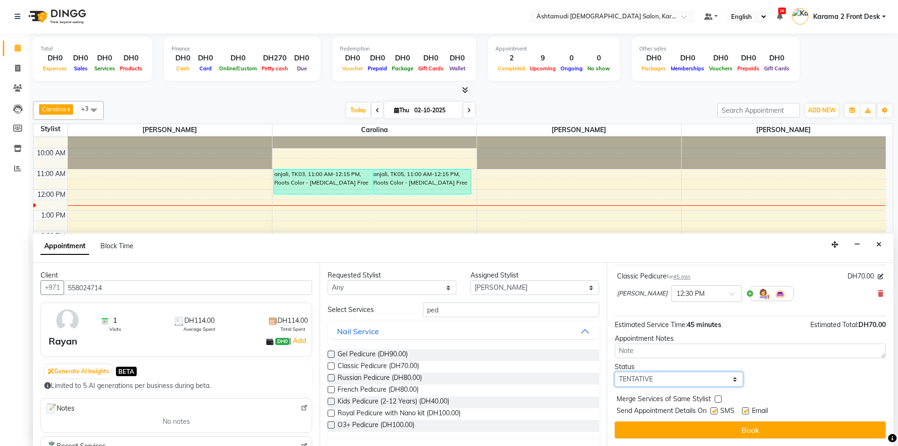
click at [648, 381] on select "Select TENTATIVE CONFIRM CHECK-IN UPCOMING" at bounding box center [679, 379] width 129 height 15
select select "check-in"
click at [615, 372] on select "Select TENTATIVE CONFIRM CHECK-IN UPCOMING" at bounding box center [679, 379] width 129 height 15
click at [463, 311] on input "ped" at bounding box center [511, 309] width 176 height 15
type input "p"
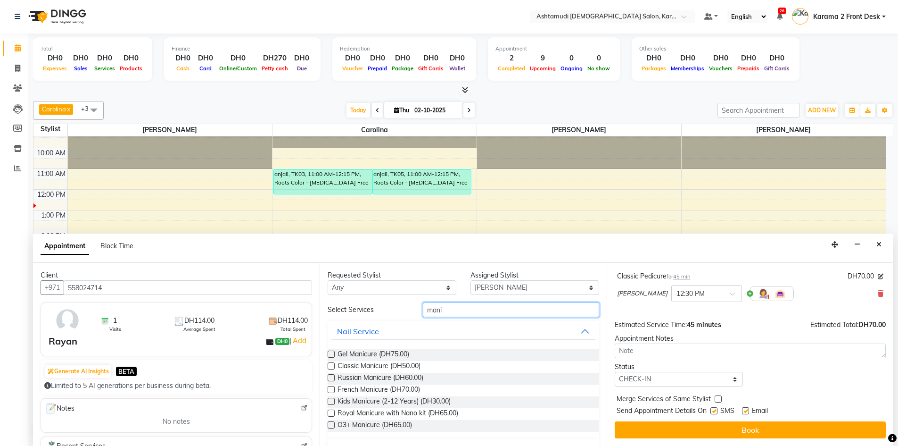
type input "mani"
click at [331, 365] on label at bounding box center [331, 365] width 7 height 7
click at [331, 365] on input "checkbox" at bounding box center [331, 367] width 6 height 6
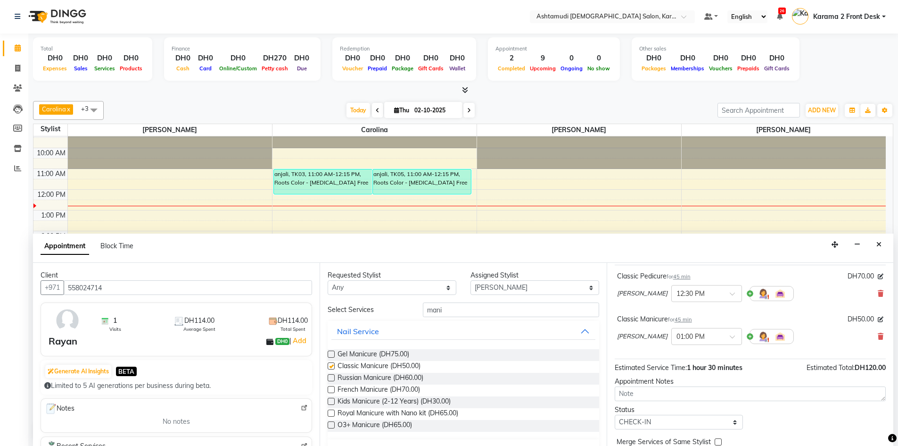
checkbox input "false"
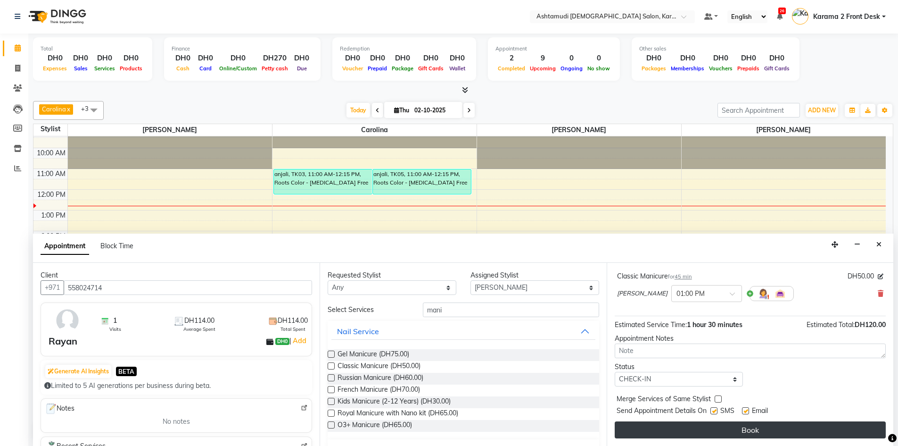
click at [699, 425] on button "Book" at bounding box center [750, 429] width 271 height 17
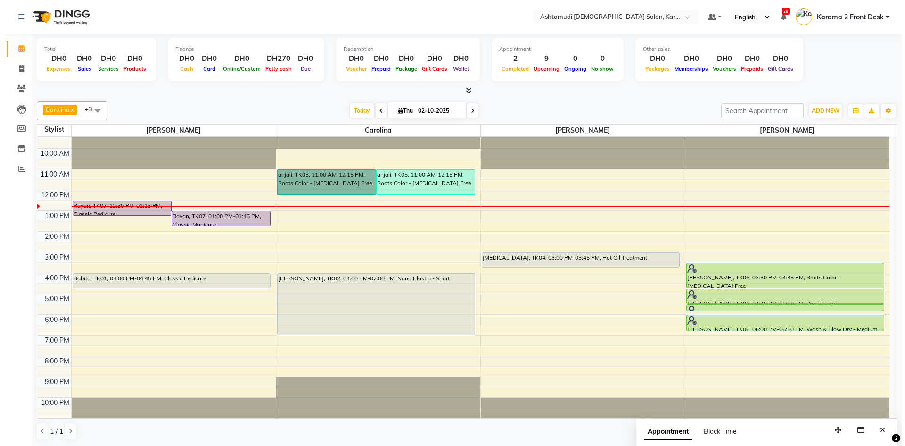
scroll to position [0, 0]
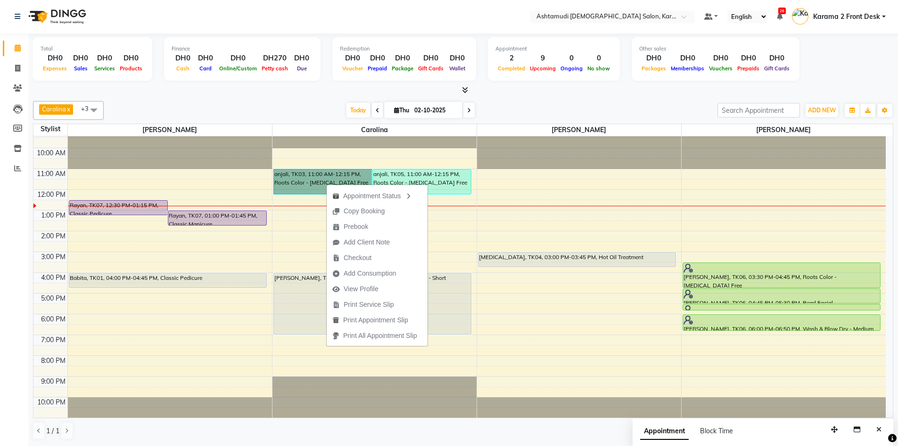
click at [285, 200] on div "9:00 AM 10:00 AM 11:00 AM 12:00 PM 1:00 PM 2:00 PM 3:00 PM 4:00 PM 5:00 PM 6:00…" at bounding box center [459, 272] width 853 height 290
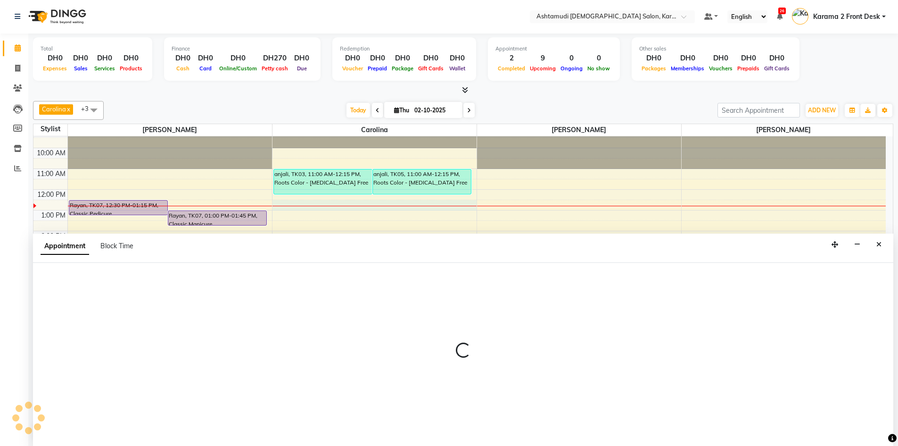
select select "69442"
select select "750"
select select "tentative"
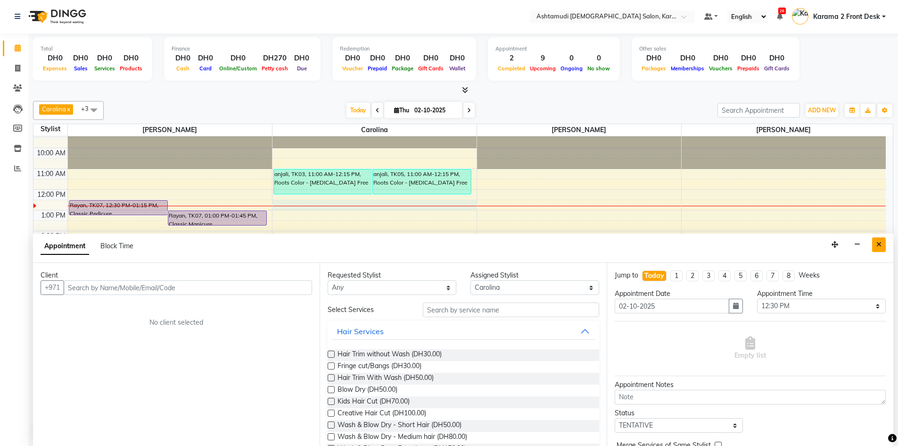
click at [880, 242] on icon "Close" at bounding box center [879, 244] width 5 height 7
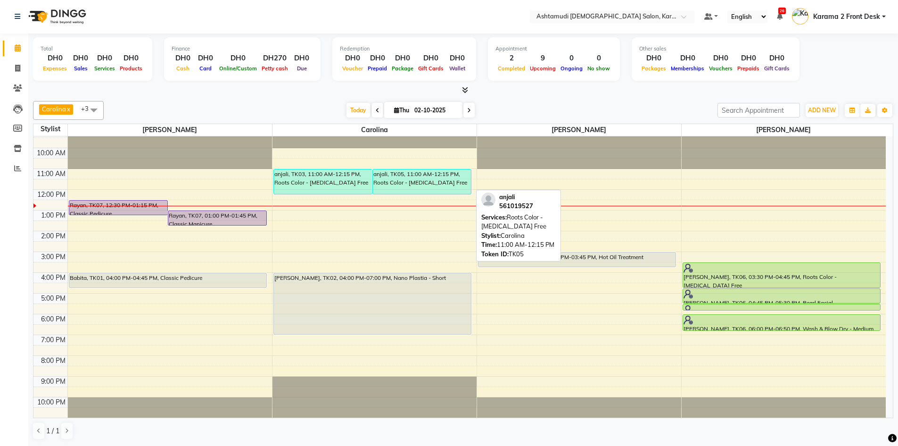
click at [409, 179] on div "anjali, TK05, 11:00 AM-12:15 PM, Roots Color - [MEDICAL_DATA] Free" at bounding box center [422, 181] width 98 height 25
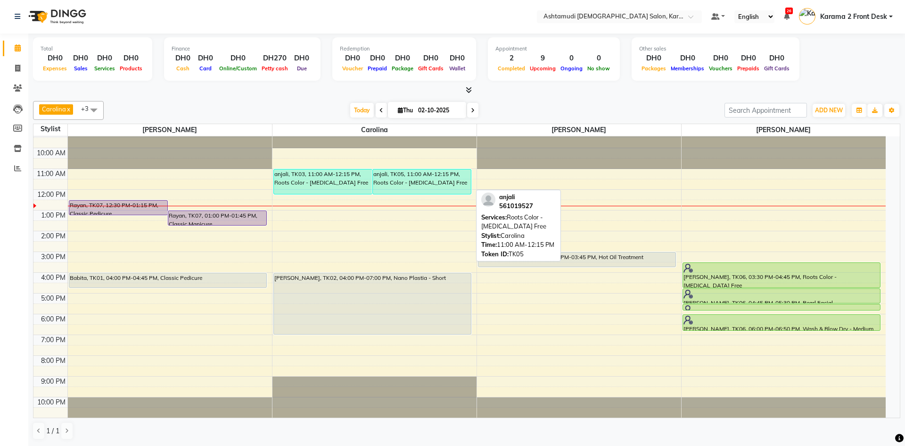
select select "3"
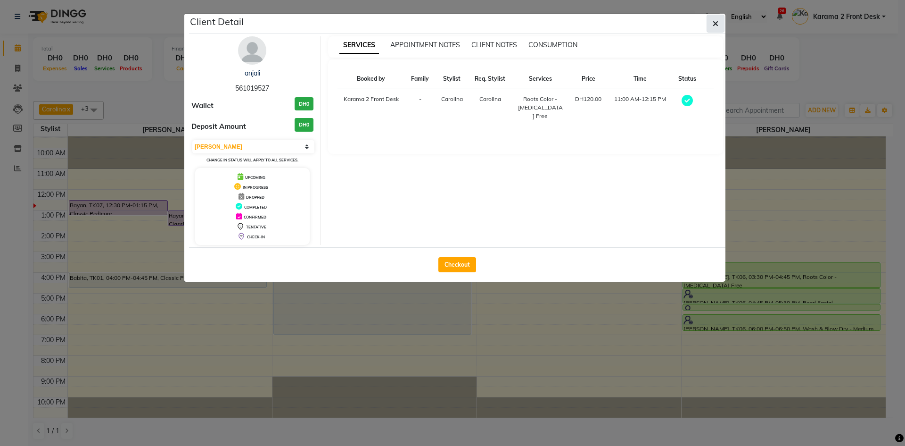
click at [714, 19] on span "button" at bounding box center [716, 23] width 6 height 9
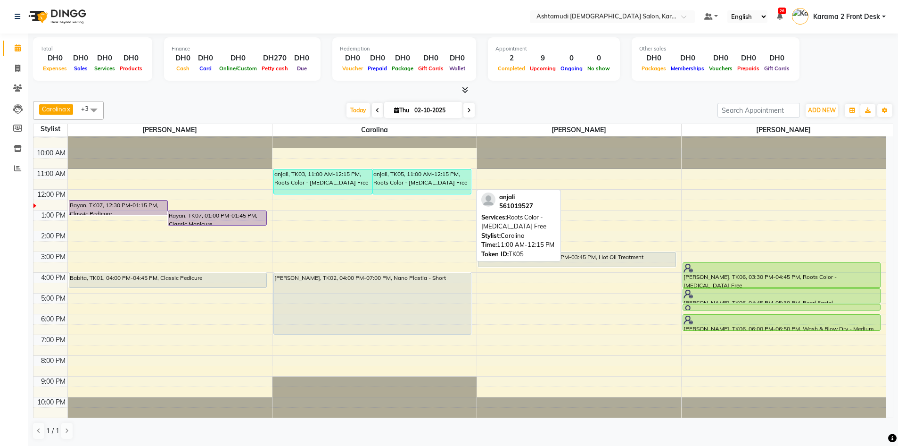
click at [395, 179] on div "anjali, TK05, 11:00 AM-12:15 PM, Roots Color - [MEDICAL_DATA] Free" at bounding box center [422, 181] width 98 height 25
select select "3"
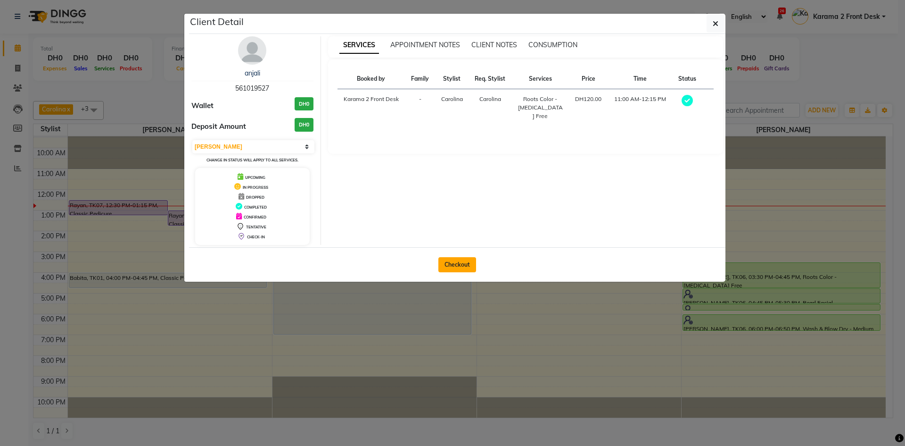
click at [445, 265] on button "Checkout" at bounding box center [458, 264] width 38 height 15
select select "service"
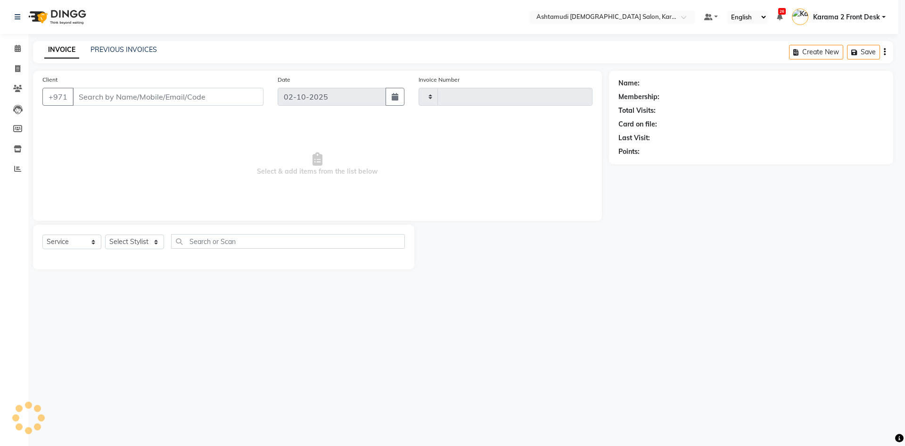
type input "2391"
select select "7424"
type input "561019527"
select select "69442"
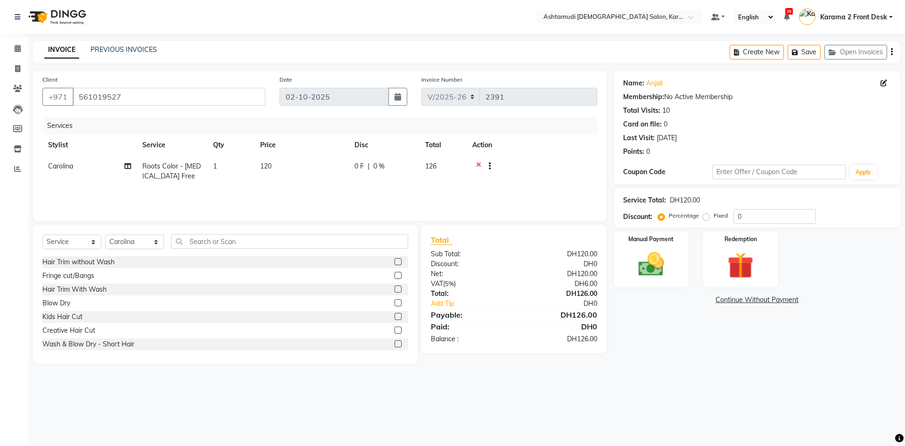
click at [756, 207] on div "Service Total: DH120.00 Discount: Percentage Fixed 0" at bounding box center [757, 207] width 268 height 32
click at [757, 210] on input "0" at bounding box center [775, 216] width 83 height 15
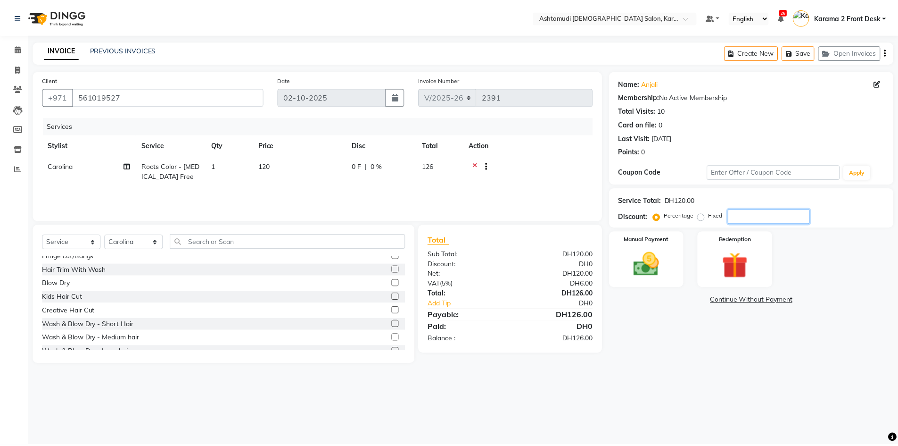
scroll to position [47, 0]
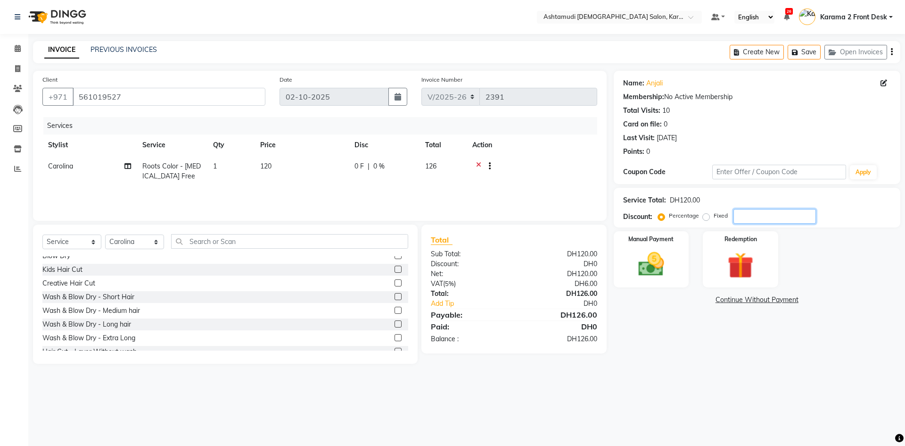
drag, startPoint x: 772, startPoint y: 215, endPoint x: 771, endPoint y: 210, distance: 4.8
click at [772, 212] on input "number" at bounding box center [775, 216] width 83 height 15
type input "2"
type input "25"
click at [669, 254] on img at bounding box center [652, 264] width 44 height 31
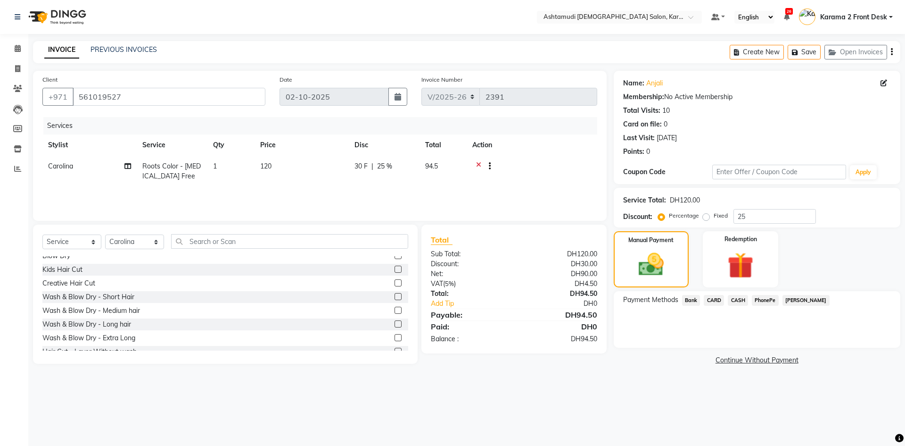
click at [715, 300] on span "CARD" at bounding box center [714, 300] width 20 height 11
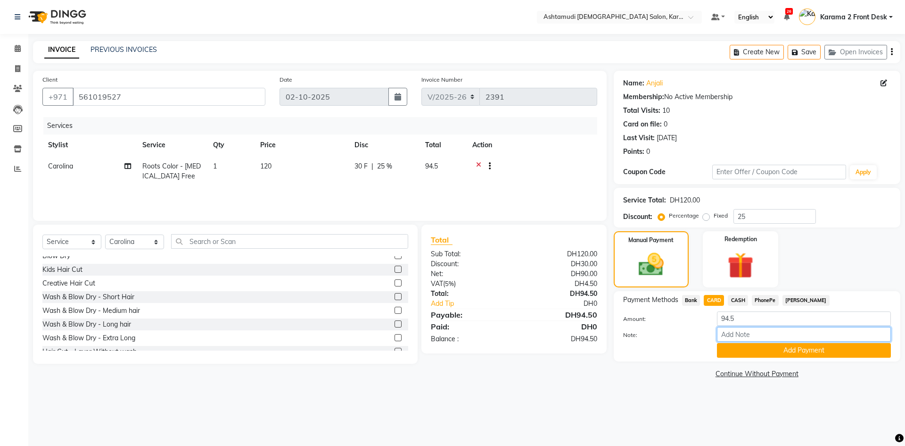
click at [744, 332] on input "Note:" at bounding box center [804, 334] width 174 height 15
type input "babitha"
click at [776, 349] on button "Add Payment" at bounding box center [804, 350] width 174 height 15
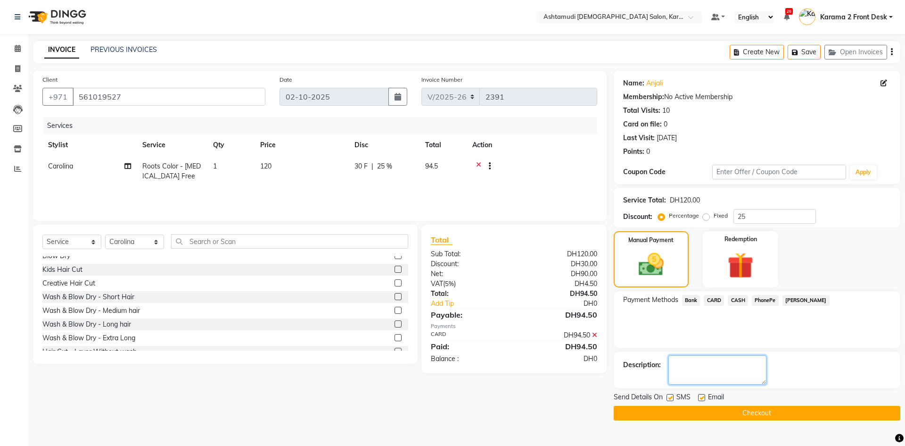
click at [713, 366] on textarea at bounding box center [718, 369] width 98 height 29
type textarea "1089"
click at [746, 410] on button "Checkout" at bounding box center [757, 413] width 287 height 15
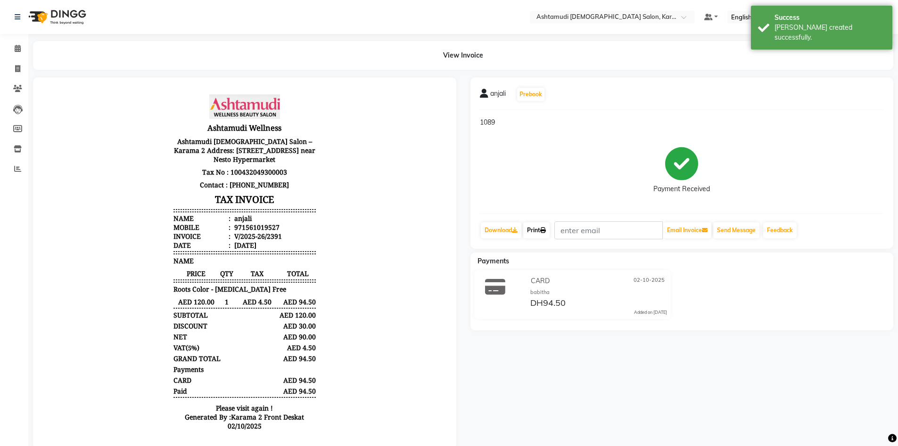
click at [541, 224] on link "Print" at bounding box center [536, 230] width 26 height 16
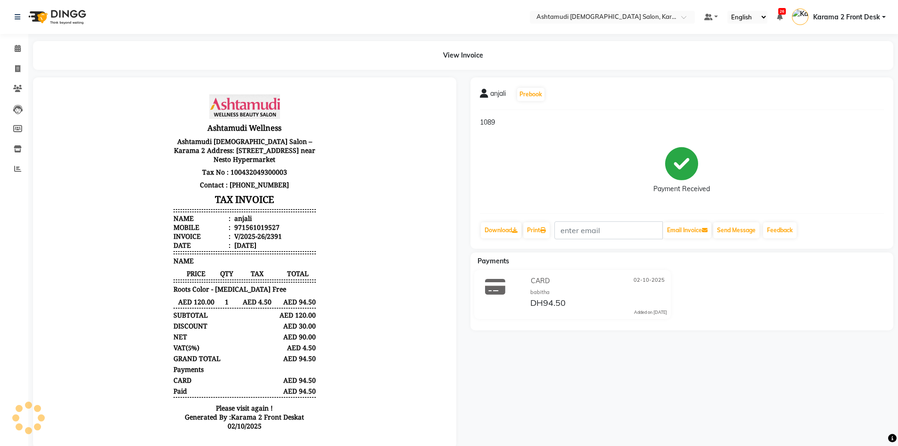
scroll to position [24, 0]
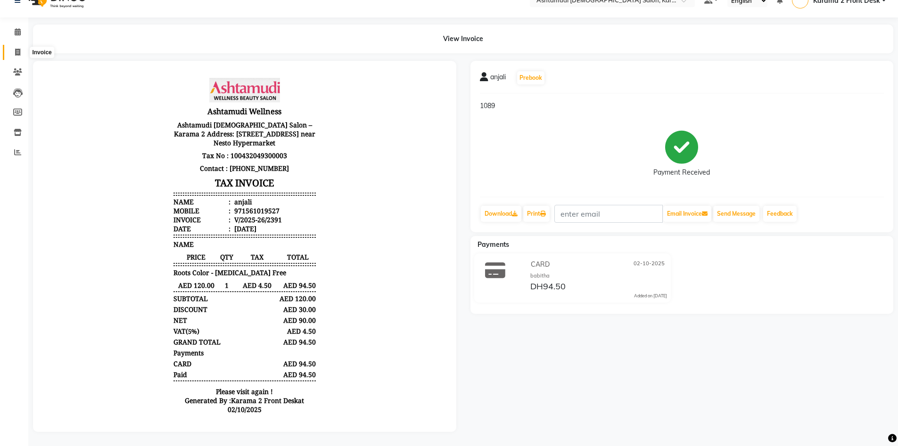
click at [21, 47] on span at bounding box center [17, 52] width 17 height 11
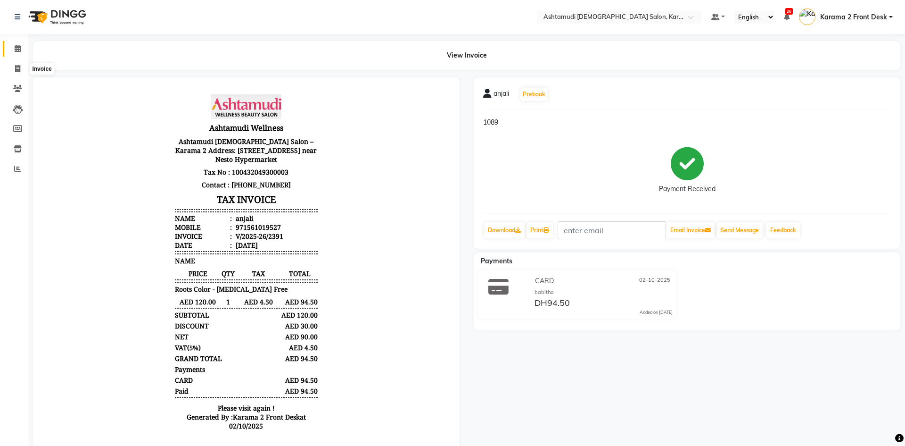
select select "service"
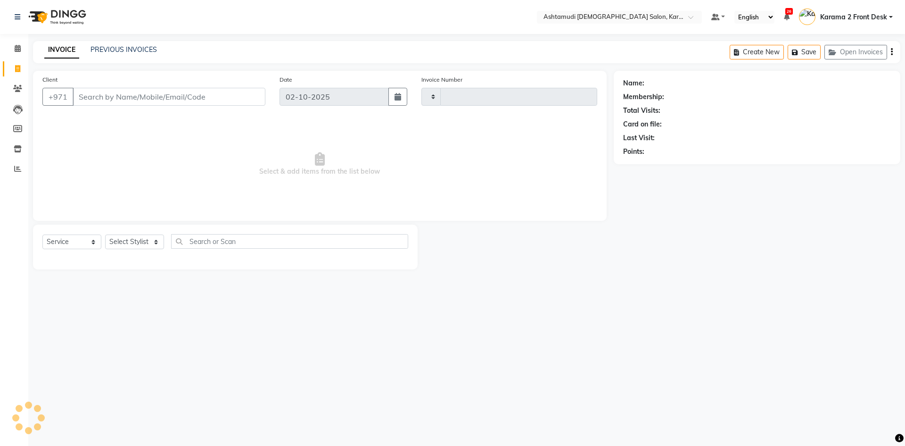
type input "2392"
select select "7424"
click at [16, 45] on icon at bounding box center [18, 48] width 6 height 7
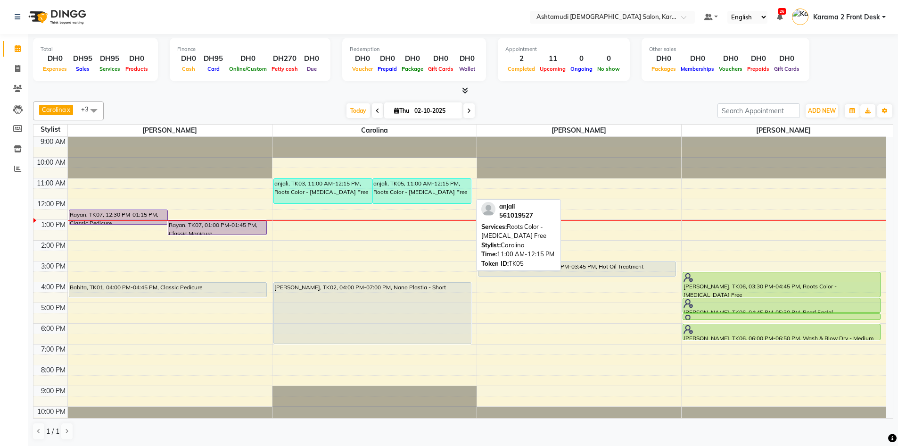
click at [399, 191] on div "anjali, TK05, 11:00 AM-12:15 PM, Roots Color - [MEDICAL_DATA] Free" at bounding box center [422, 191] width 98 height 25
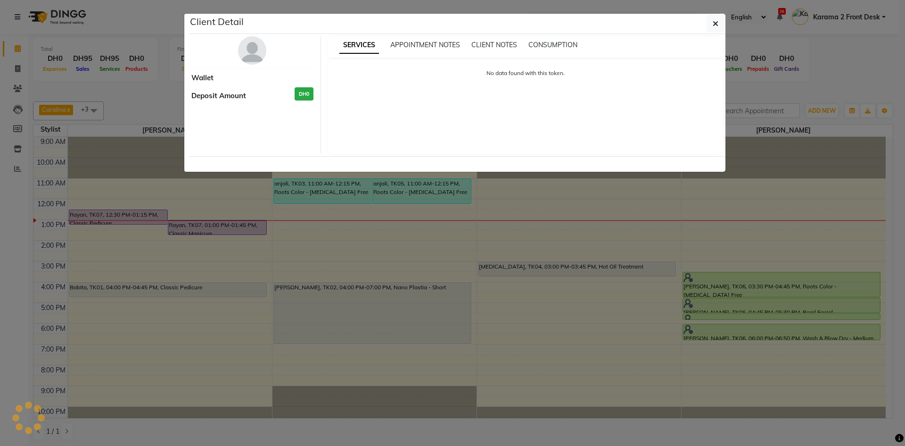
select select "3"
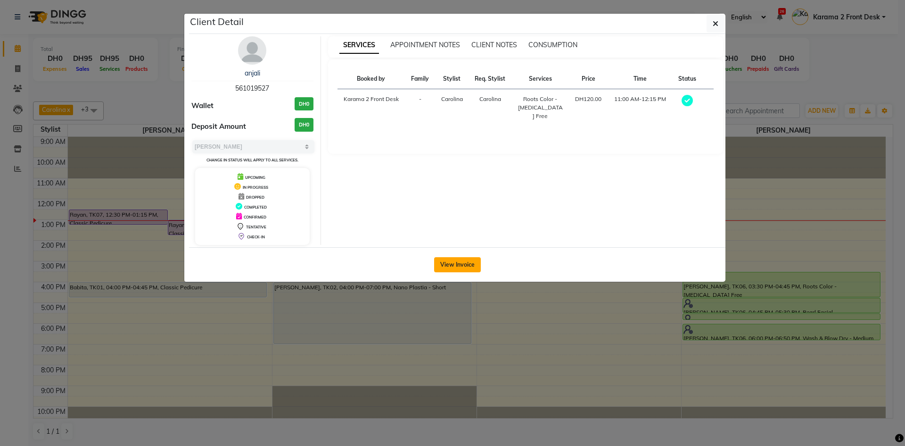
click at [456, 264] on button "View Invoice" at bounding box center [457, 264] width 47 height 15
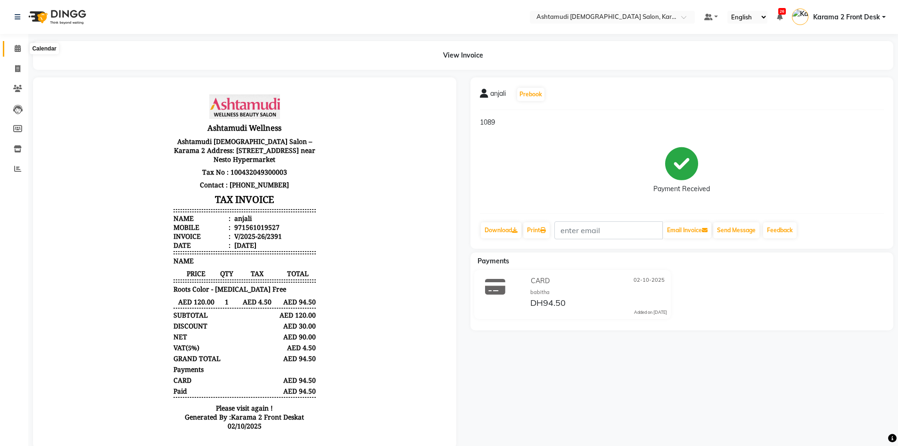
click at [17, 43] on span at bounding box center [17, 48] width 17 height 11
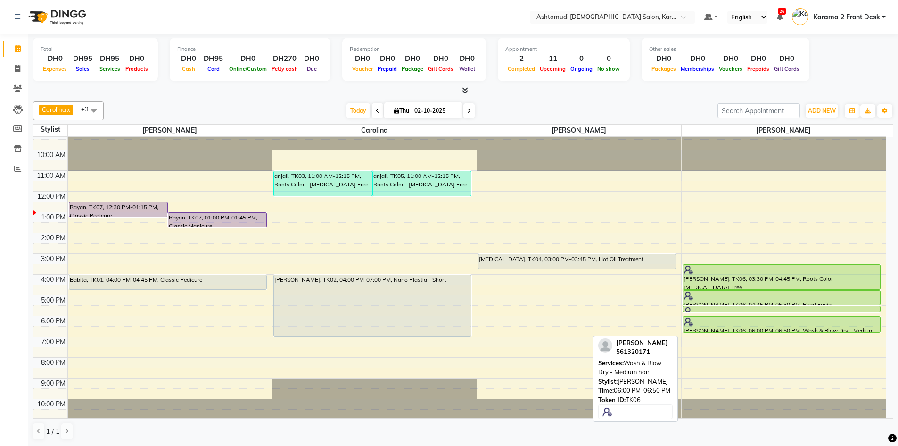
scroll to position [9, 0]
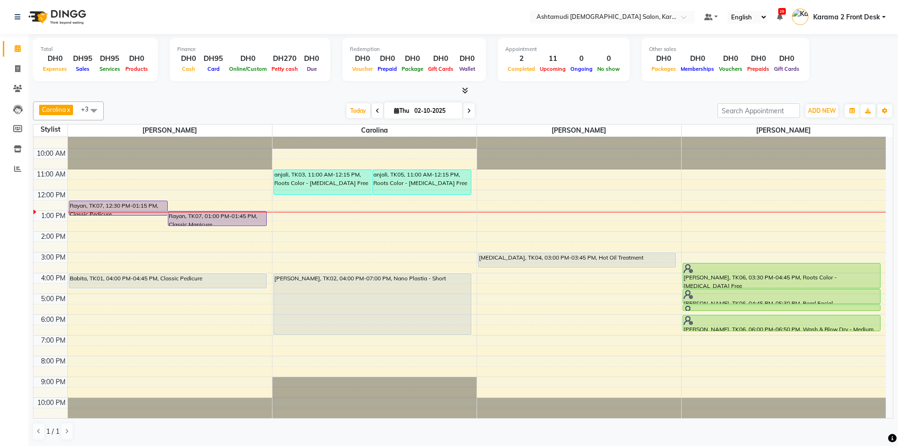
click at [48, 129] on div "Stylist" at bounding box center [50, 129] width 34 height 10
click at [48, 133] on div "Stylist" at bounding box center [50, 129] width 34 height 10
click at [49, 132] on div "Stylist" at bounding box center [50, 129] width 34 height 10
drag, startPoint x: 49, startPoint y: 132, endPoint x: 52, endPoint y: 123, distance: 10.2
click at [52, 125] on div "Stylist" at bounding box center [50, 129] width 34 height 10
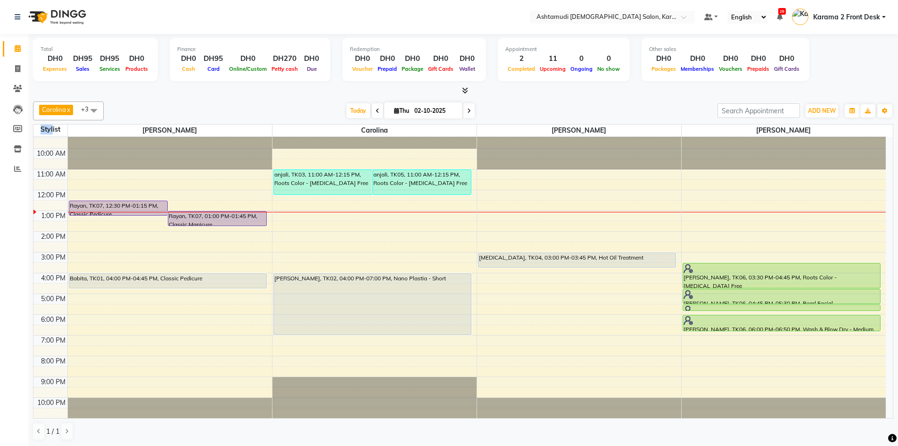
click at [53, 124] on div "Carolina x [PERSON_NAME] x [PERSON_NAME] x [PERSON_NAME] x +3 Select All Babith…" at bounding box center [463, 271] width 861 height 346
click at [59, 127] on div "Stylist" at bounding box center [50, 129] width 34 height 10
drag, startPoint x: 58, startPoint y: 133, endPoint x: 56, endPoint y: 129, distance: 4.9
click at [58, 133] on div "Stylist" at bounding box center [50, 129] width 34 height 10
drag, startPoint x: 55, startPoint y: 129, endPoint x: 56, endPoint y: 119, distance: 9.9
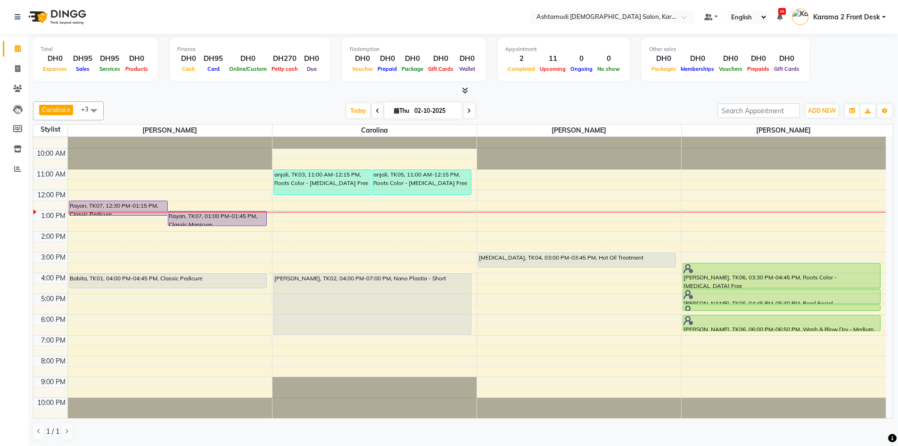
click at [56, 124] on div "Stylist" at bounding box center [50, 129] width 34 height 10
click at [56, 117] on span "Carolina x [PERSON_NAME] x [PERSON_NAME] x [PERSON_NAME] x +3" at bounding box center [68, 110] width 71 height 19
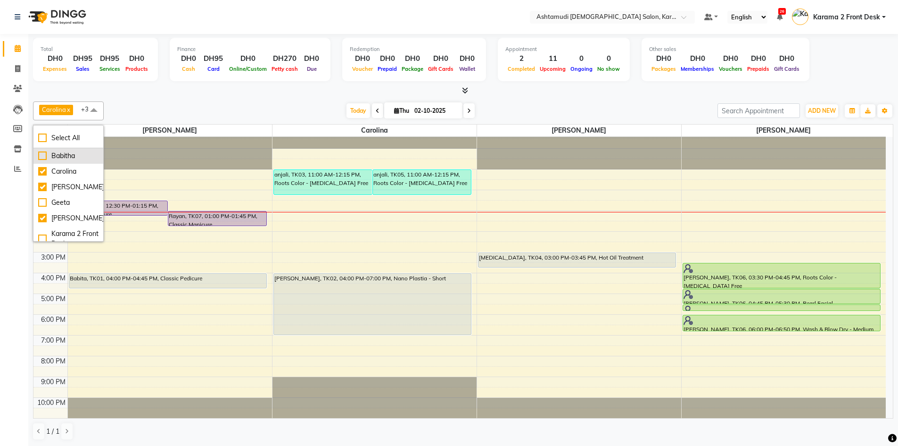
click at [66, 153] on div "Babitha" at bounding box center [68, 156] width 60 height 10
checkbox input "true"
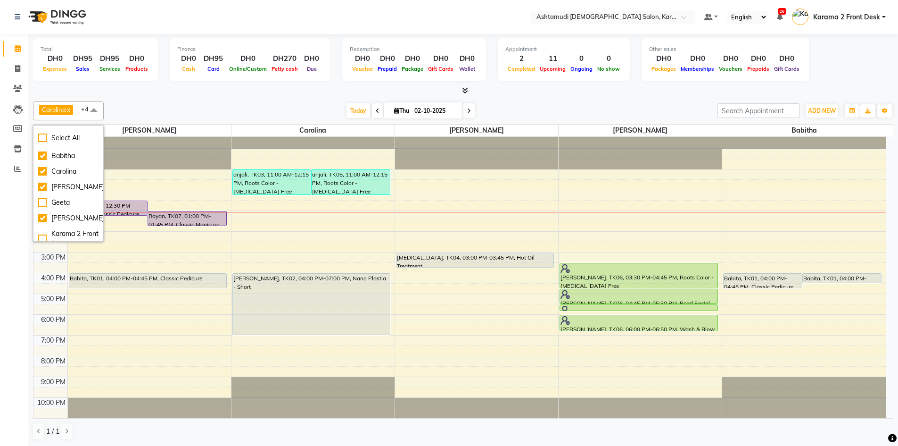
click at [135, 173] on div "9:00 AM 10:00 AM 11:00 AM 12:00 PM 1:00 PM 2:00 PM 3:00 PM 4:00 PM 5:00 PM 6:00…" at bounding box center [459, 273] width 853 height 290
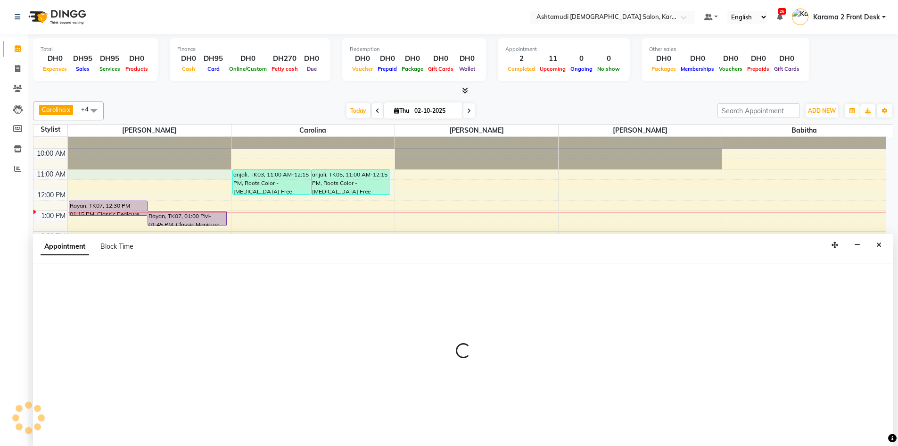
scroll to position [0, 0]
select select "64957"
select select "660"
select select "tentative"
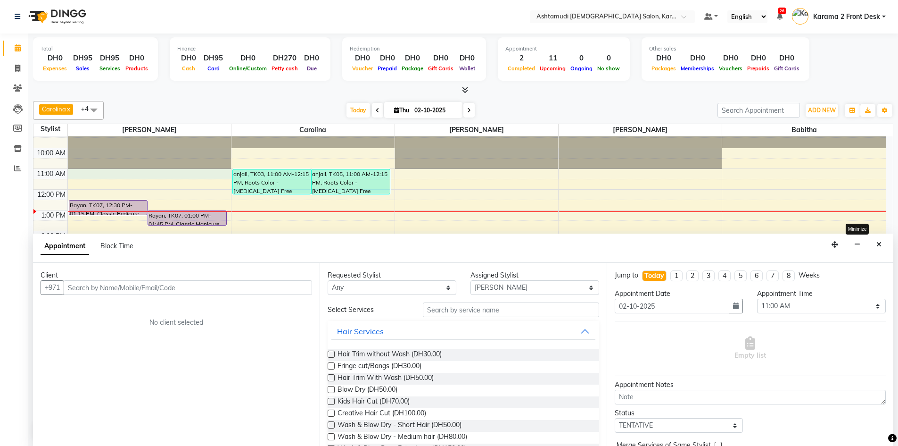
drag, startPoint x: 852, startPoint y: 248, endPoint x: 864, endPoint y: 256, distance: 14.5
click at [864, 256] on div "Appointment Block Time Minimize" at bounding box center [463, 247] width 861 height 29
click at [883, 244] on button "Close" at bounding box center [879, 244] width 14 height 15
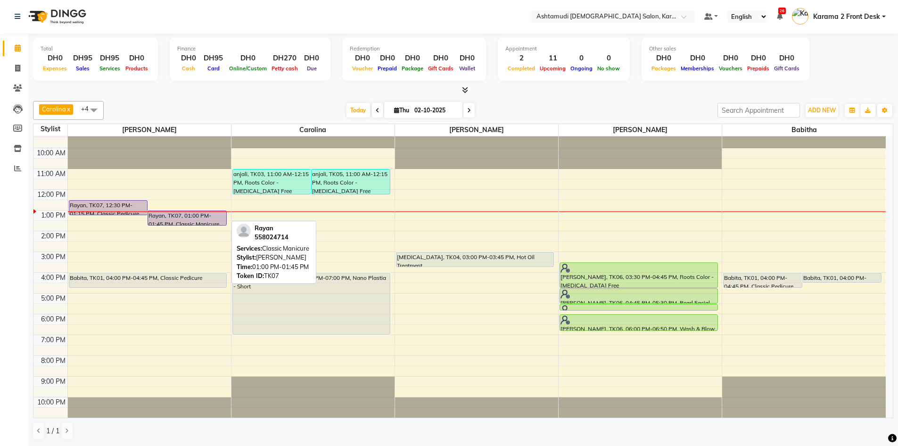
click at [176, 223] on div at bounding box center [187, 225] width 78 height 4
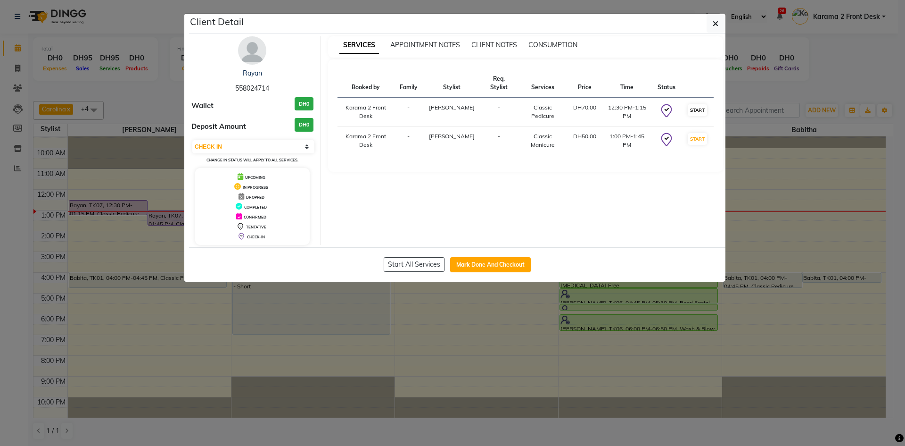
click at [691, 112] on td "START" at bounding box center [697, 112] width 33 height 29
click at [694, 141] on button "START" at bounding box center [697, 139] width 19 height 12
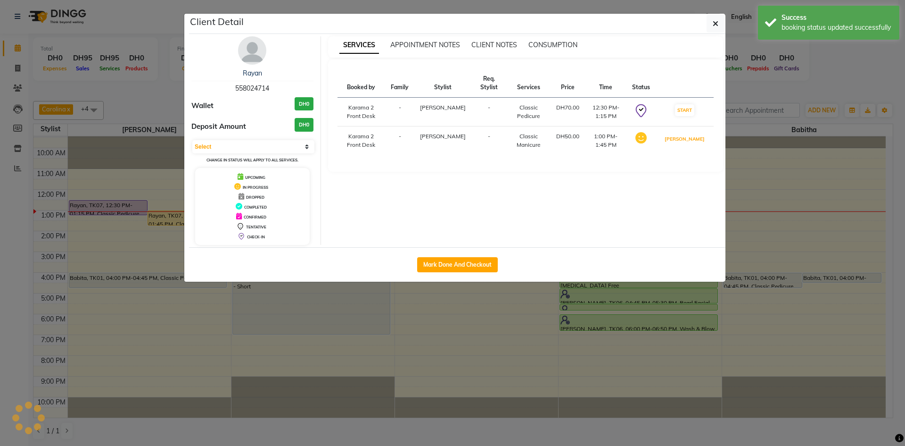
click at [694, 138] on button "[PERSON_NAME]" at bounding box center [685, 139] width 45 height 12
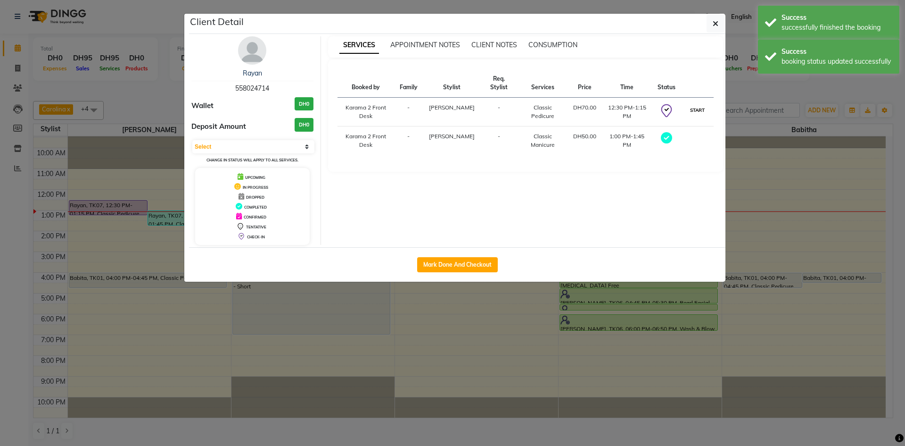
click at [693, 112] on button "START" at bounding box center [697, 110] width 19 height 12
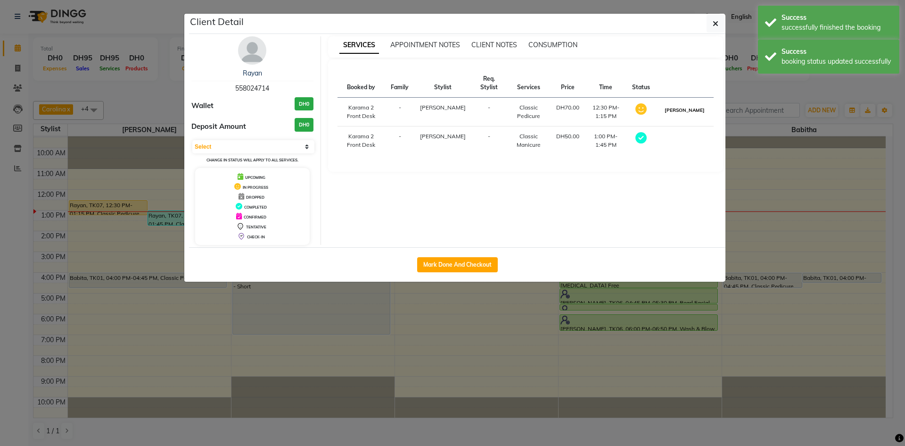
click at [696, 110] on button "[PERSON_NAME]" at bounding box center [685, 110] width 45 height 12
select select "3"
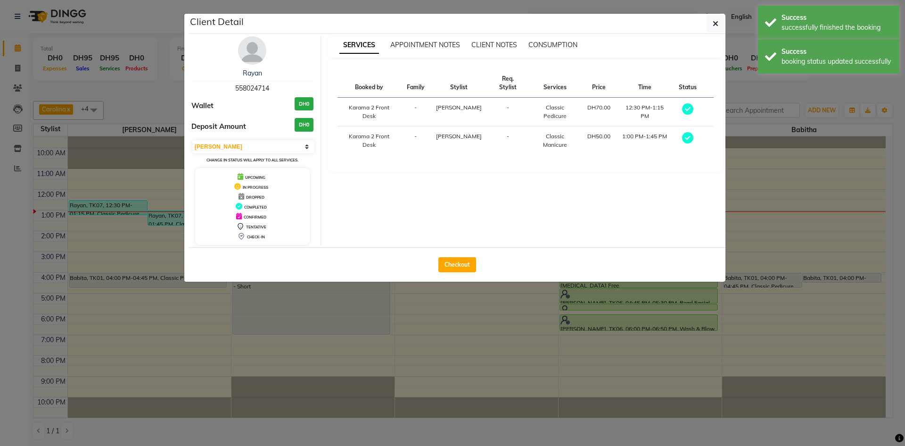
click at [160, 263] on ngb-modal-window "Client Detail Rayan 558024714 Wallet DH0 Deposit Amount DH0 Select MARK DONE UP…" at bounding box center [452, 223] width 905 height 446
